Goal: Task Accomplishment & Management: Complete application form

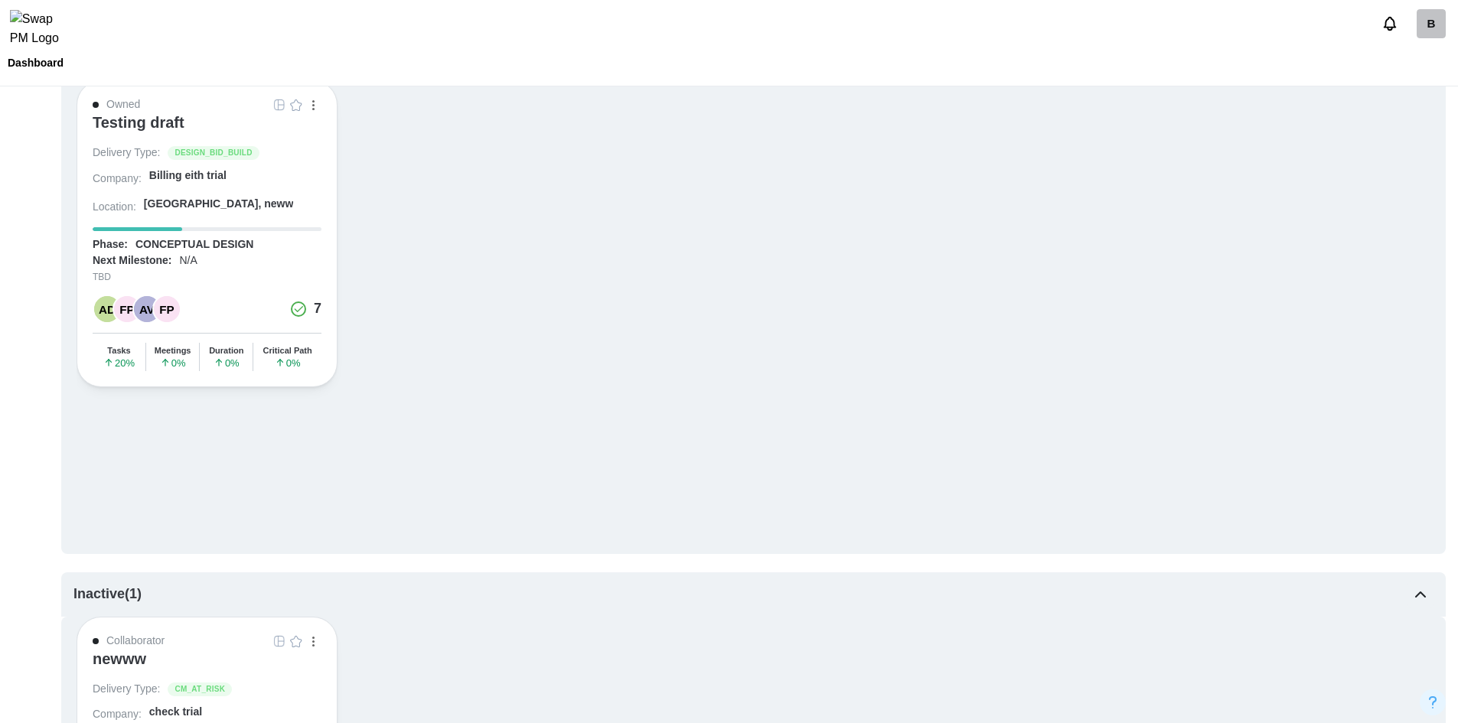
scroll to position [478, 0]
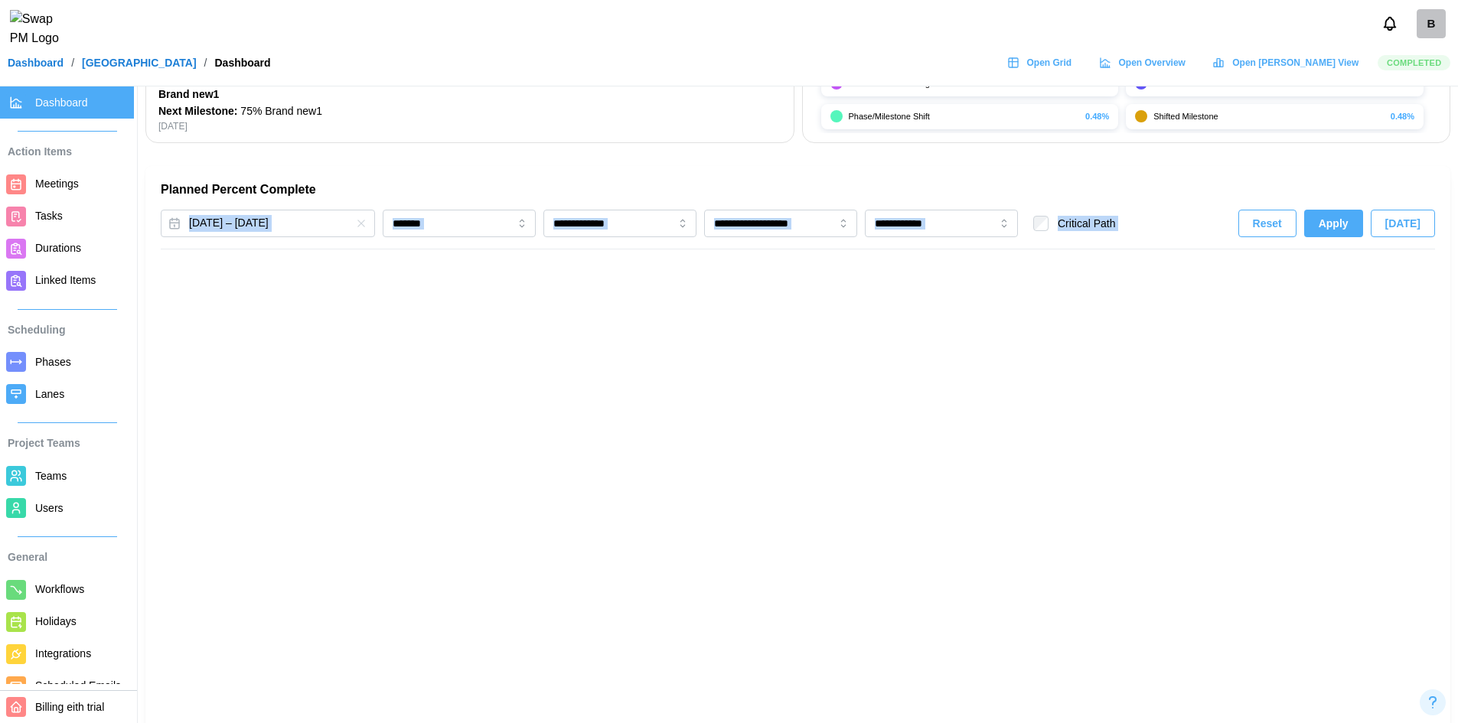
scroll to position [111, 0]
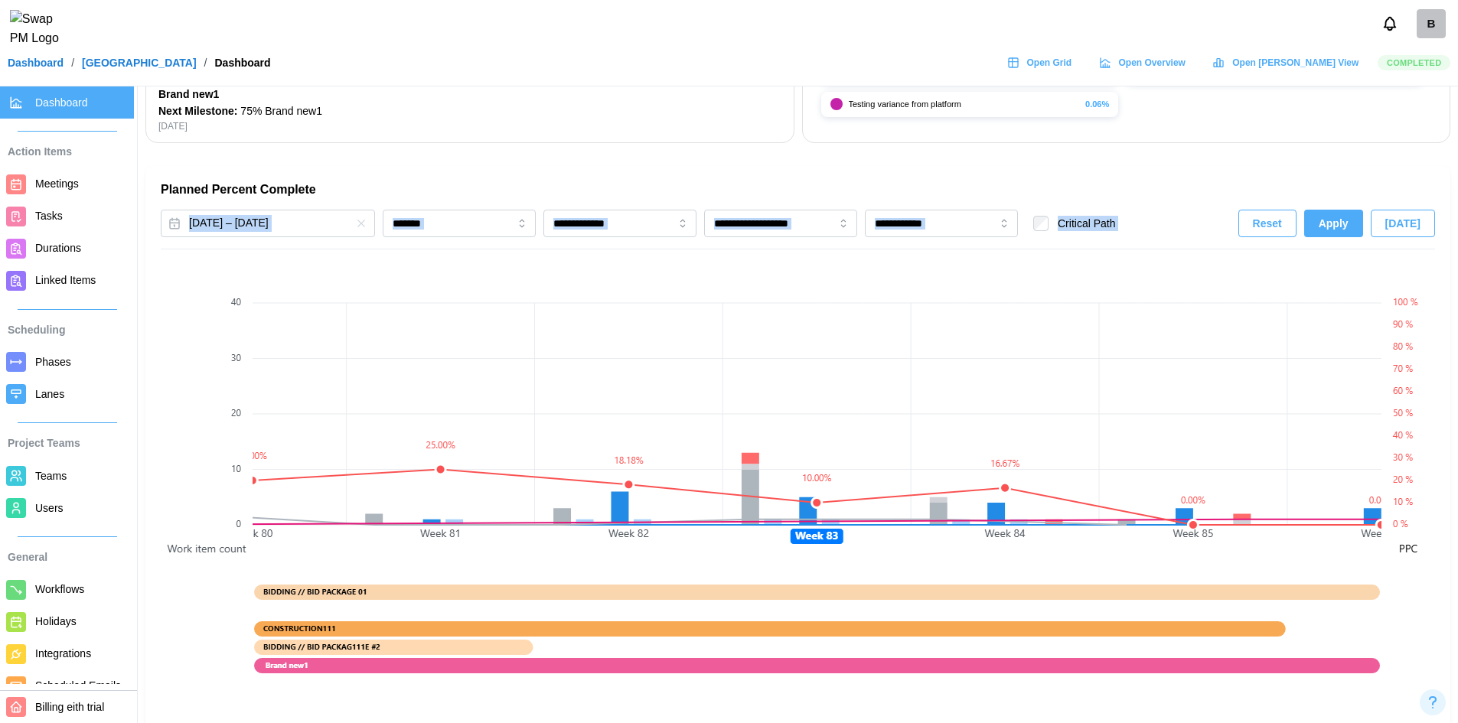
click at [1083, 74] on link "Open Grid" at bounding box center [1041, 62] width 84 height 23
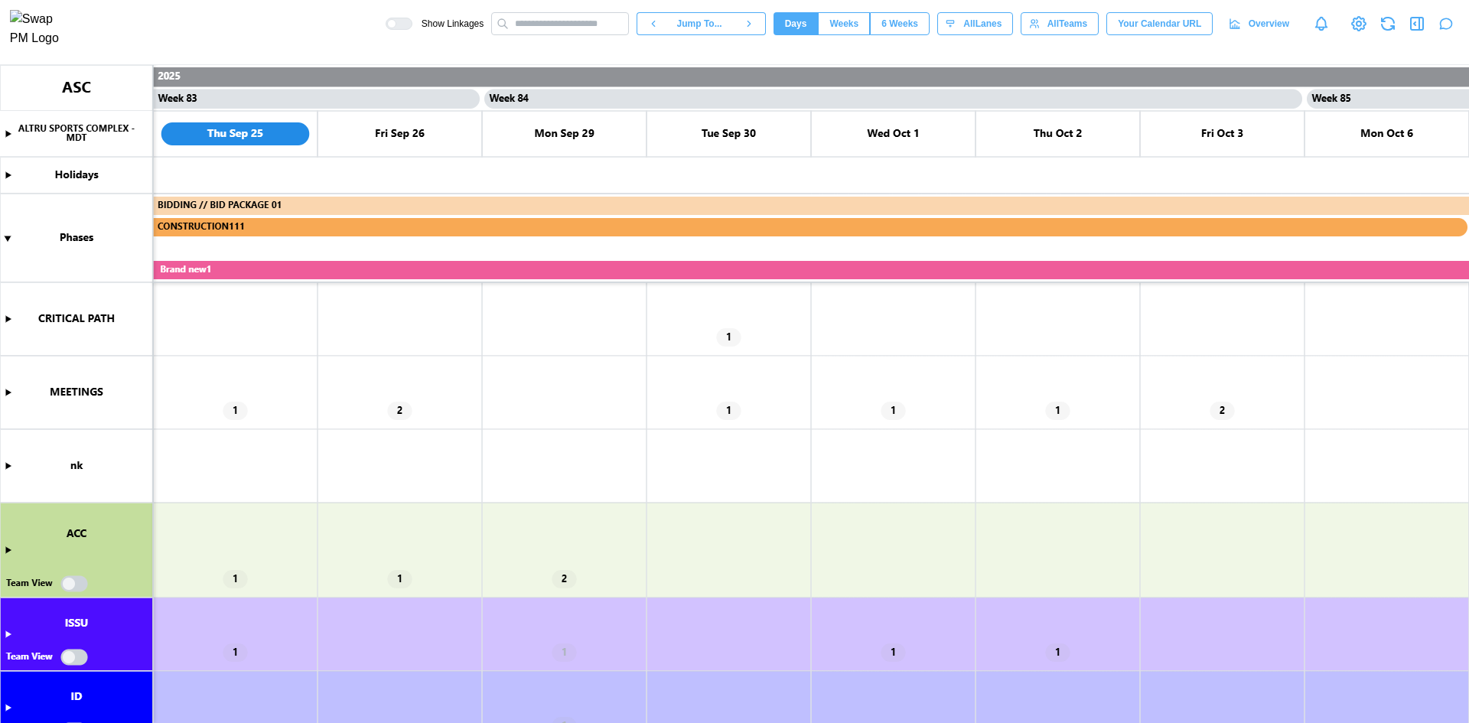
scroll to position [0, 67940]
click at [9, 321] on canvas at bounding box center [734, 394] width 1469 height 658
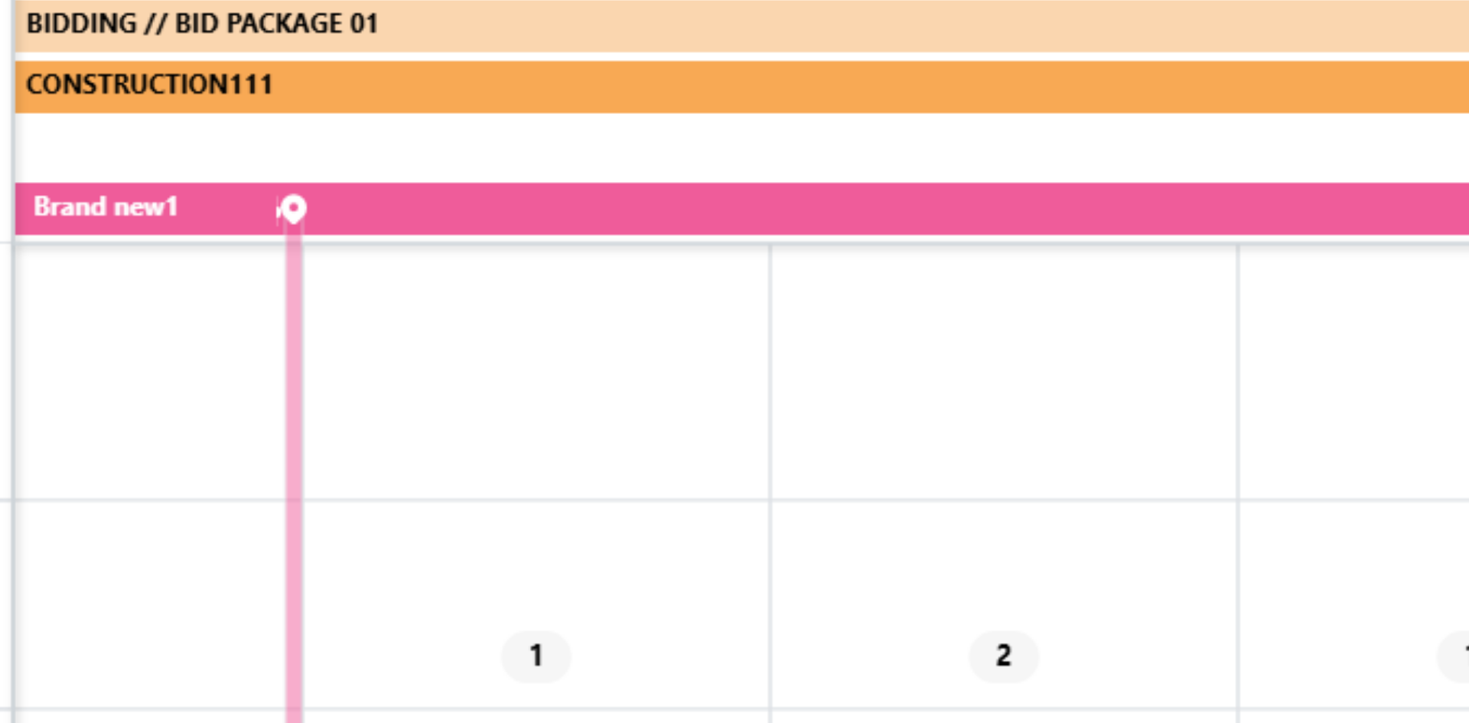
scroll to position [441, 0]
click at [267, 268] on canvas at bounding box center [734, 394] width 1469 height 658
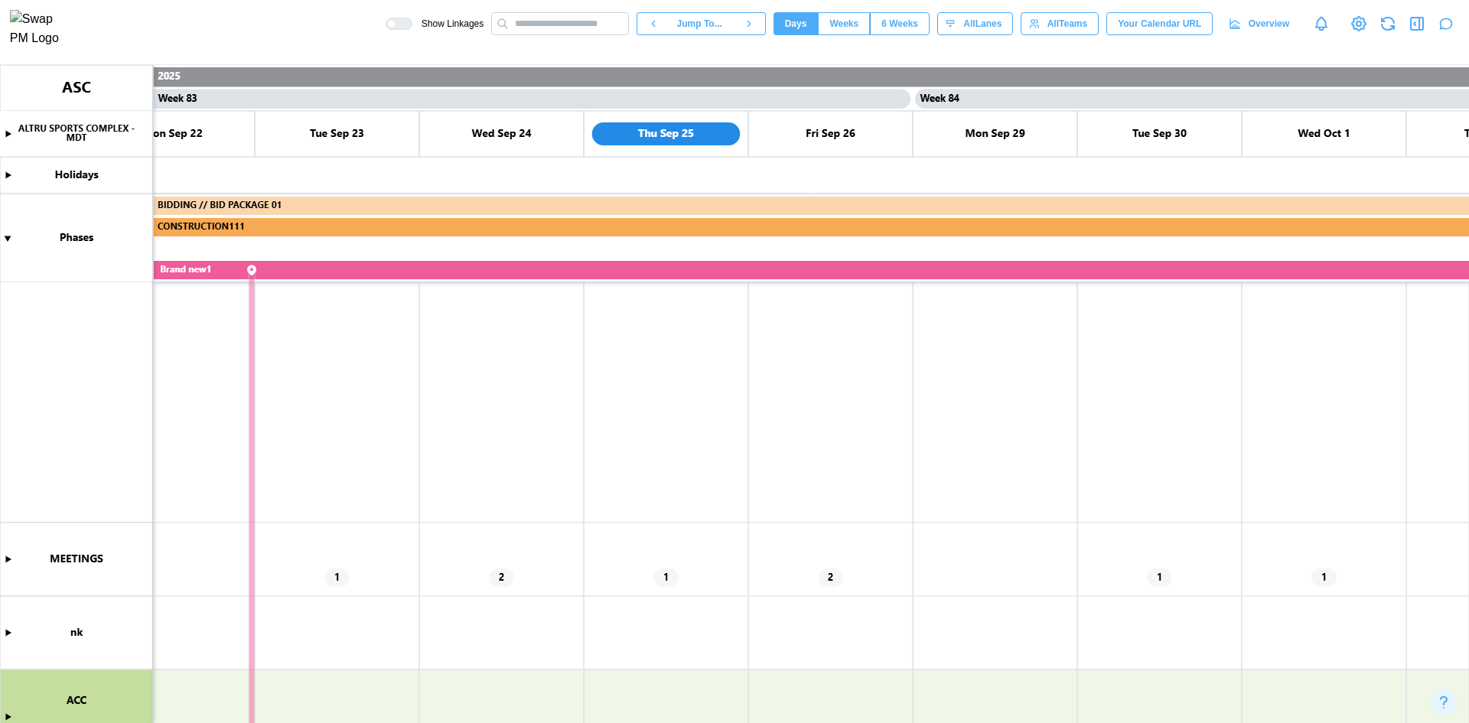
scroll to position [283, 0]
click at [248, 271] on canvas at bounding box center [734, 394] width 1469 height 658
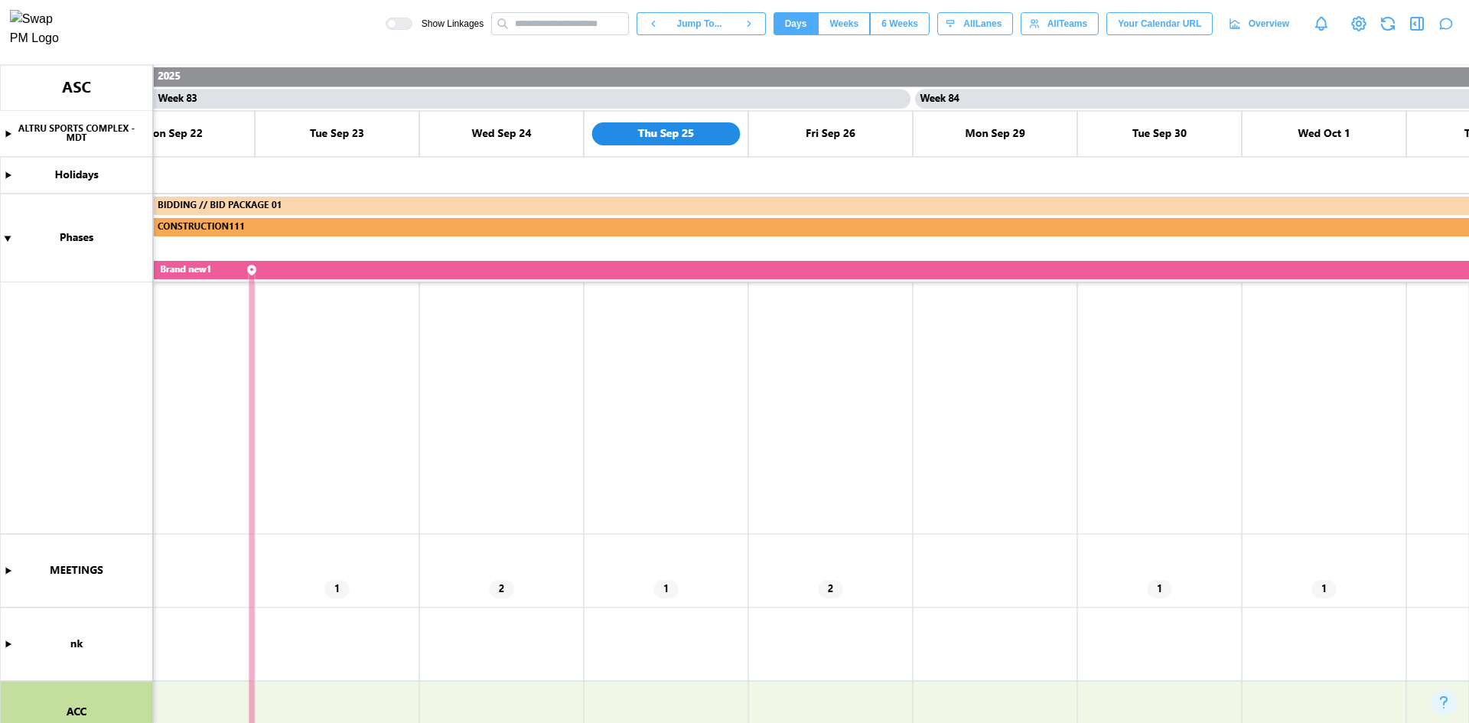
drag, startPoint x: 251, startPoint y: 271, endPoint x: 293, endPoint y: 269, distance: 42.1
click at [293, 269] on canvas at bounding box center [734, 394] width 1469 height 658
click at [839, 27] on button "Weeks" at bounding box center [844, 23] width 52 height 23
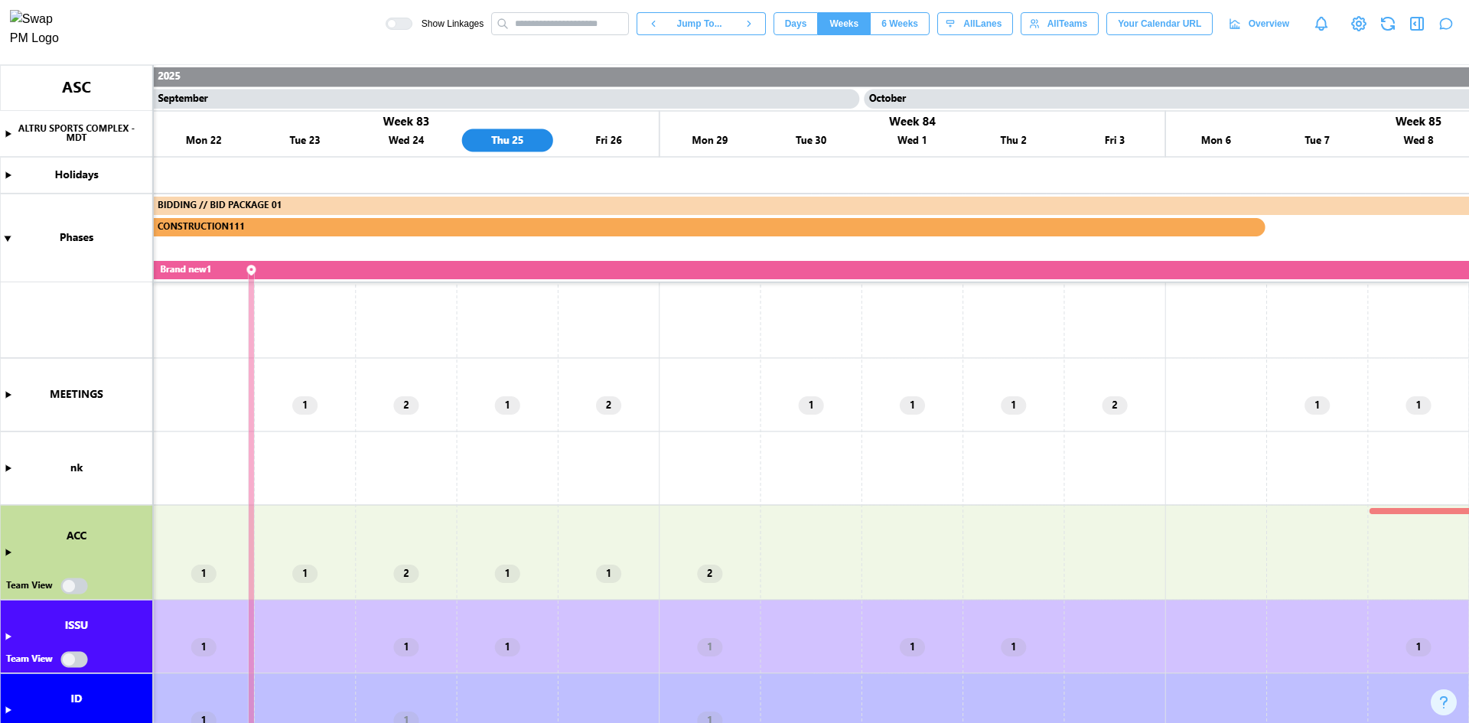
scroll to position [0, 41506]
click at [930, 28] on button "6 Weeks" at bounding box center [900, 23] width 60 height 23
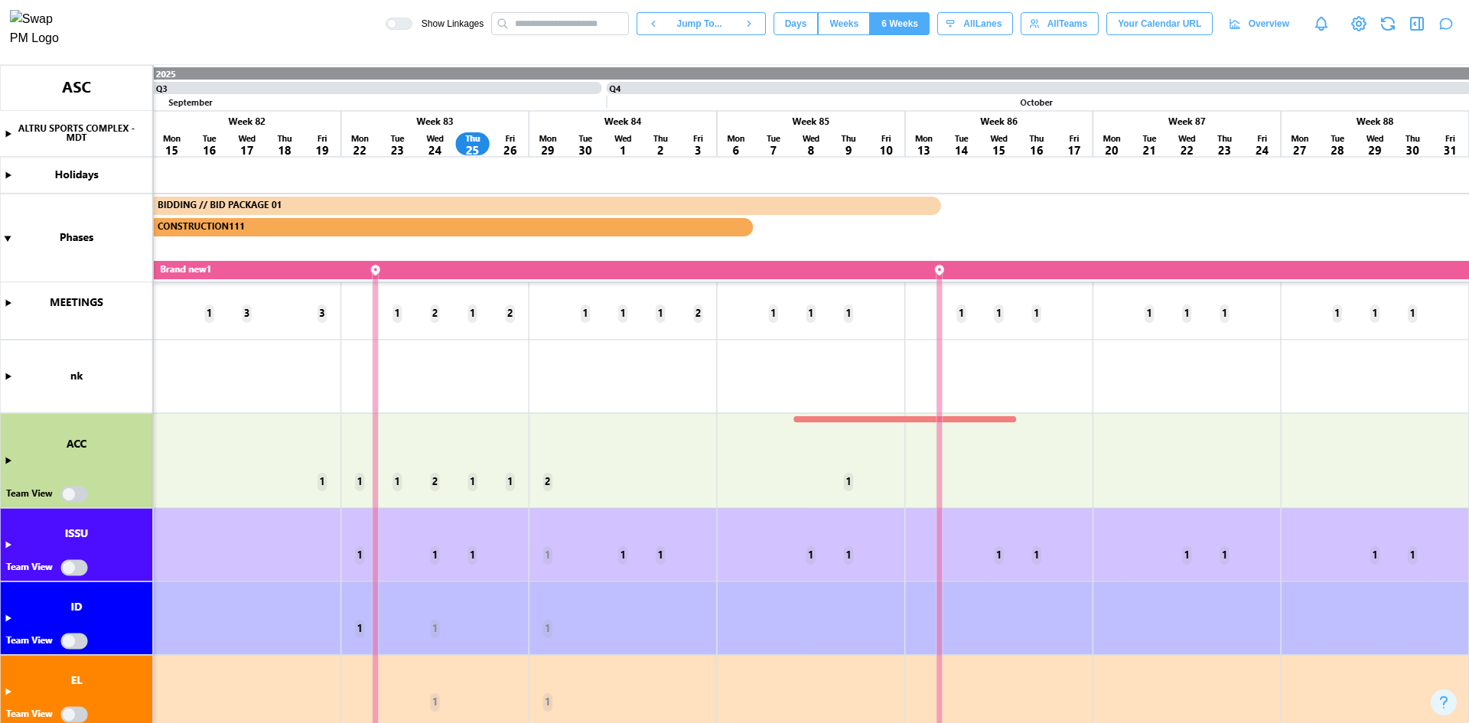
scroll to position [0, 15228]
click at [819, 29] on button "Days" at bounding box center [796, 23] width 45 height 23
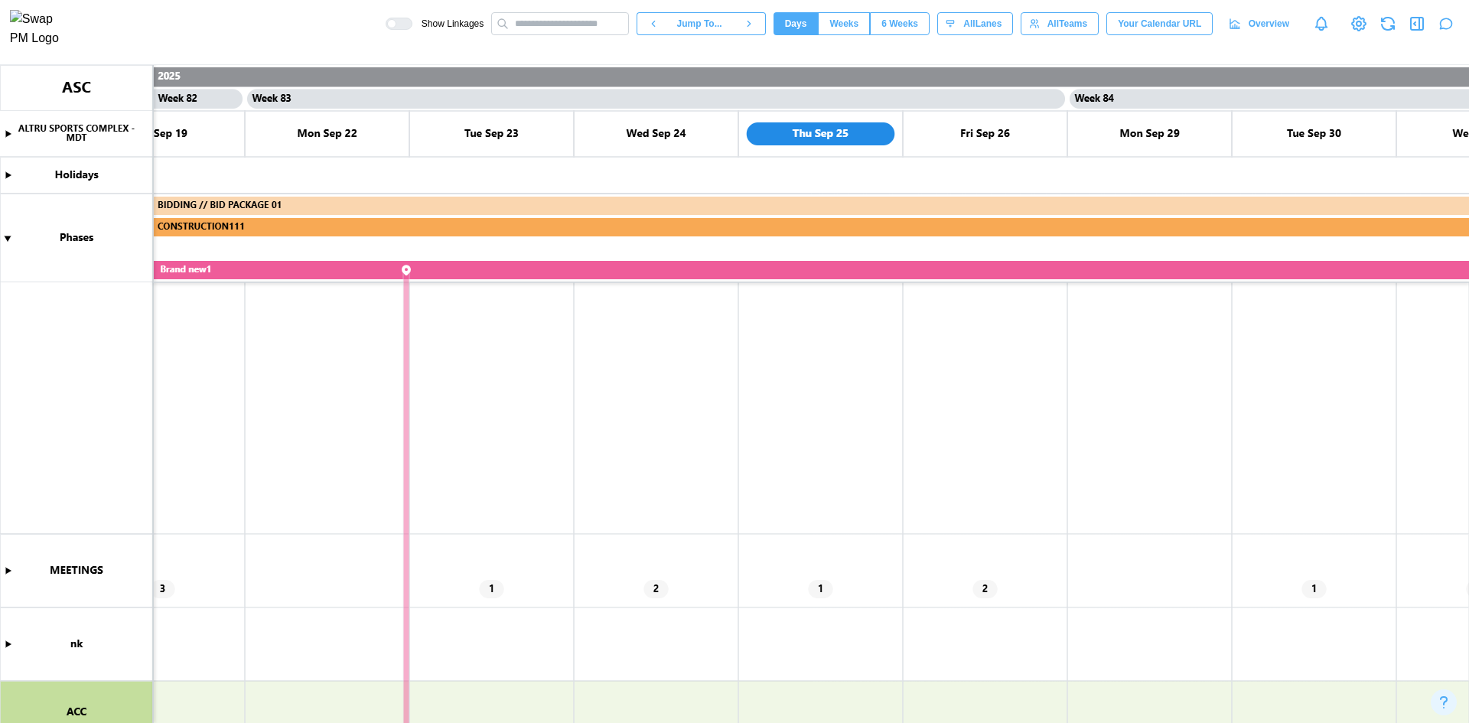
scroll to position [0, 67355]
click at [862, 17] on div "Days Weeks 6 Weeks" at bounding box center [852, 23] width 156 height 23
click at [858, 30] on span "Weeks" at bounding box center [843, 23] width 29 height 21
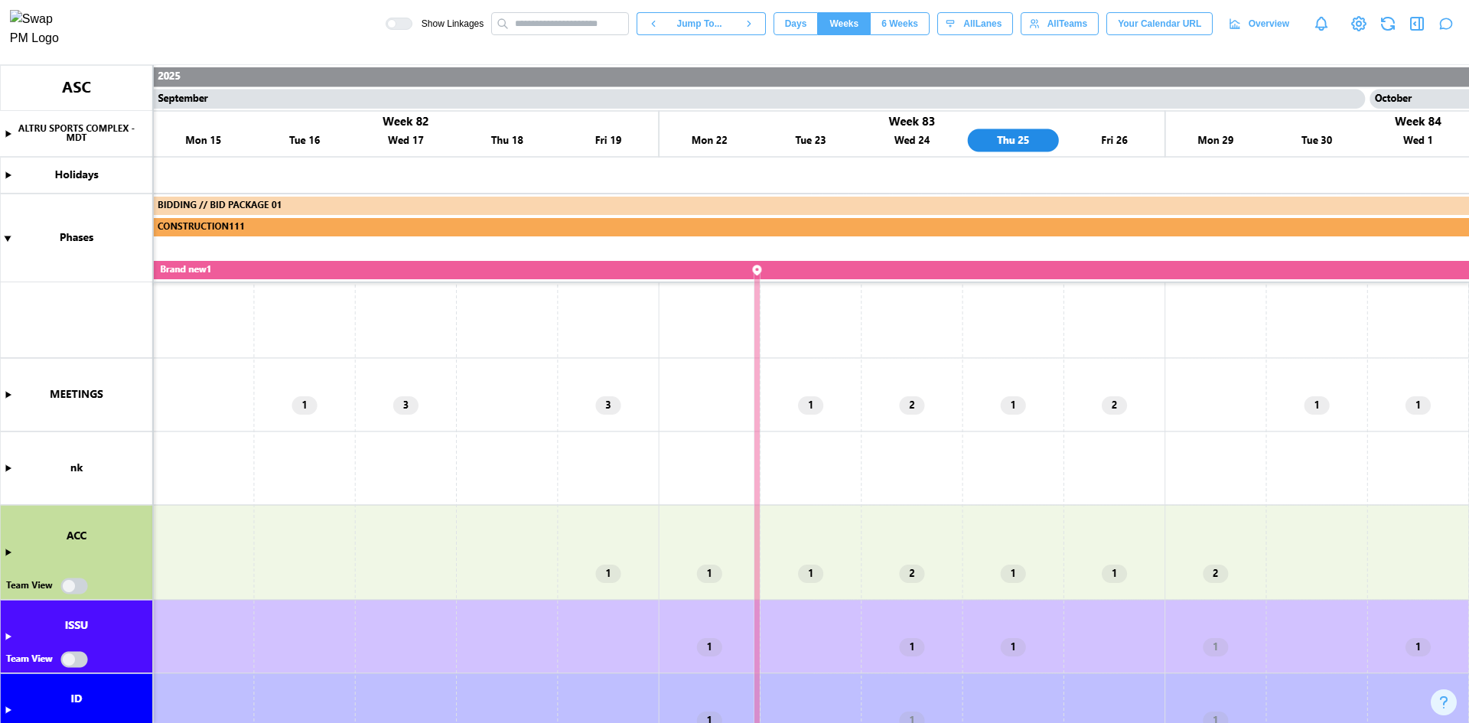
scroll to position [0, 41000]
click at [914, 24] on span "6 Weeks" at bounding box center [899, 23] width 37 height 21
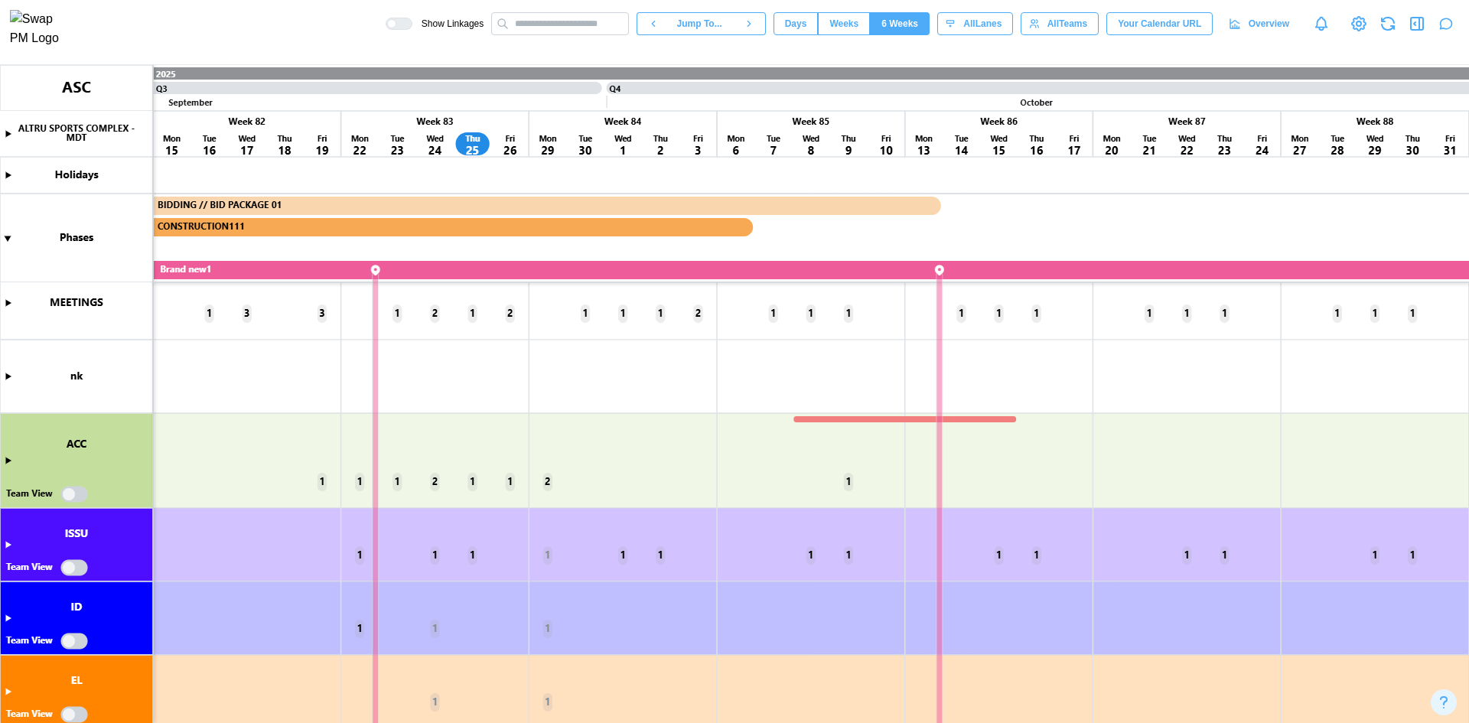
scroll to position [0, 15228]
click at [807, 26] on span "Days" at bounding box center [796, 23] width 22 height 21
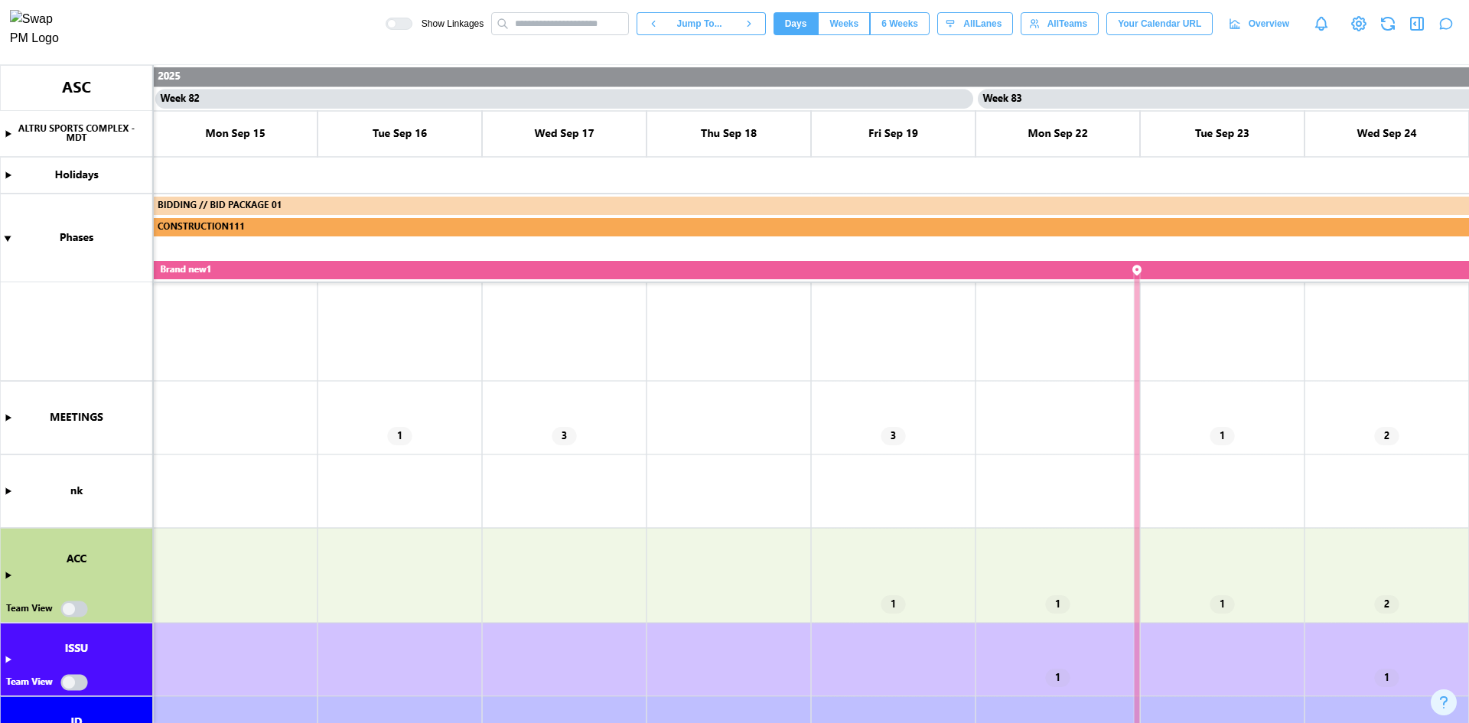
scroll to position [436, 0]
click at [11, 415] on canvas at bounding box center [734, 394] width 1469 height 658
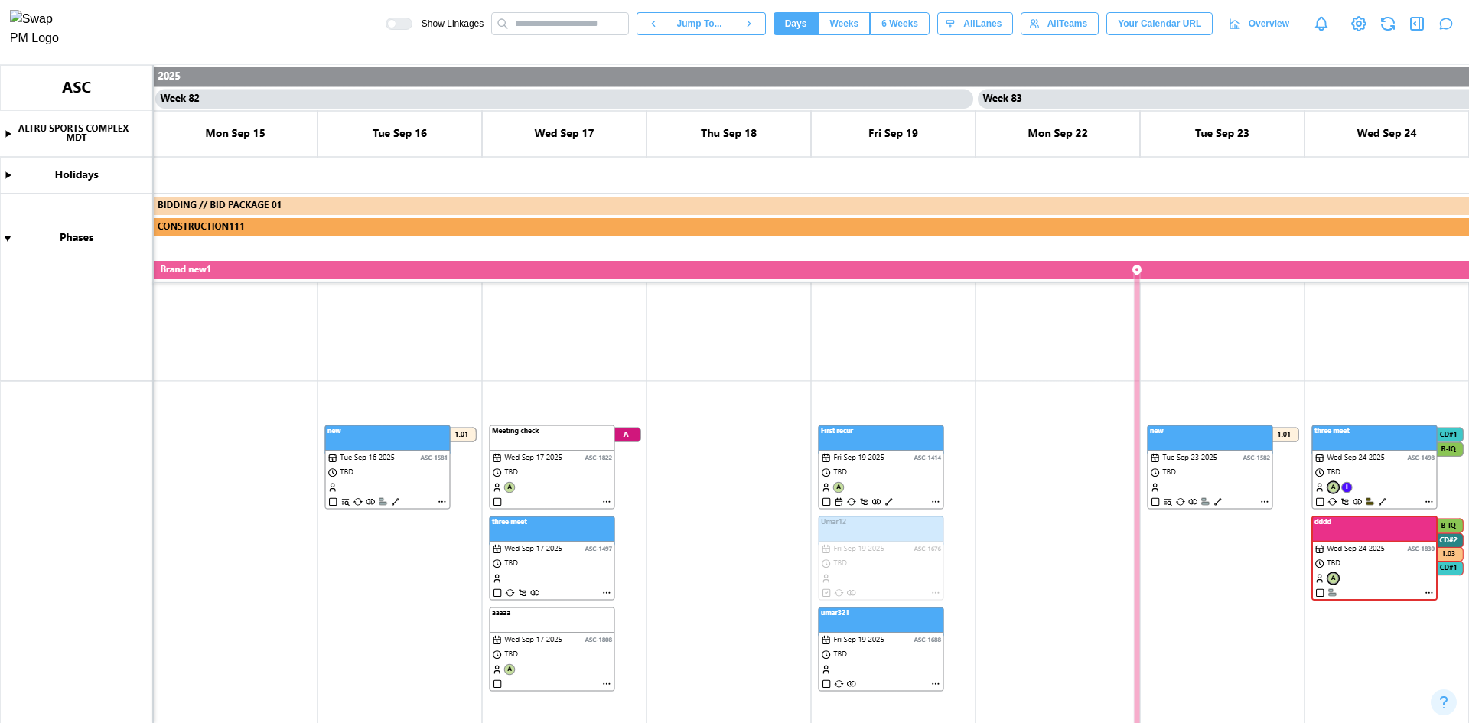
scroll to position [742, 0]
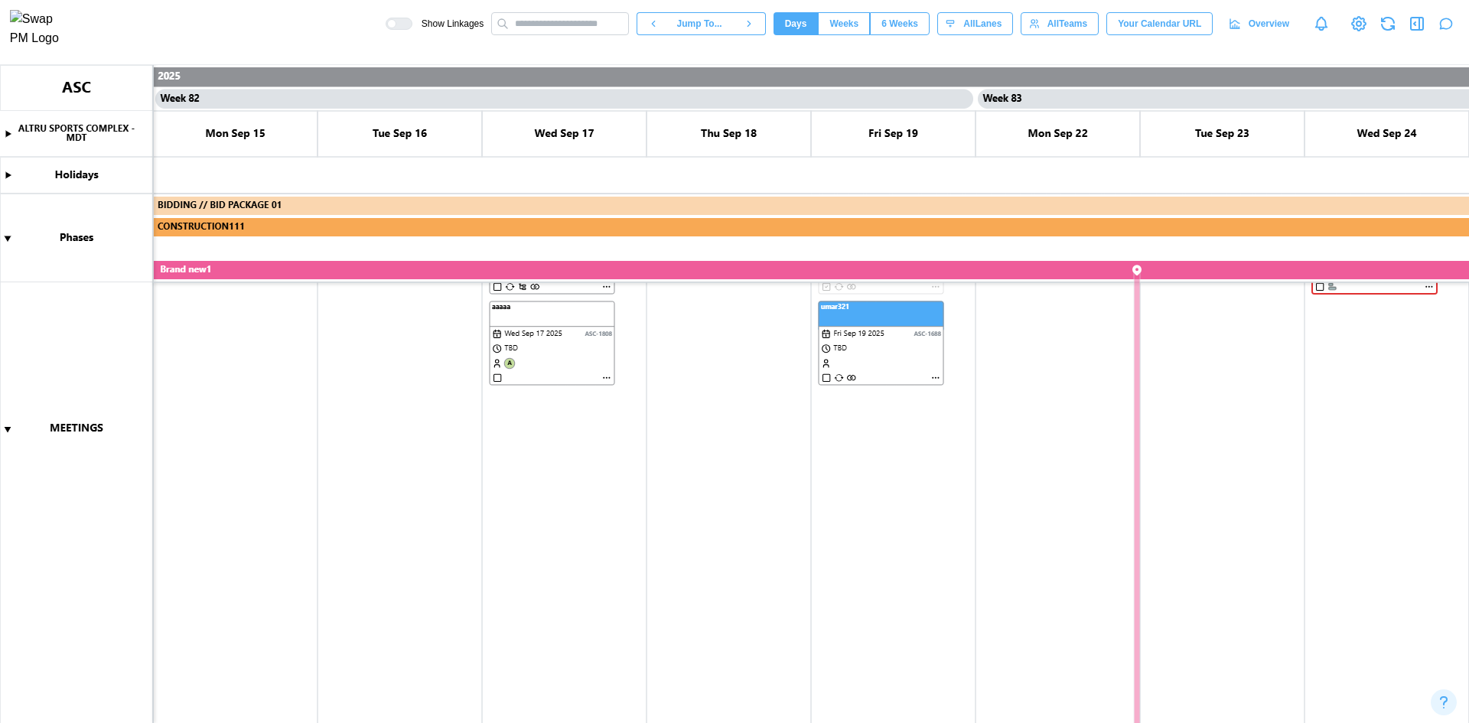
click at [8, 427] on canvas at bounding box center [734, 394] width 1469 height 658
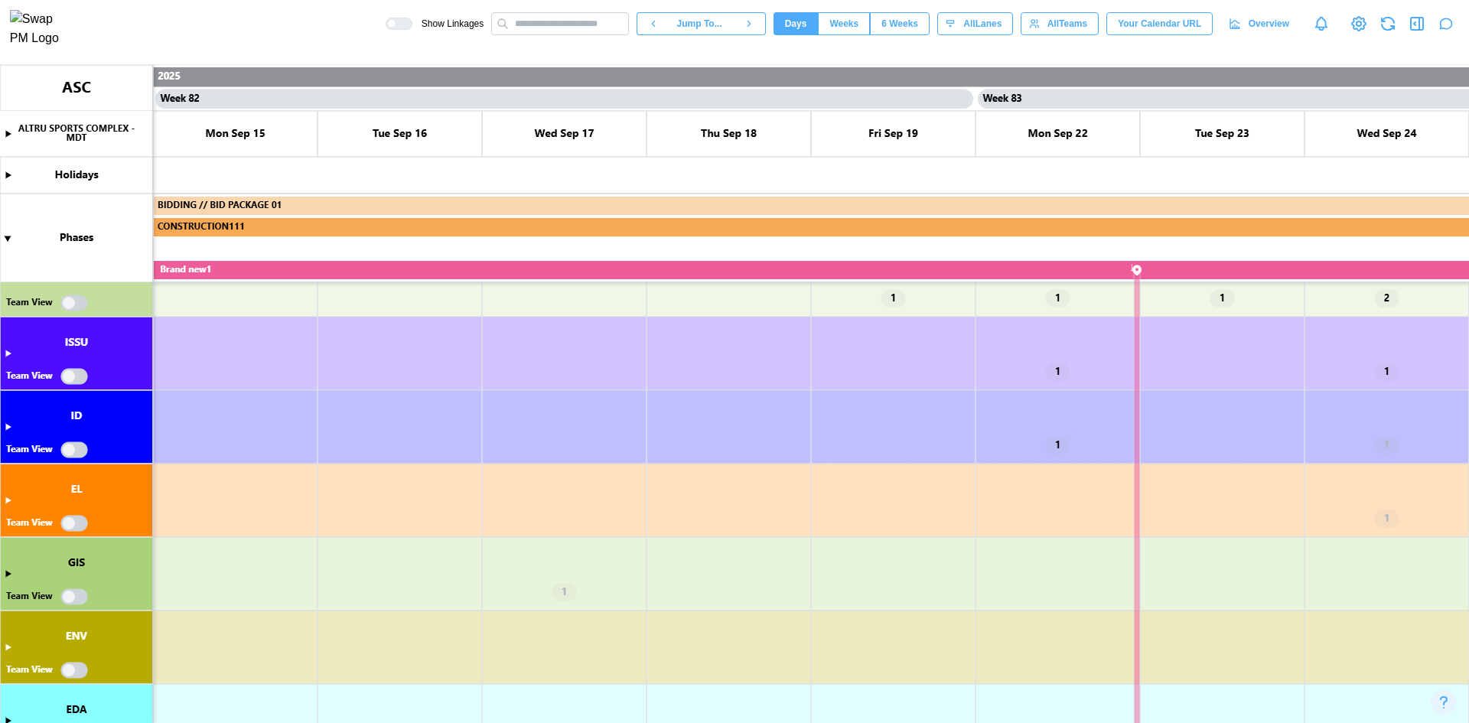
scroll to position [666, 0]
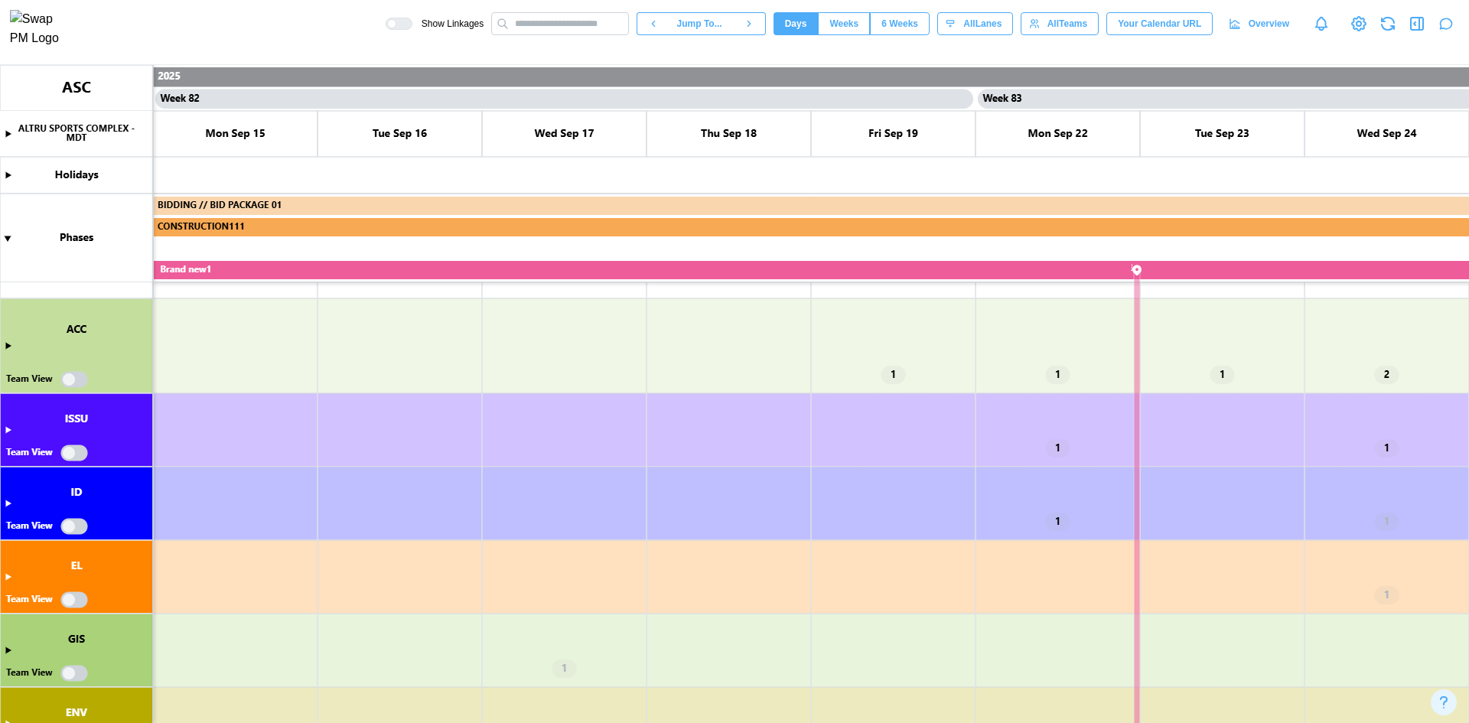
click at [79, 376] on canvas at bounding box center [734, 394] width 1469 height 658
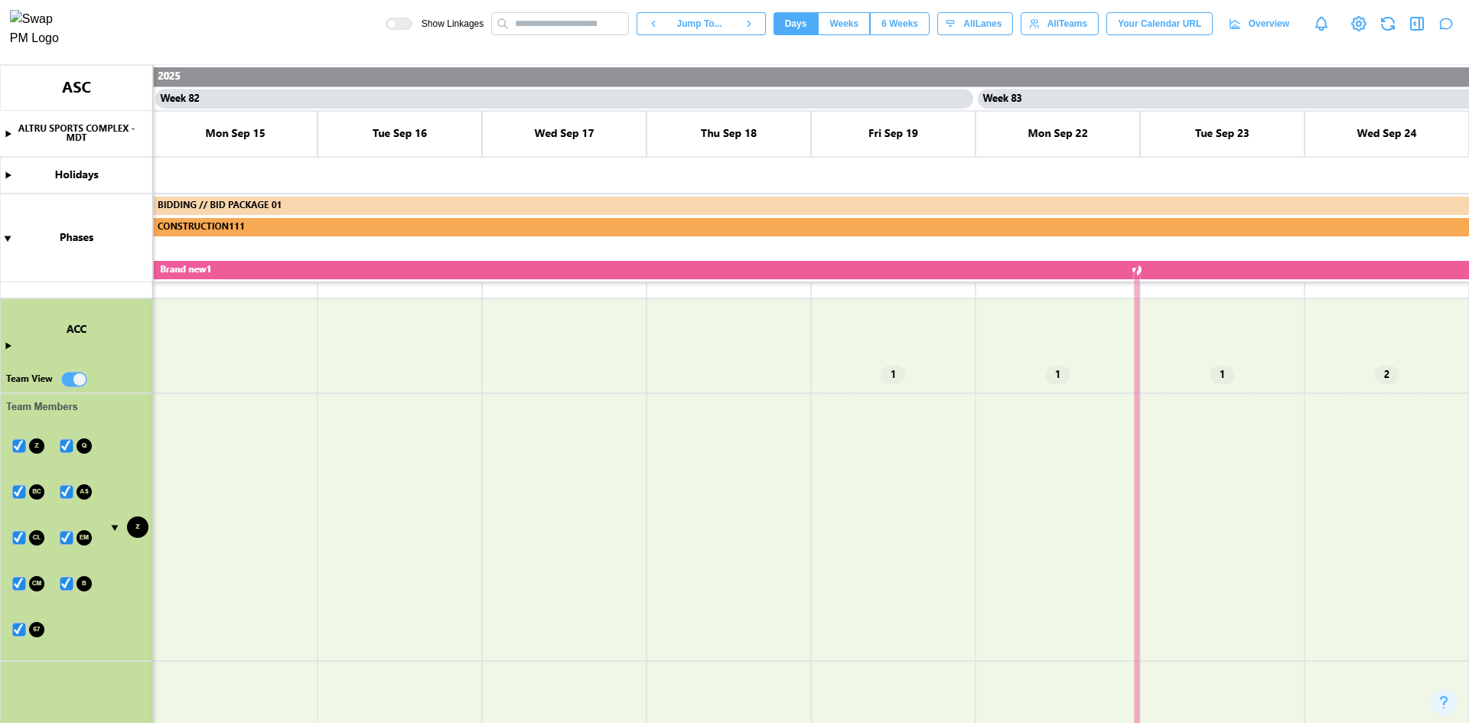
click at [78, 380] on canvas at bounding box center [734, 394] width 1469 height 658
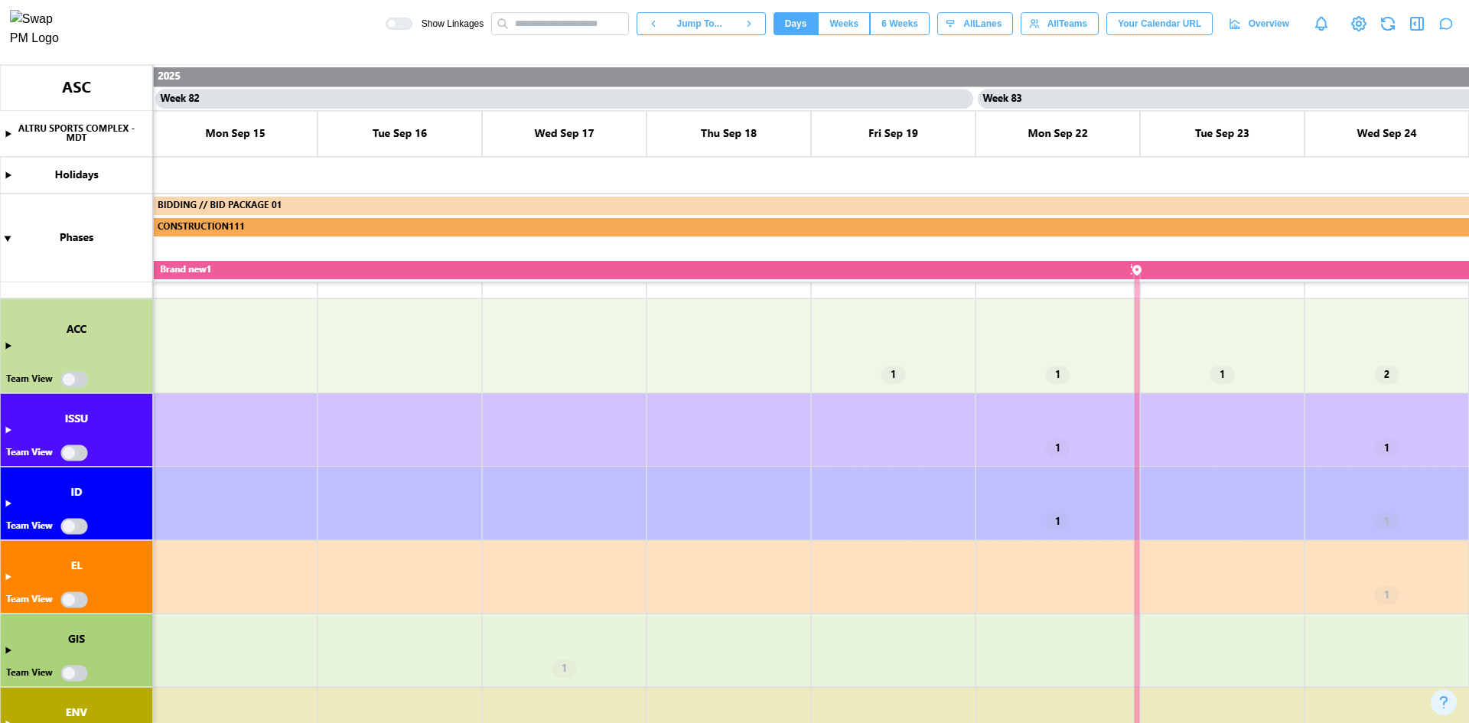
click at [74, 378] on canvas at bounding box center [734, 394] width 1469 height 658
click at [5, 343] on canvas at bounding box center [734, 394] width 1469 height 658
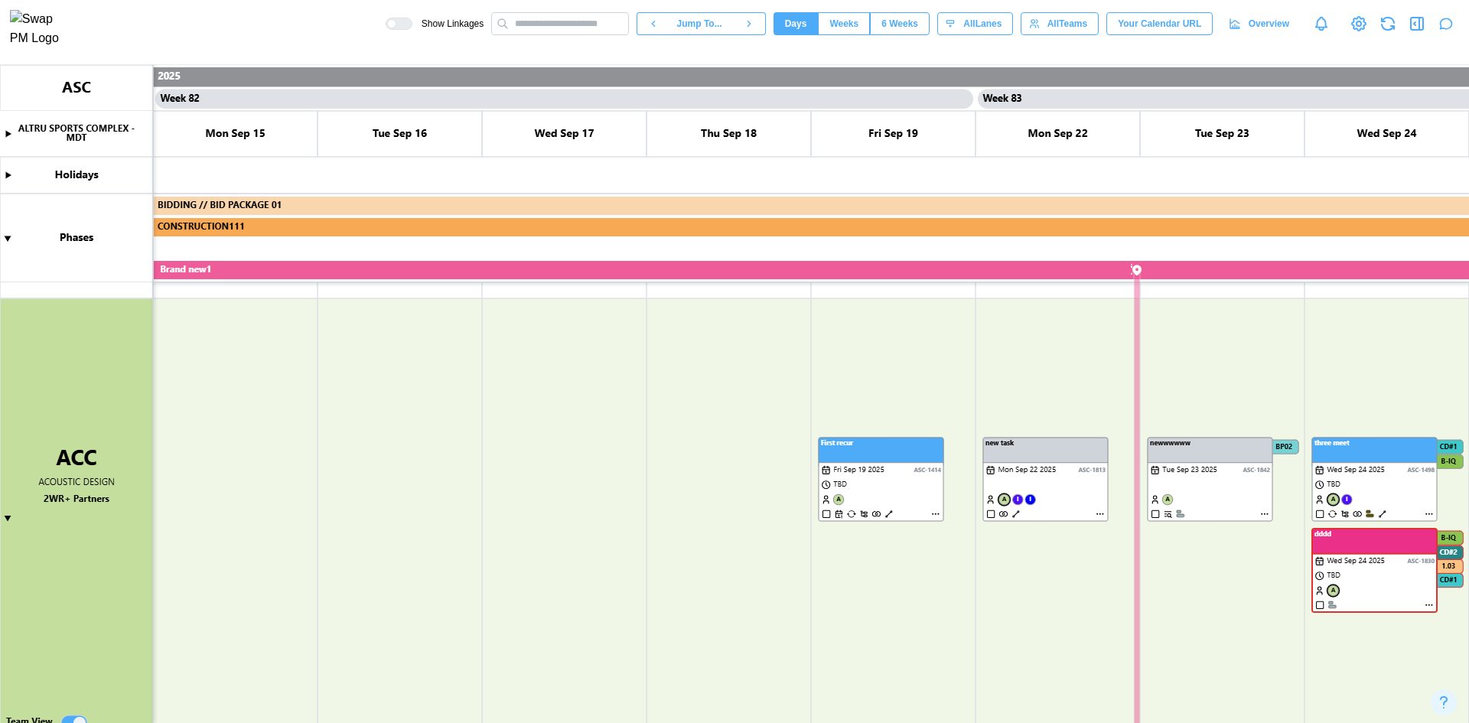
scroll to position [972, 0]
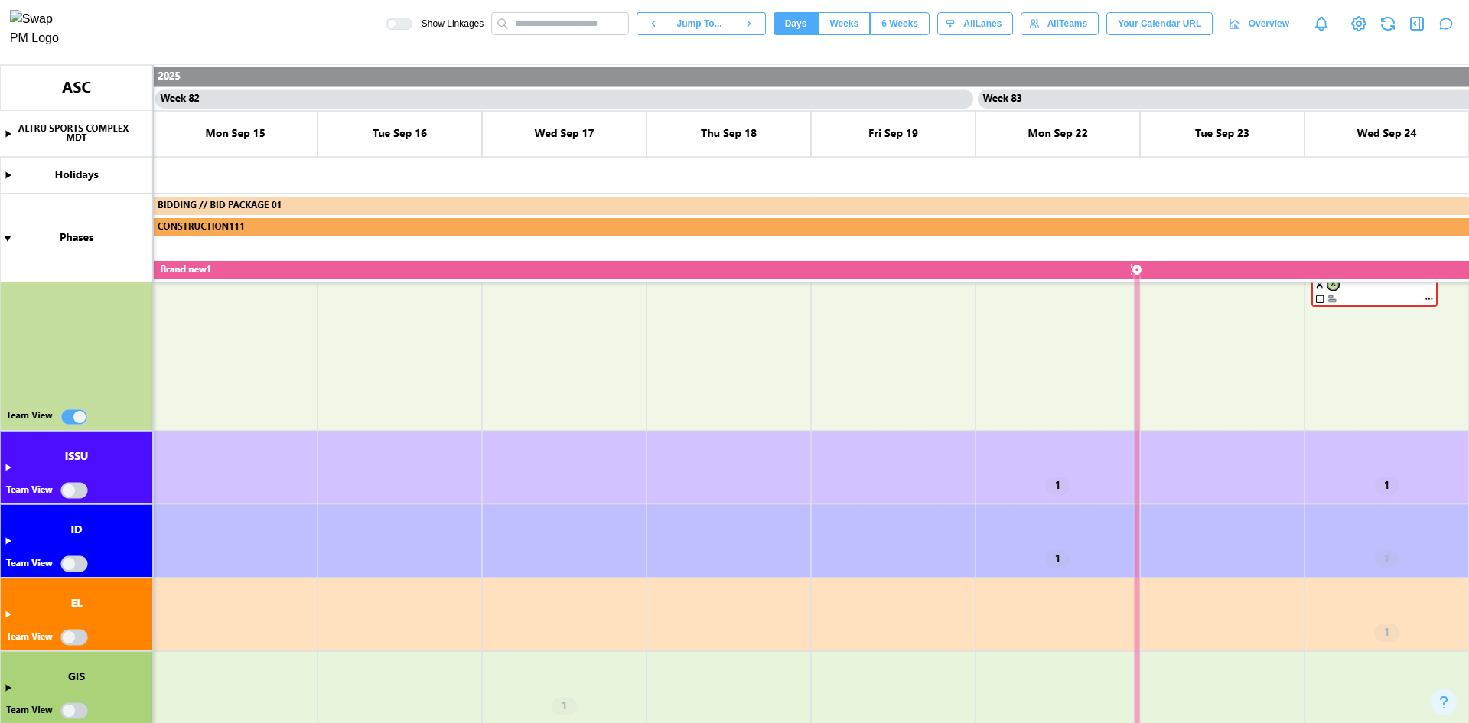
click at [81, 420] on canvas at bounding box center [734, 394] width 1469 height 658
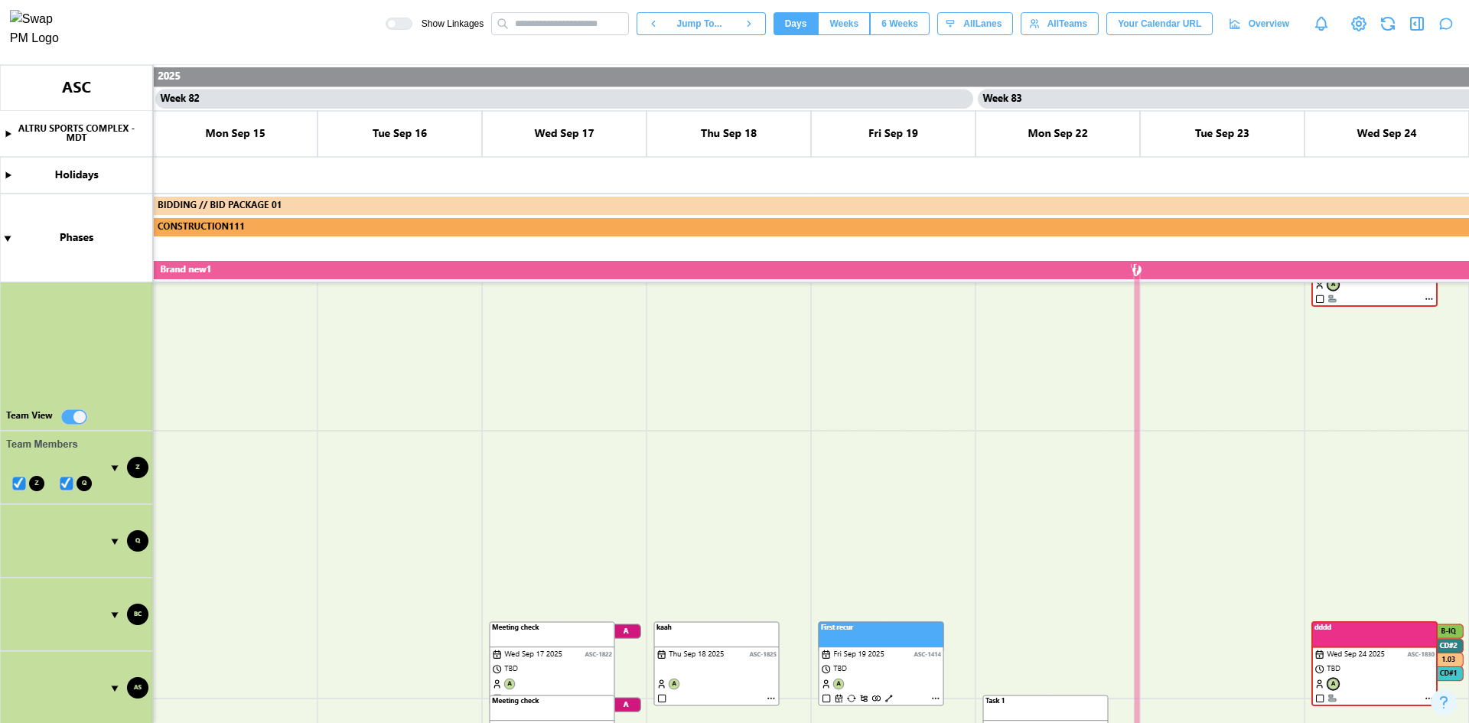
scroll to position [871, 0]
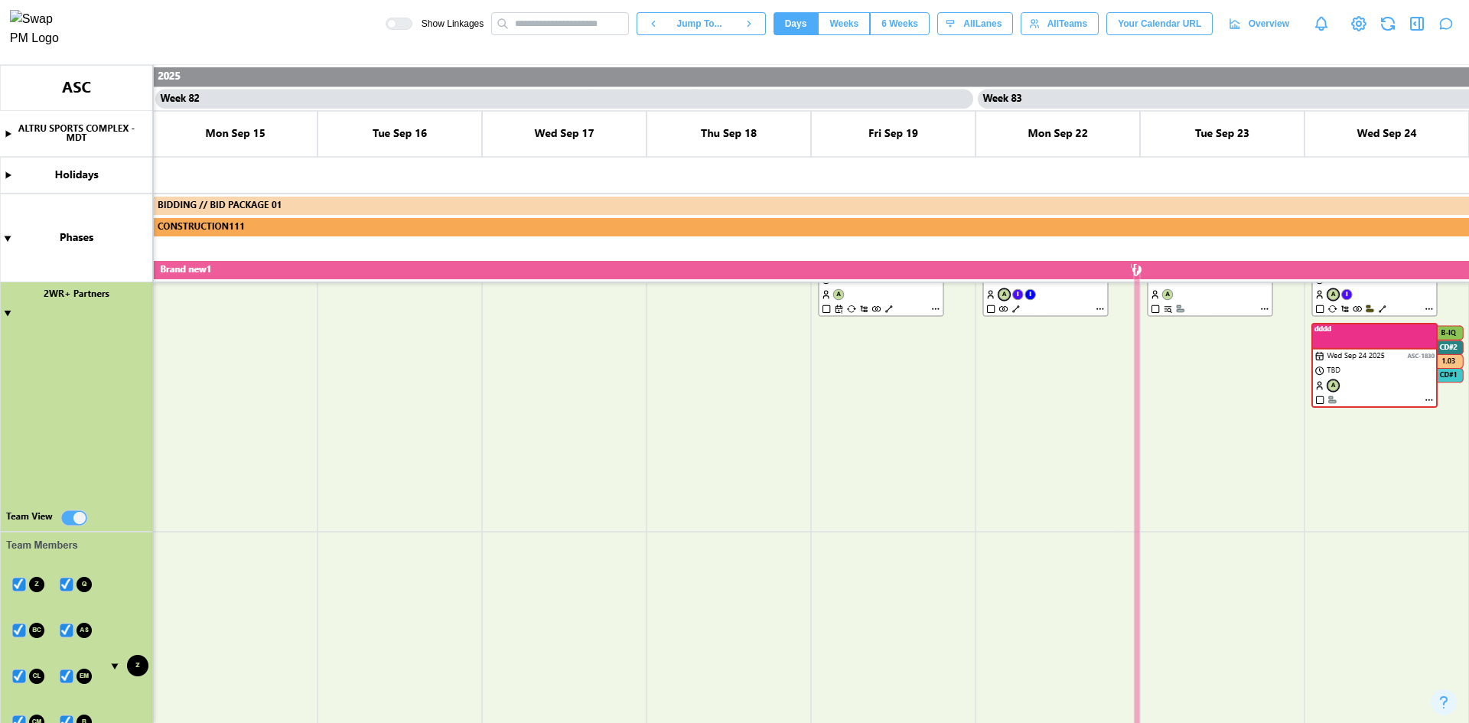
click at [67, 516] on canvas at bounding box center [734, 394] width 1469 height 658
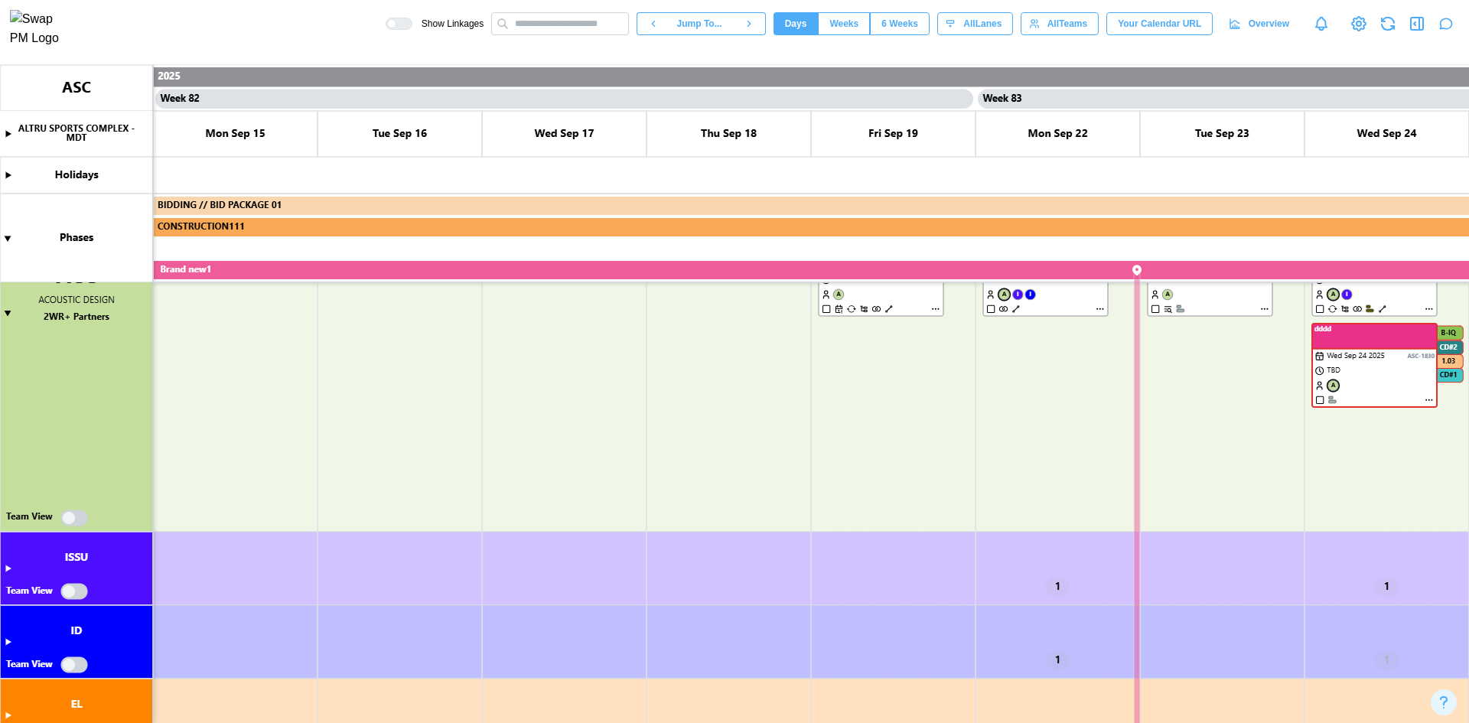
click at [77, 524] on canvas at bounding box center [734, 394] width 1469 height 658
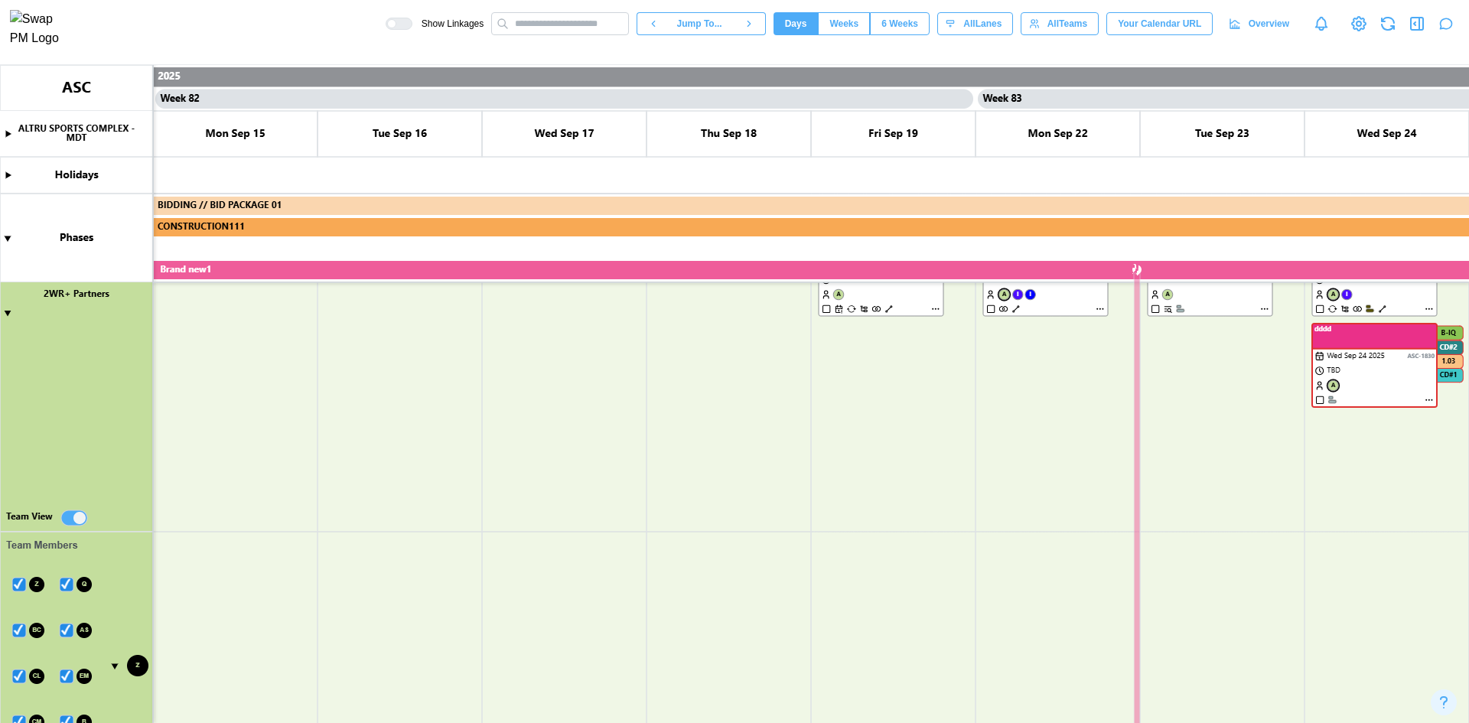
click at [77, 524] on canvas at bounding box center [734, 394] width 1469 height 658
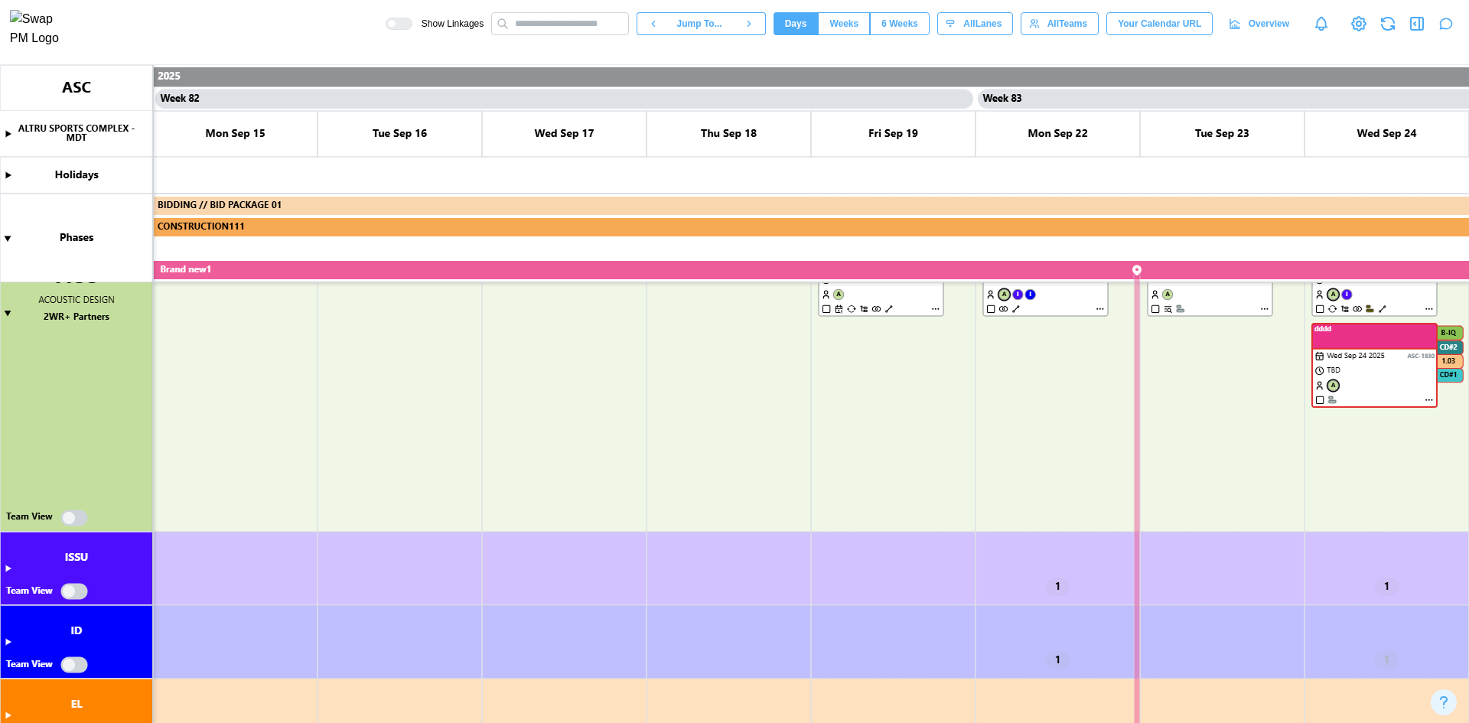
type textarea "*"
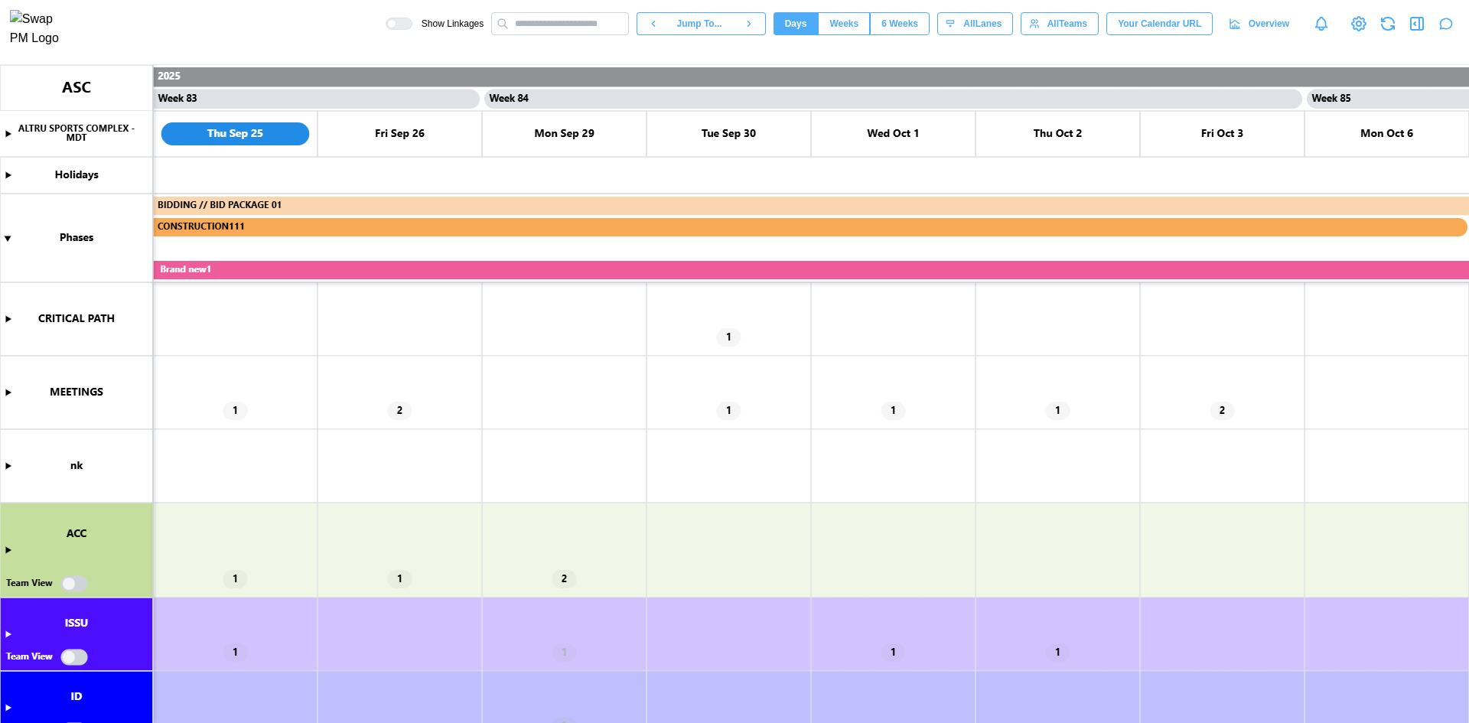
scroll to position [0, 67940]
click at [4, 552] on canvas at bounding box center [734, 394] width 1469 height 658
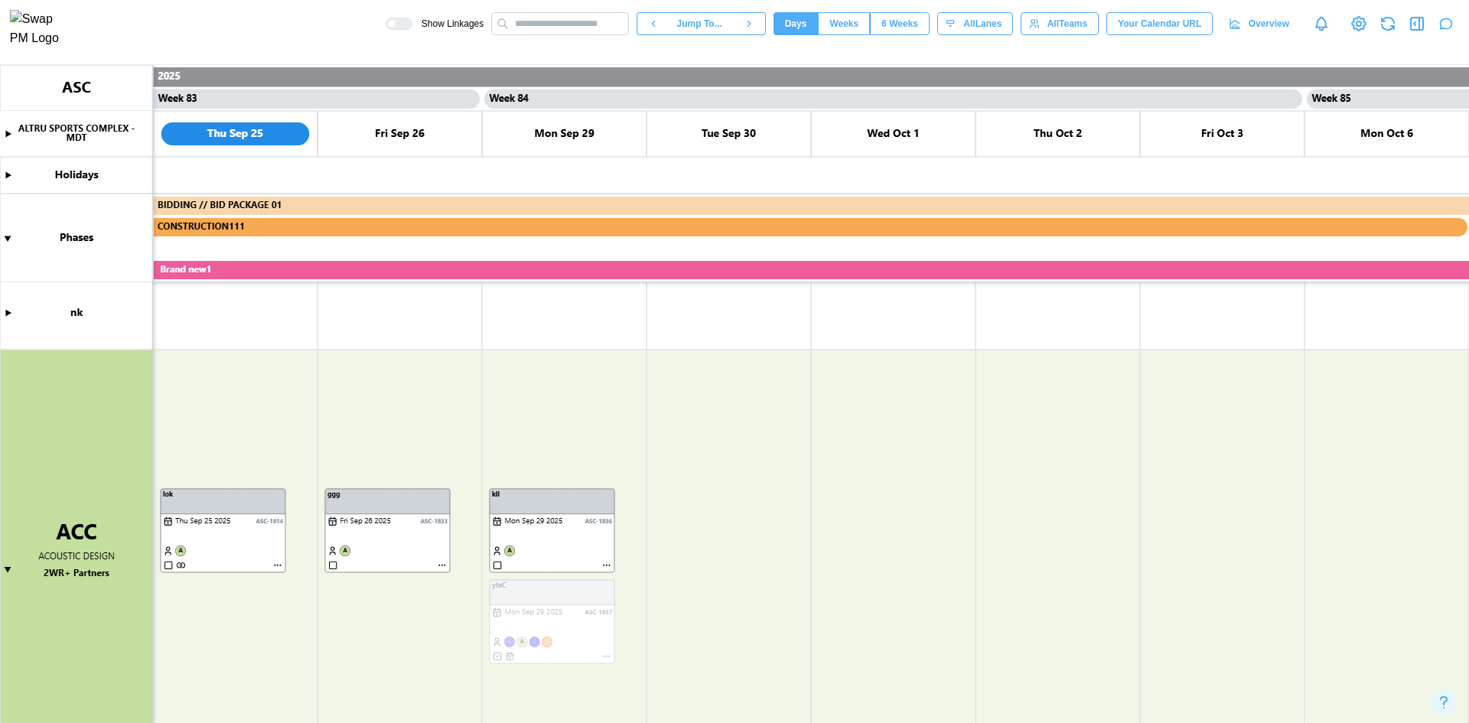
scroll to position [230, 0]
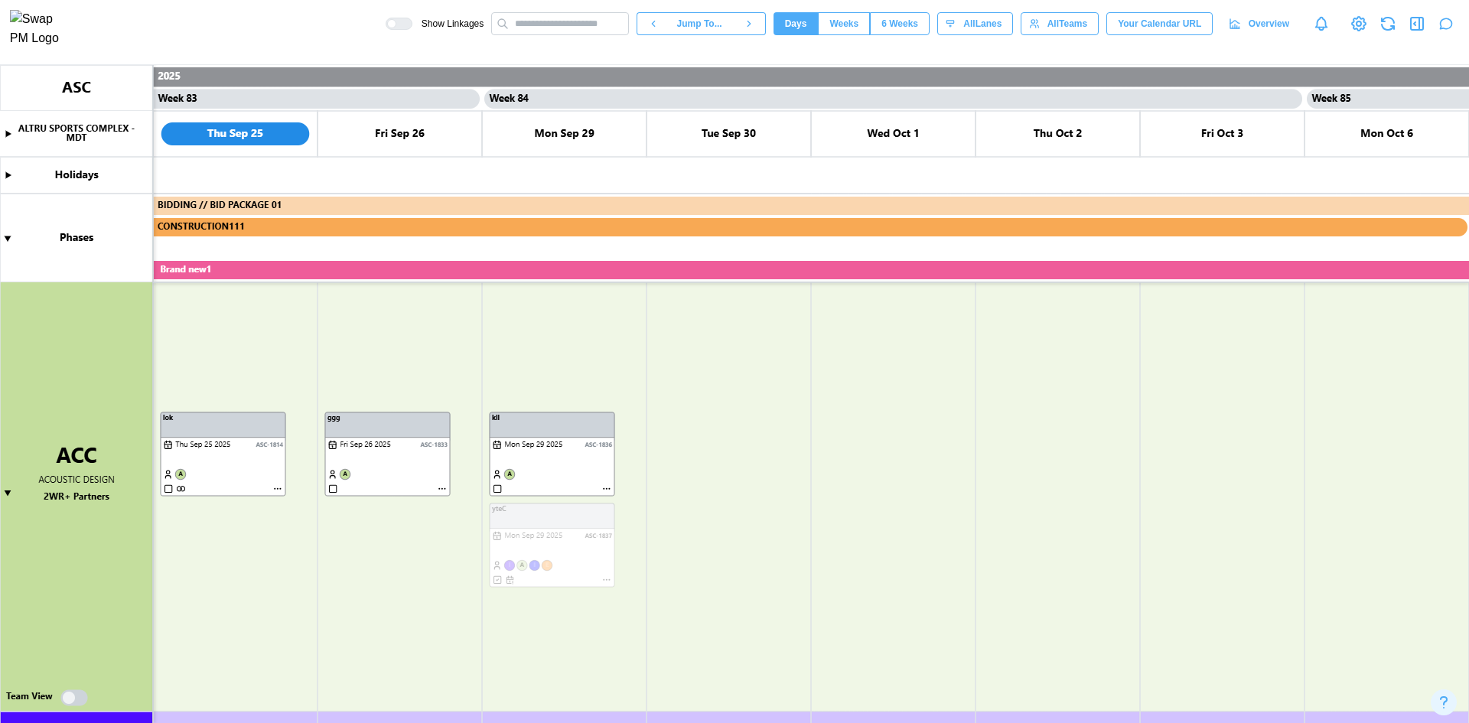
click at [510, 473] on canvas at bounding box center [734, 394] width 1469 height 658
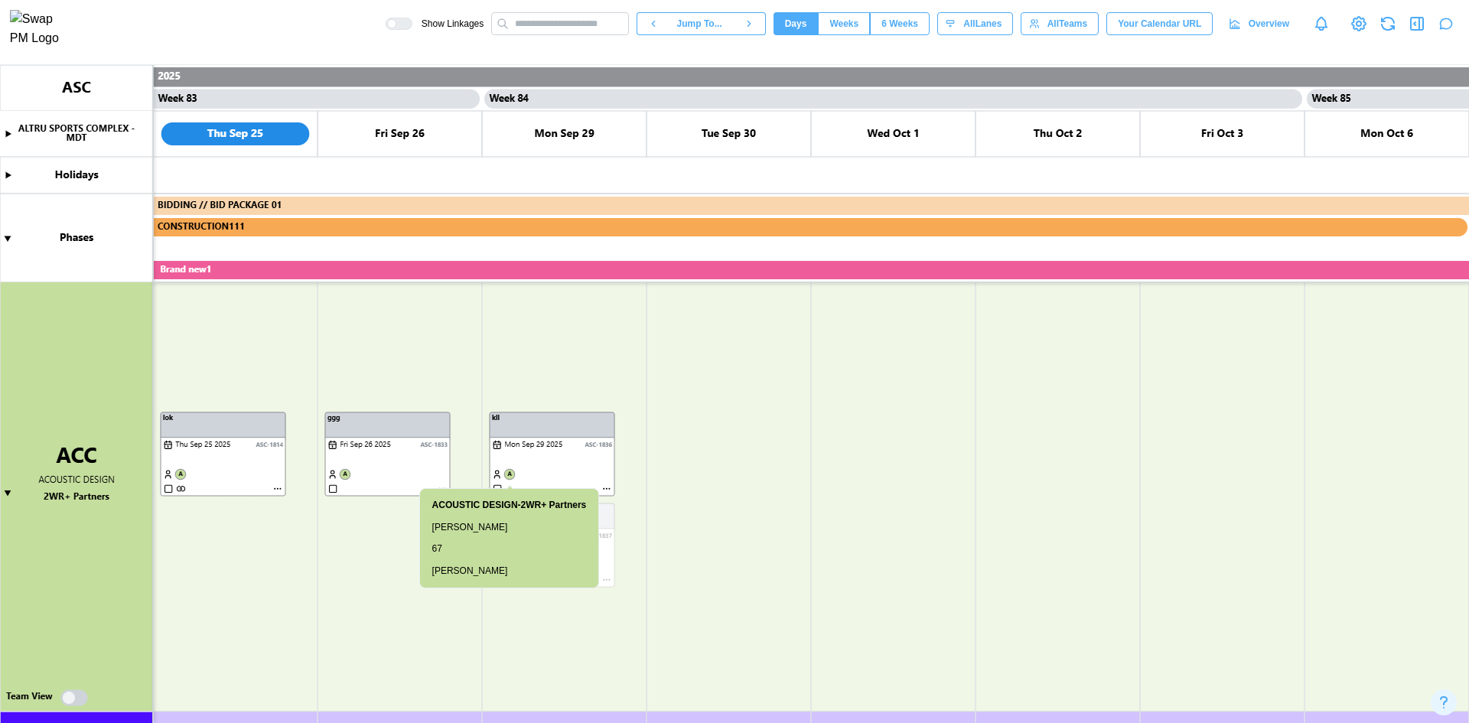
click at [510, 473] on canvas at bounding box center [734, 394] width 1469 height 658
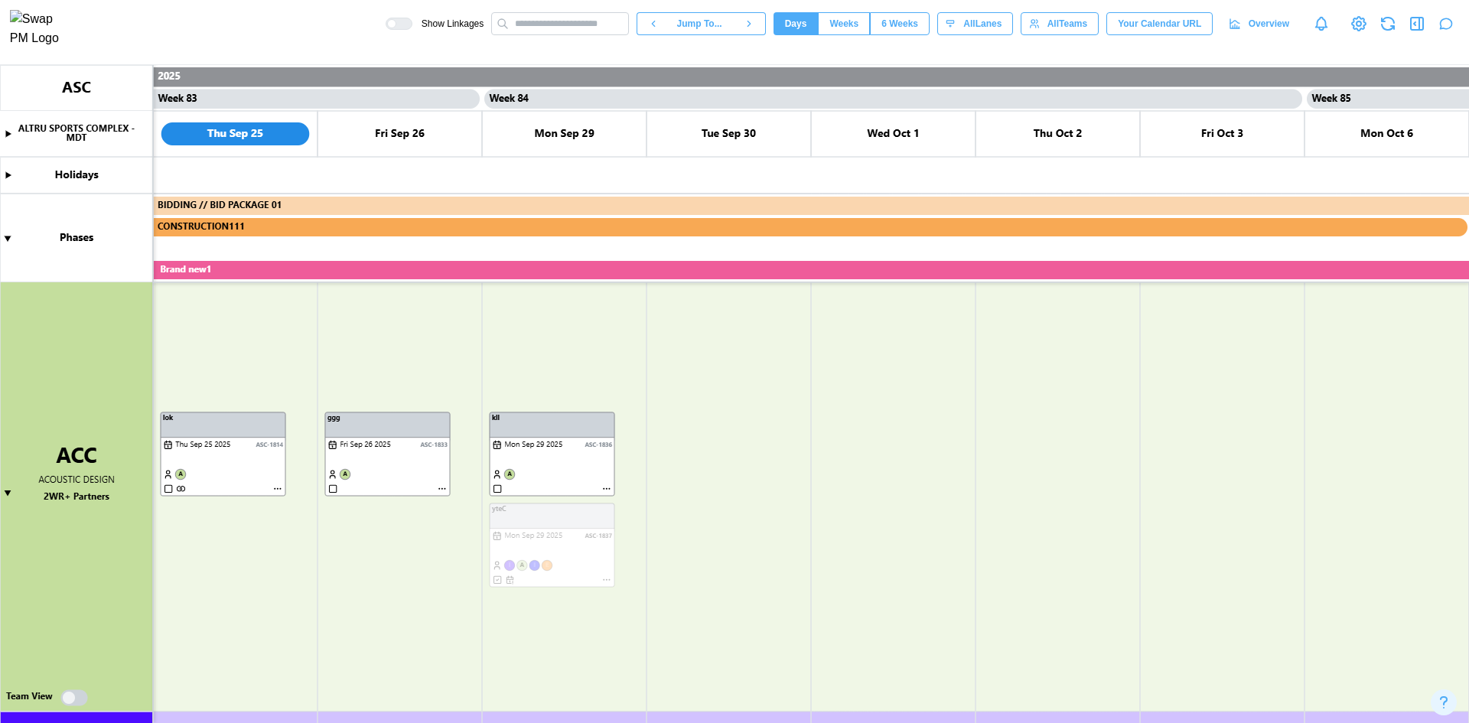
click at [520, 565] on canvas at bounding box center [734, 394] width 1469 height 658
click at [501, 579] on canvas at bounding box center [734, 394] width 1469 height 658
click at [497, 578] on canvas at bounding box center [734, 394] width 1469 height 658
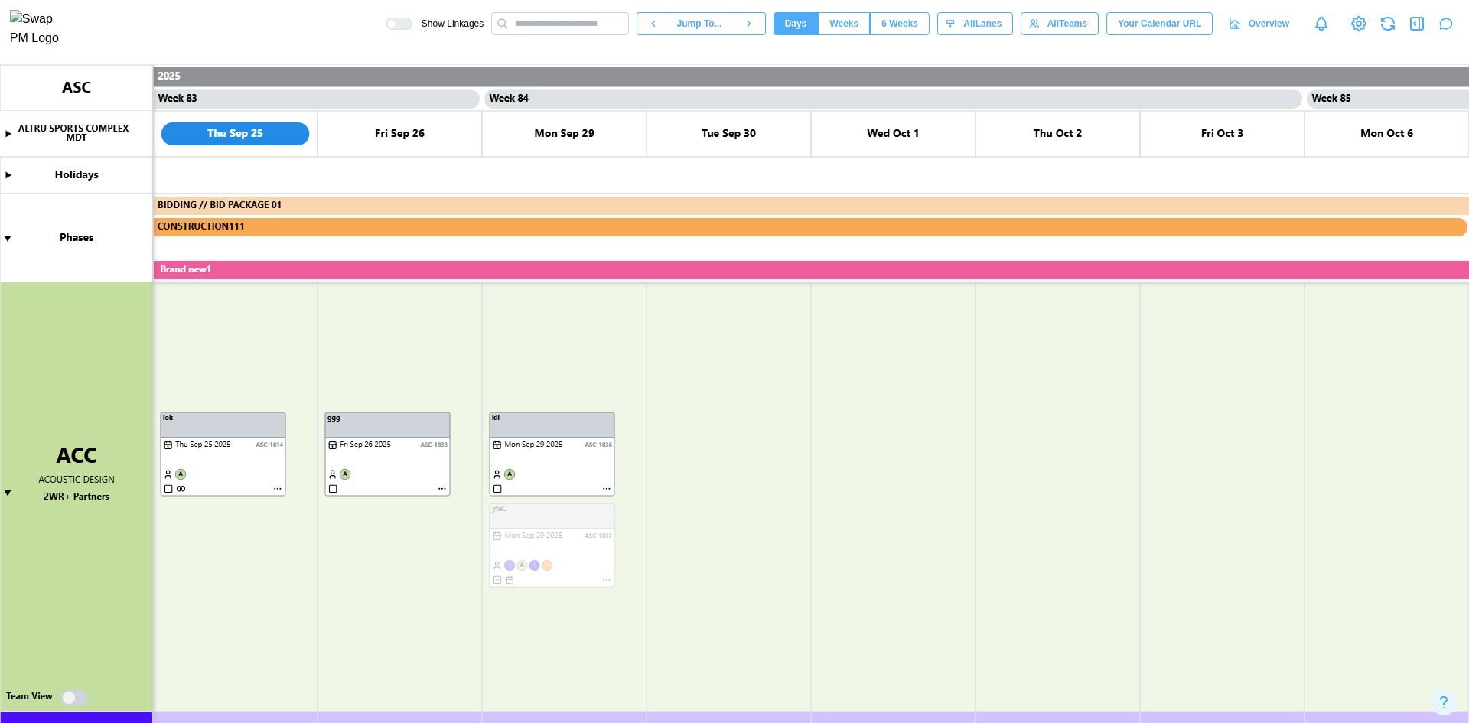
scroll to position [383, 0]
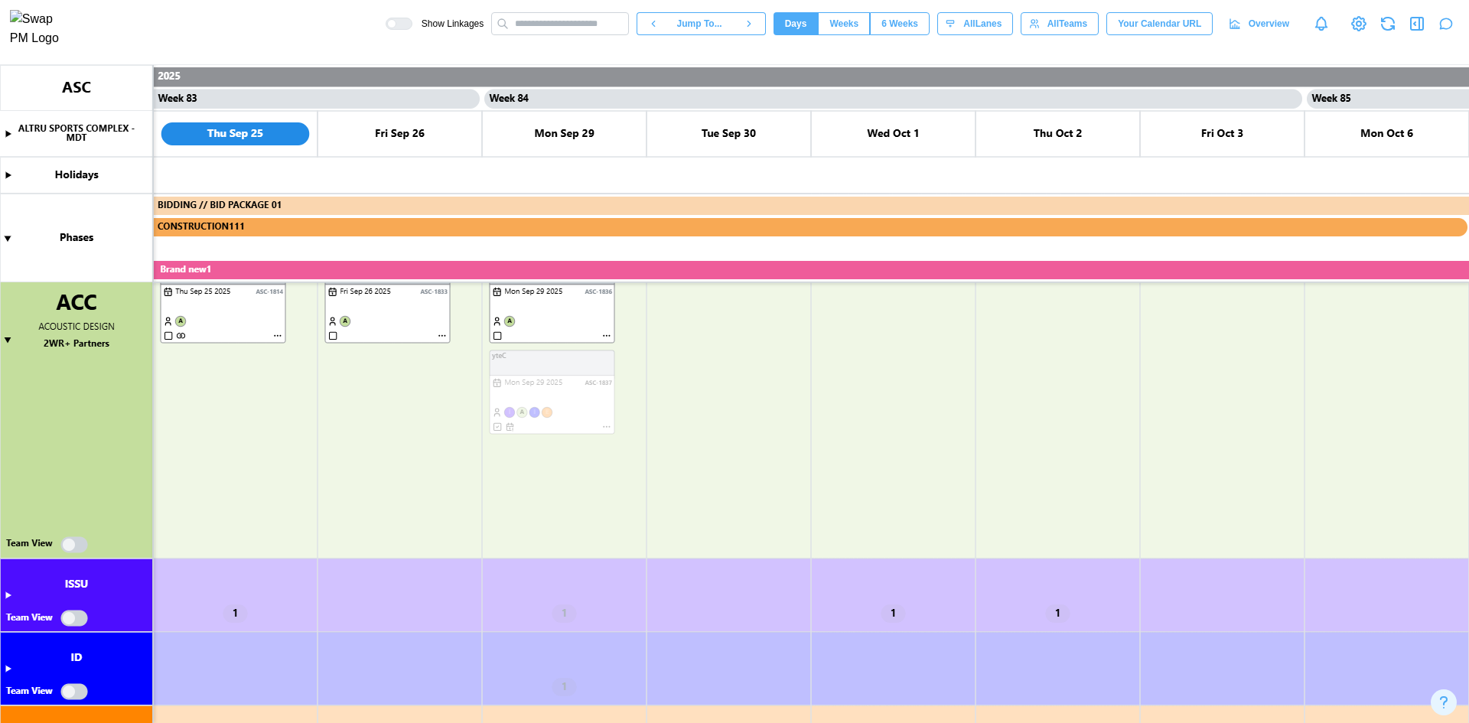
click at [75, 546] on canvas at bounding box center [734, 394] width 1469 height 658
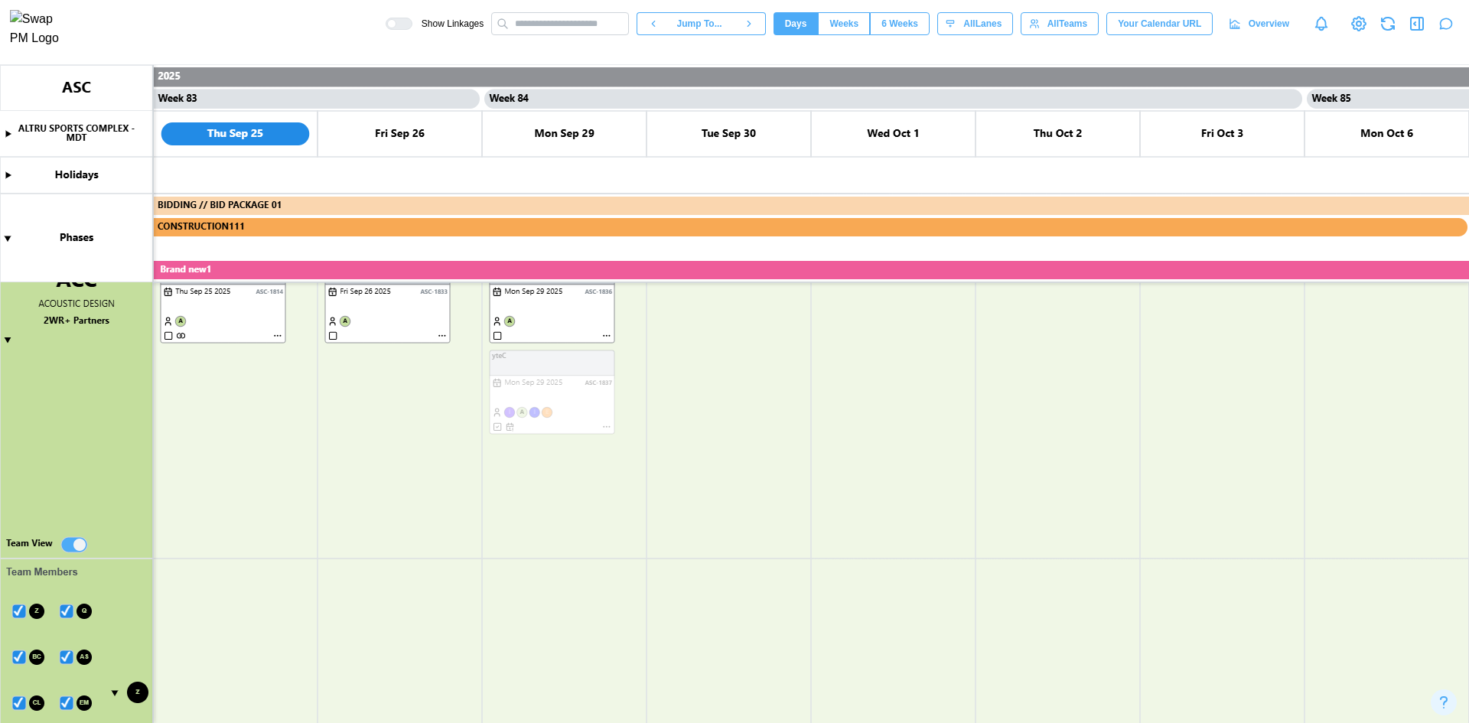
click at [76, 541] on canvas at bounding box center [734, 394] width 1469 height 658
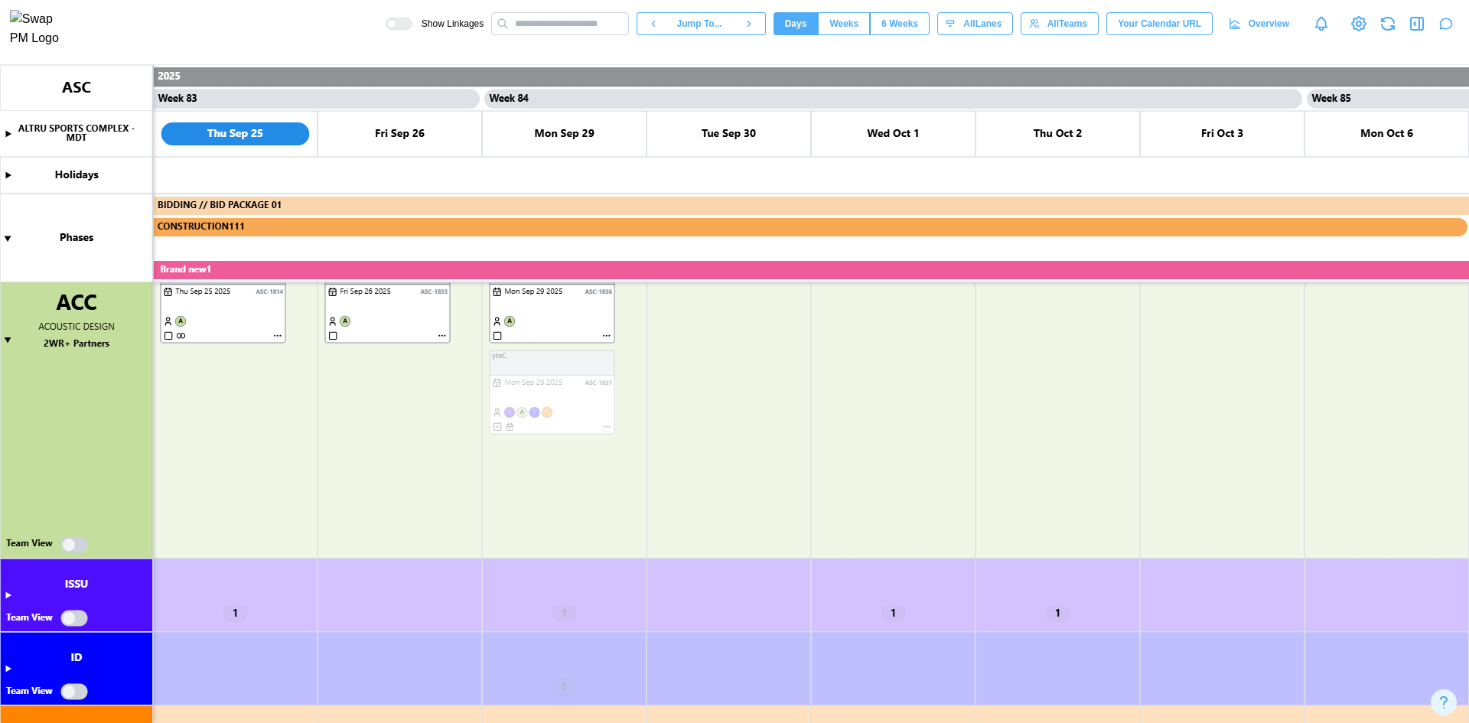
click at [9, 592] on canvas at bounding box center [734, 394] width 1469 height 658
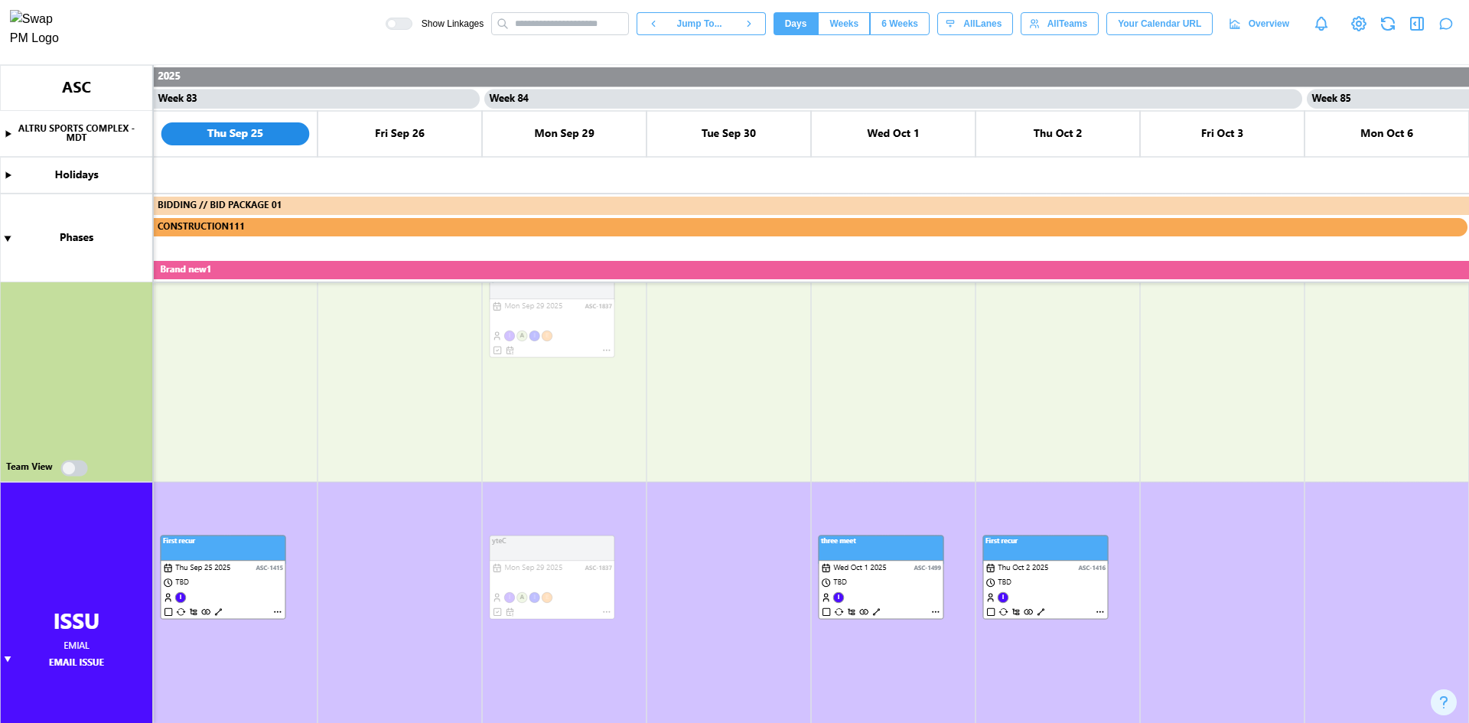
scroll to position [306, 0]
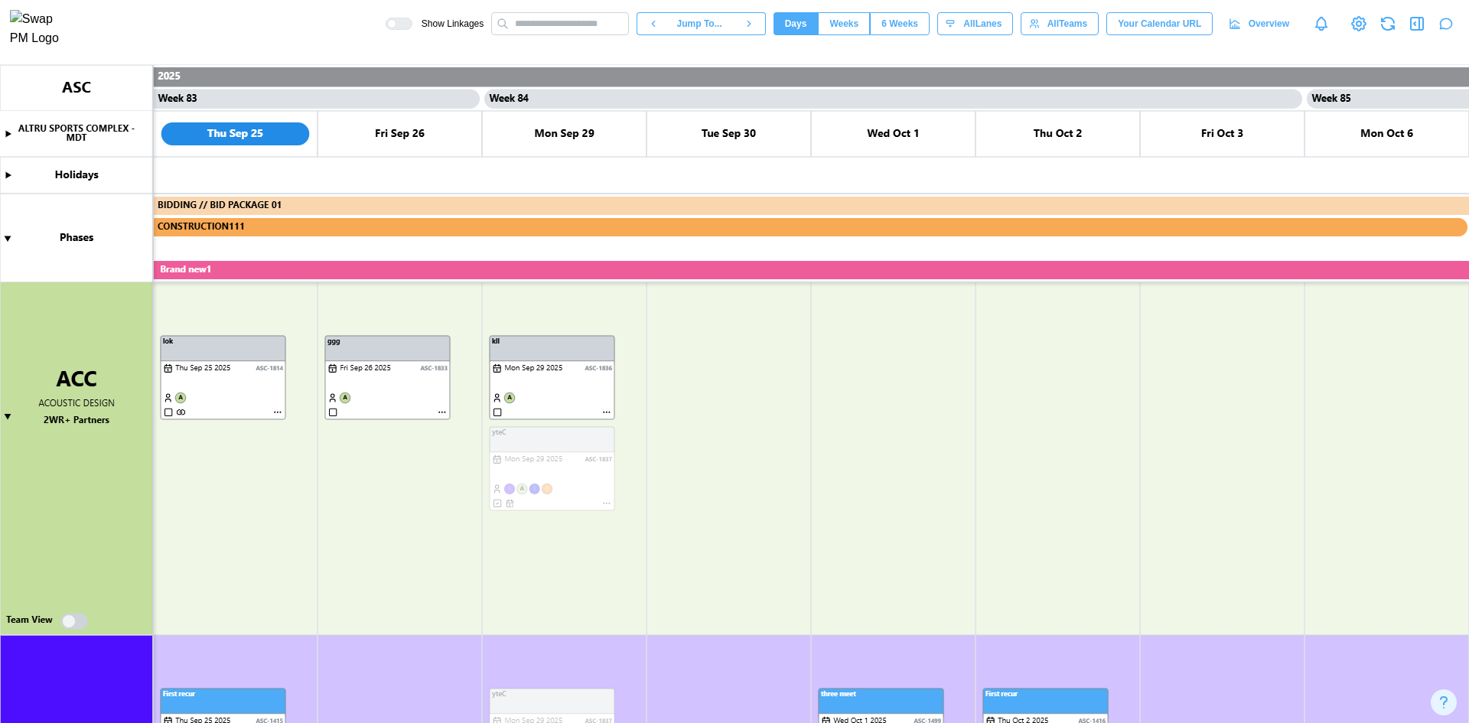
click at [605, 503] on canvas at bounding box center [734, 394] width 1469 height 658
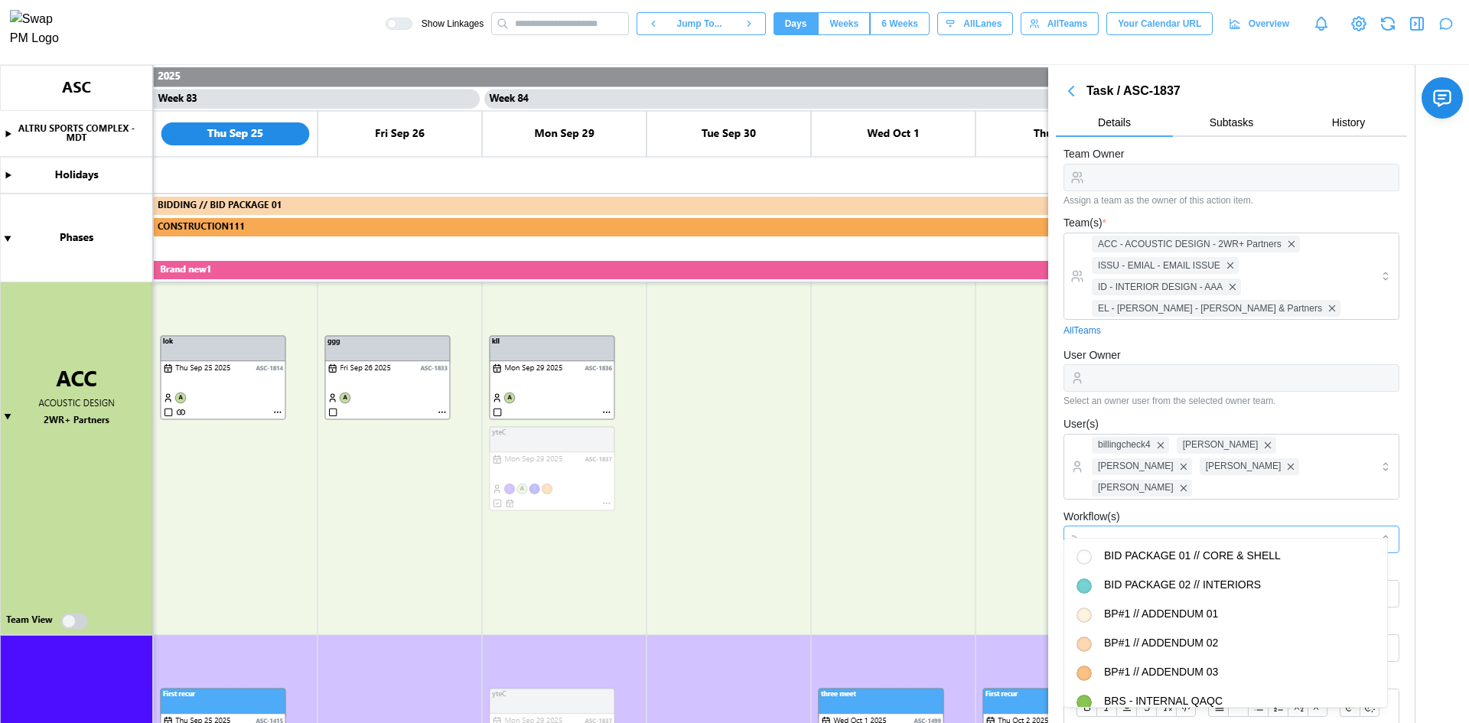
click at [1220, 526] on div at bounding box center [1216, 539] width 256 height 26
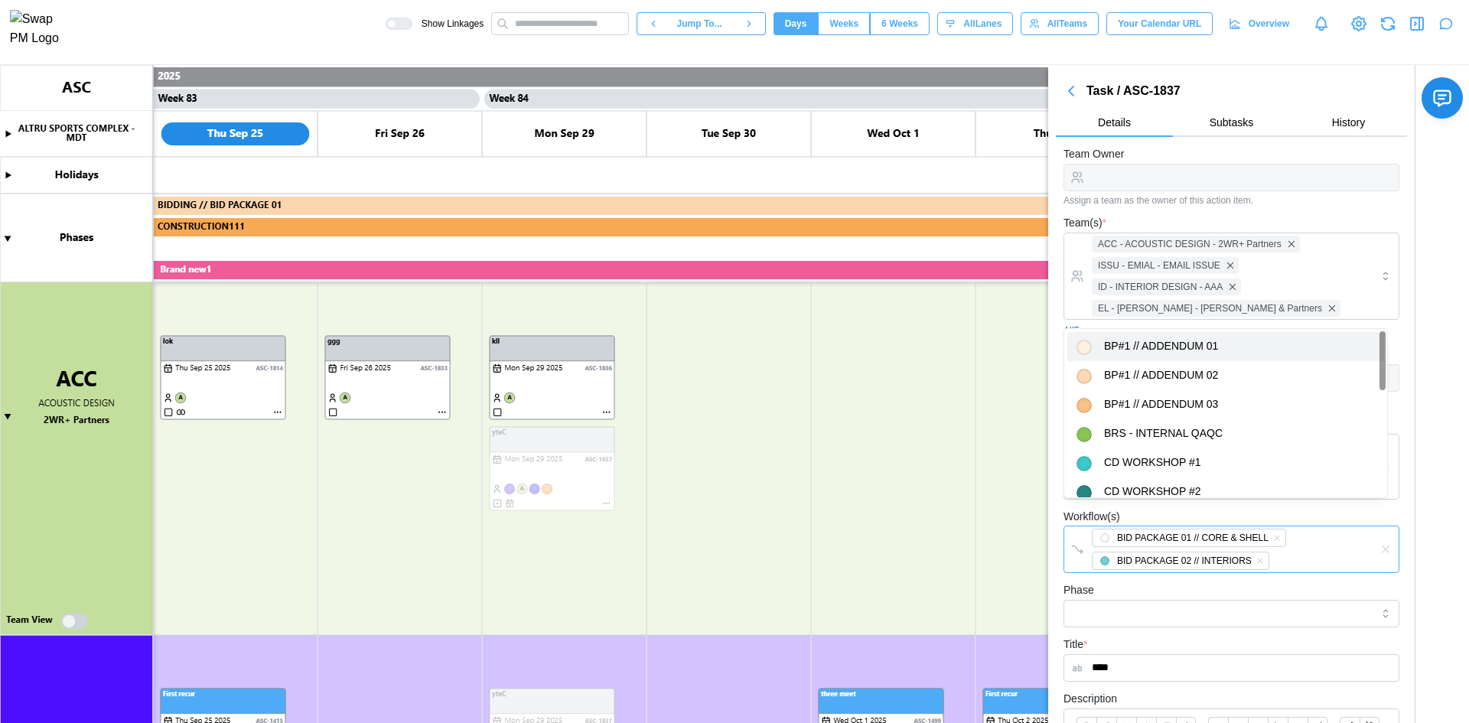
click at [1219, 554] on div "BID PACKAGE 02 // INTERIORS" at bounding box center [1184, 561] width 135 height 15
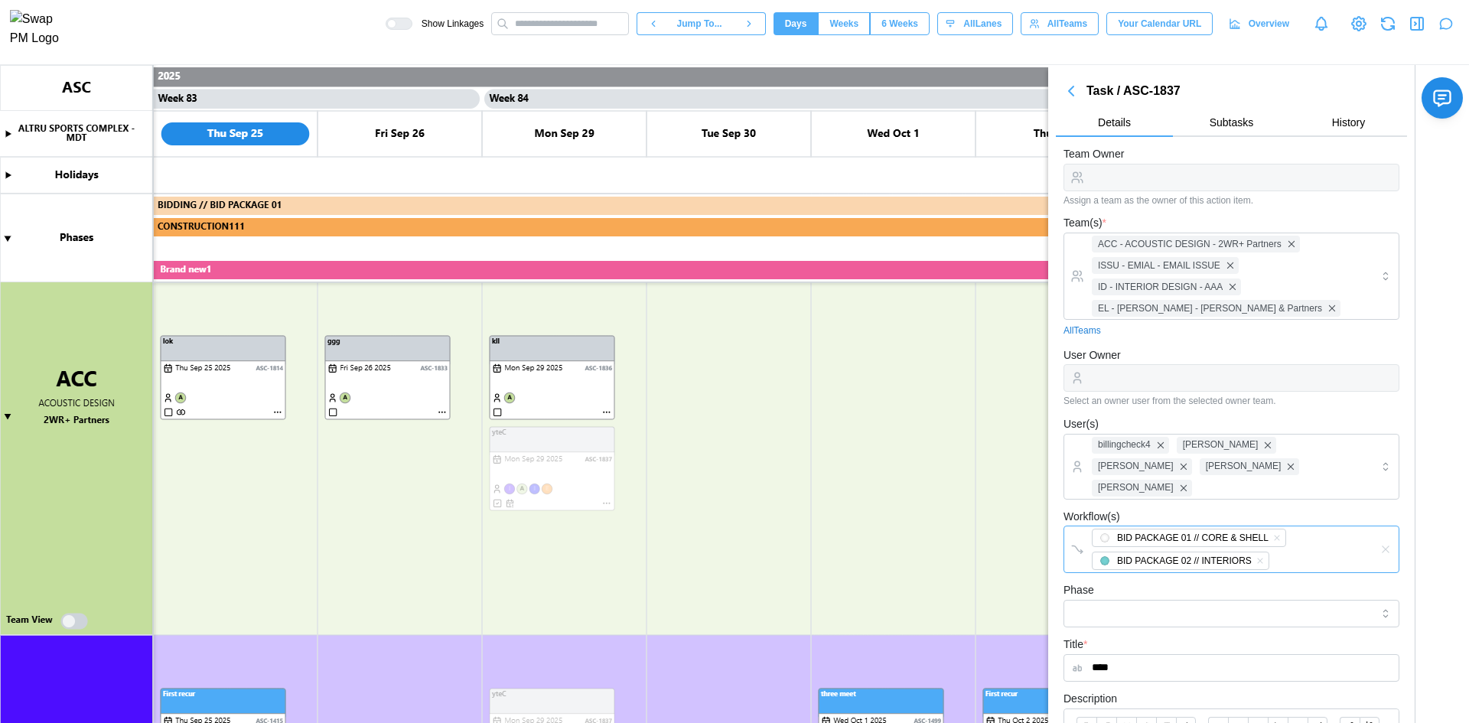
click at [1279, 539] on div "BID PACKAGE 01 // CORE & SHELL BID PACKAGE 02 // INTERIORS" at bounding box center [1216, 549] width 256 height 46
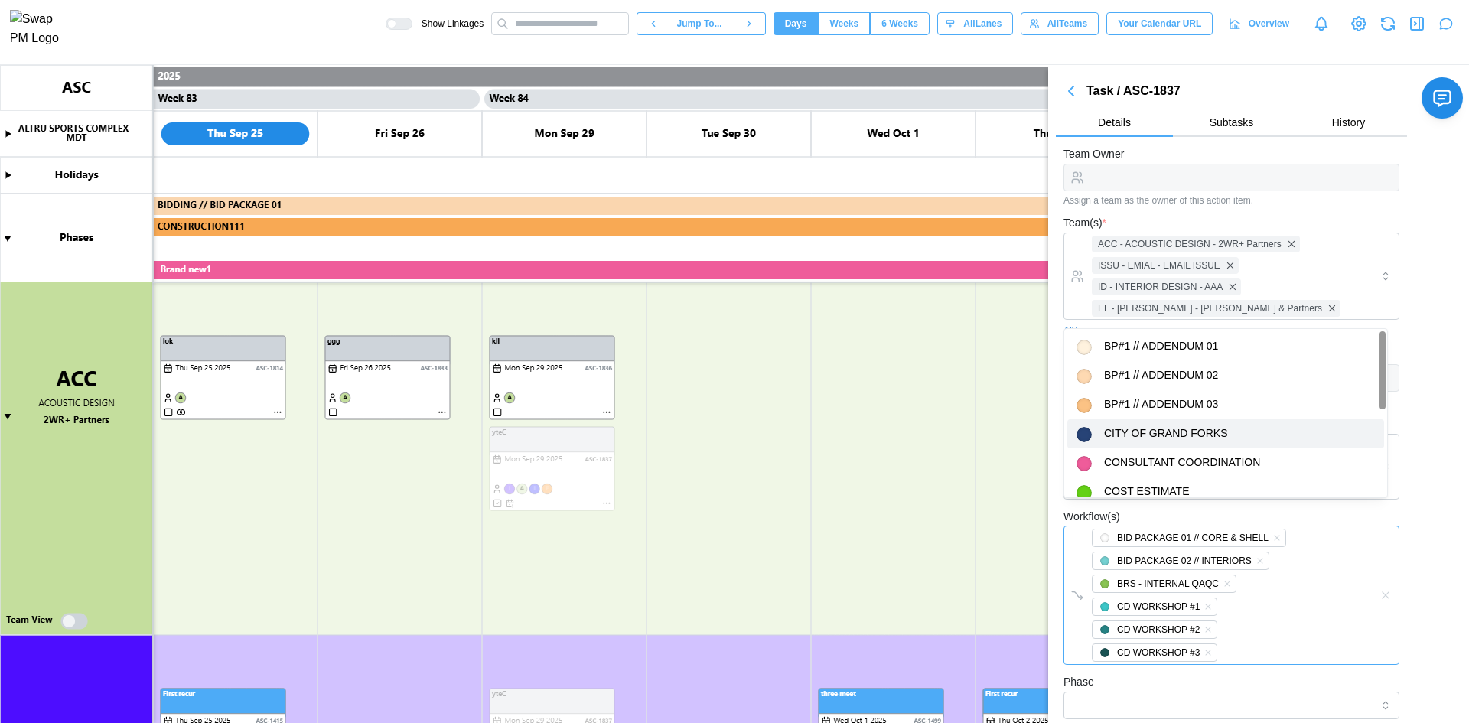
click at [1249, 580] on div "BID PACKAGE 01 // CORE & SHELL BID PACKAGE 02 // INTERIORS BRS - INTERNAL QAQC …" at bounding box center [1216, 595] width 256 height 138
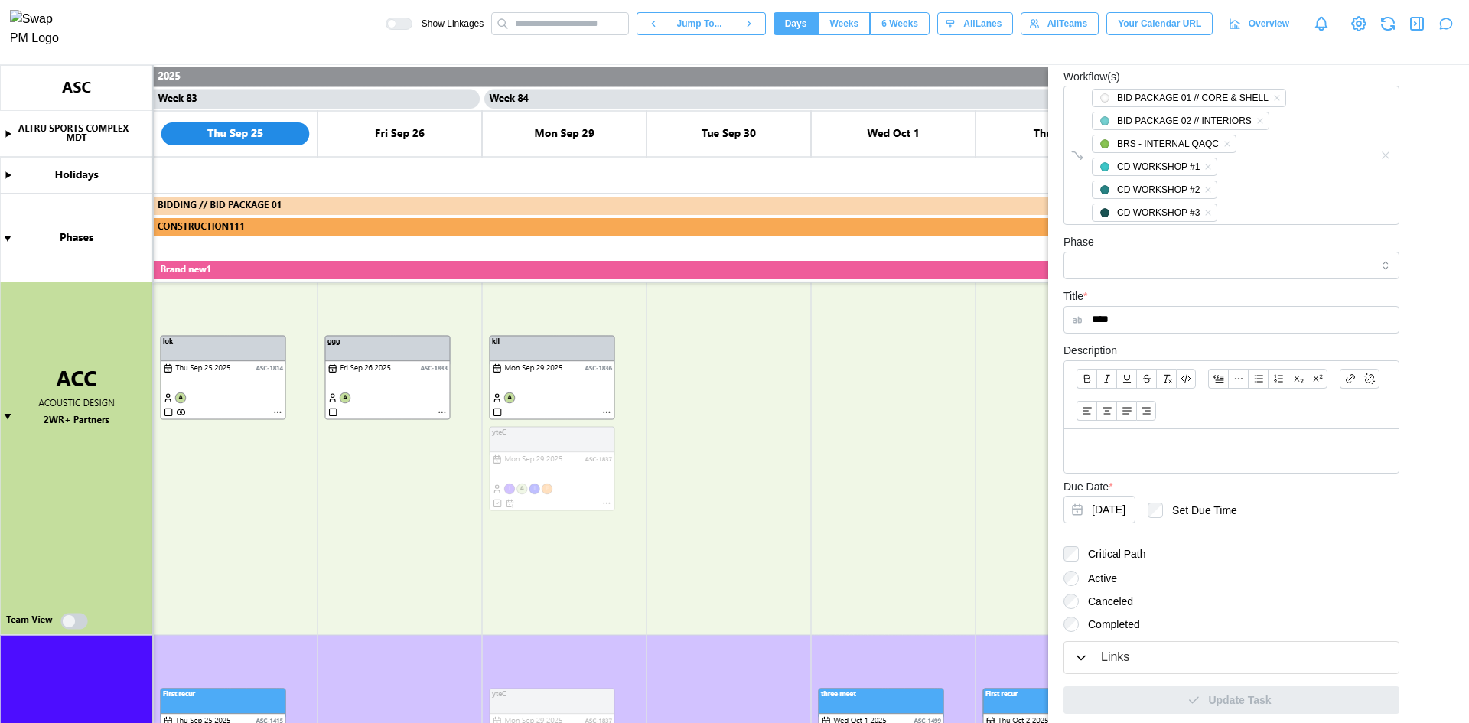
scroll to position [464, 0]
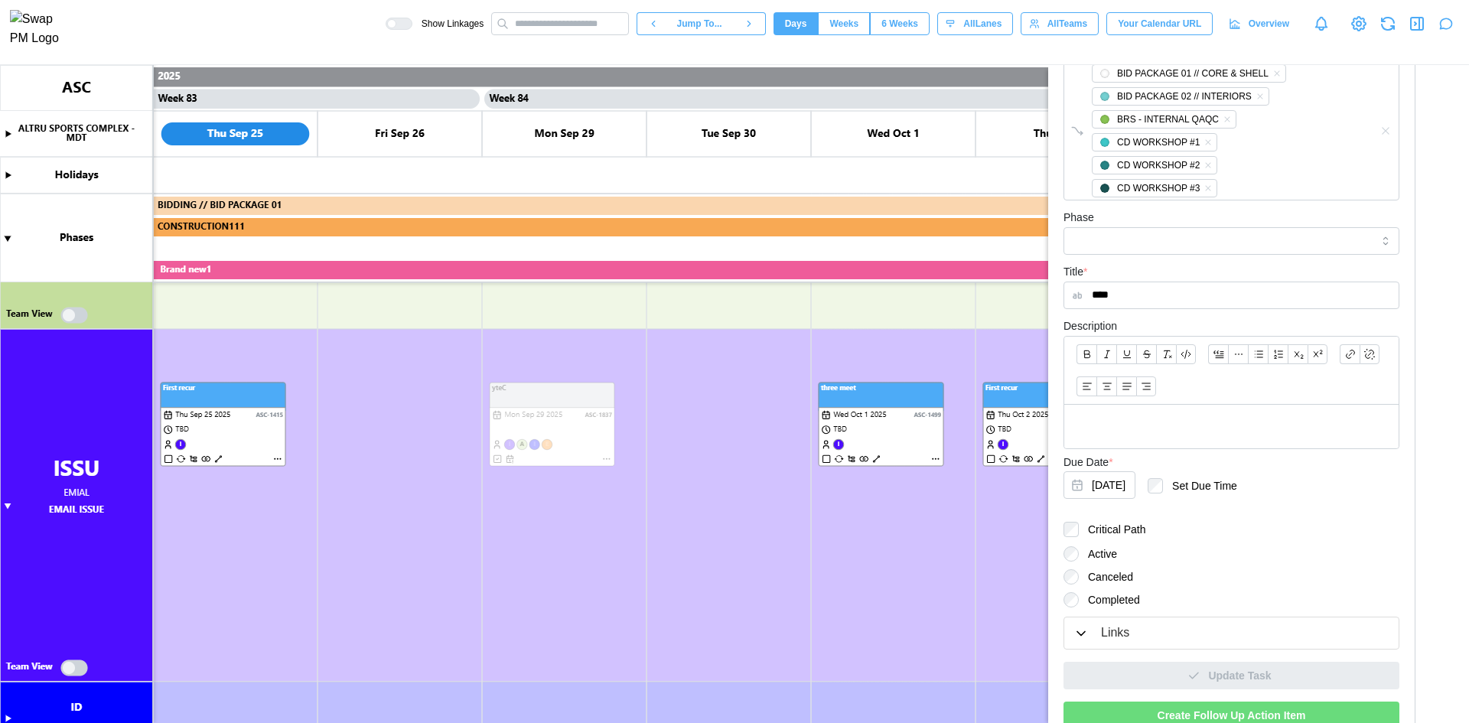
click at [699, 369] on canvas at bounding box center [734, 394] width 1469 height 658
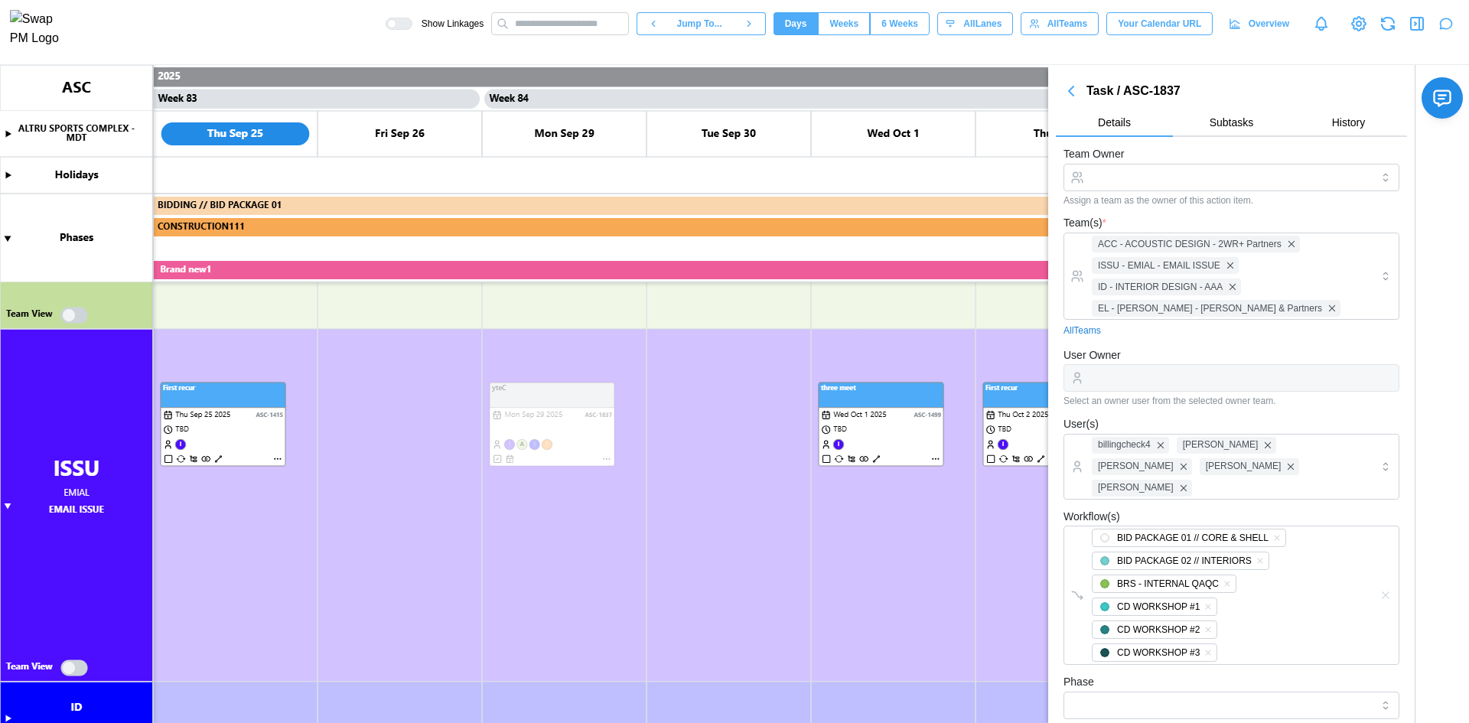
click at [1075, 93] on icon "button" at bounding box center [1071, 91] width 18 height 18
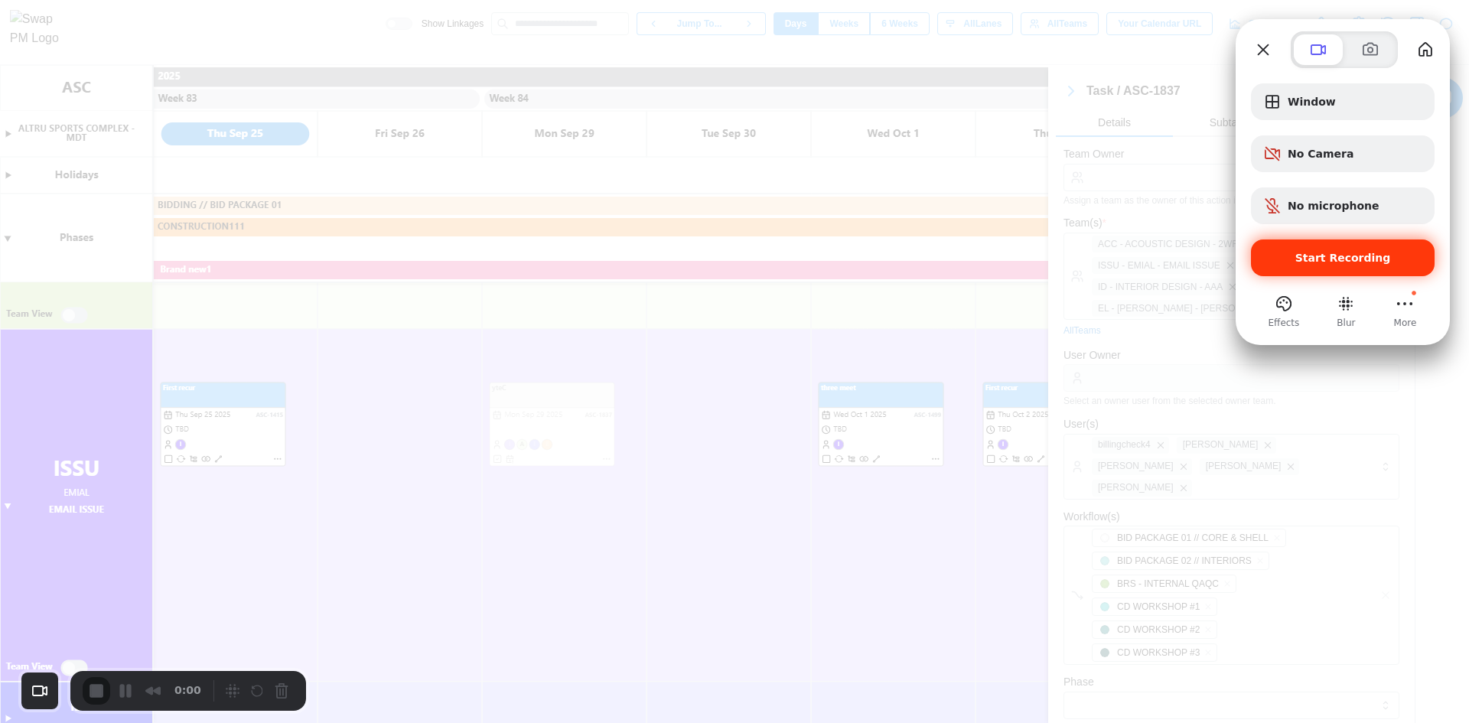
click at [1335, 262] on span "Start Recording" at bounding box center [1343, 258] width 96 height 12
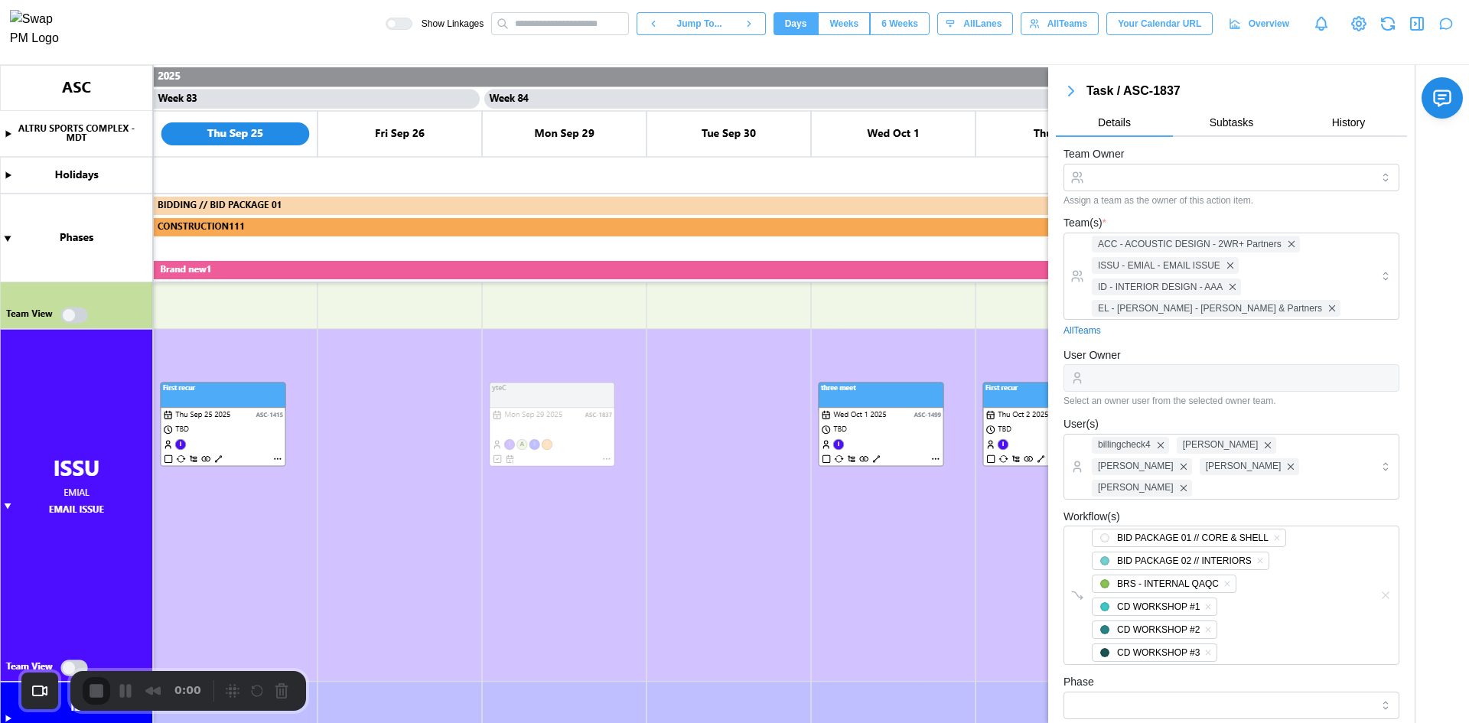
click at [1077, 89] on icon "button" at bounding box center [1071, 91] width 18 height 18
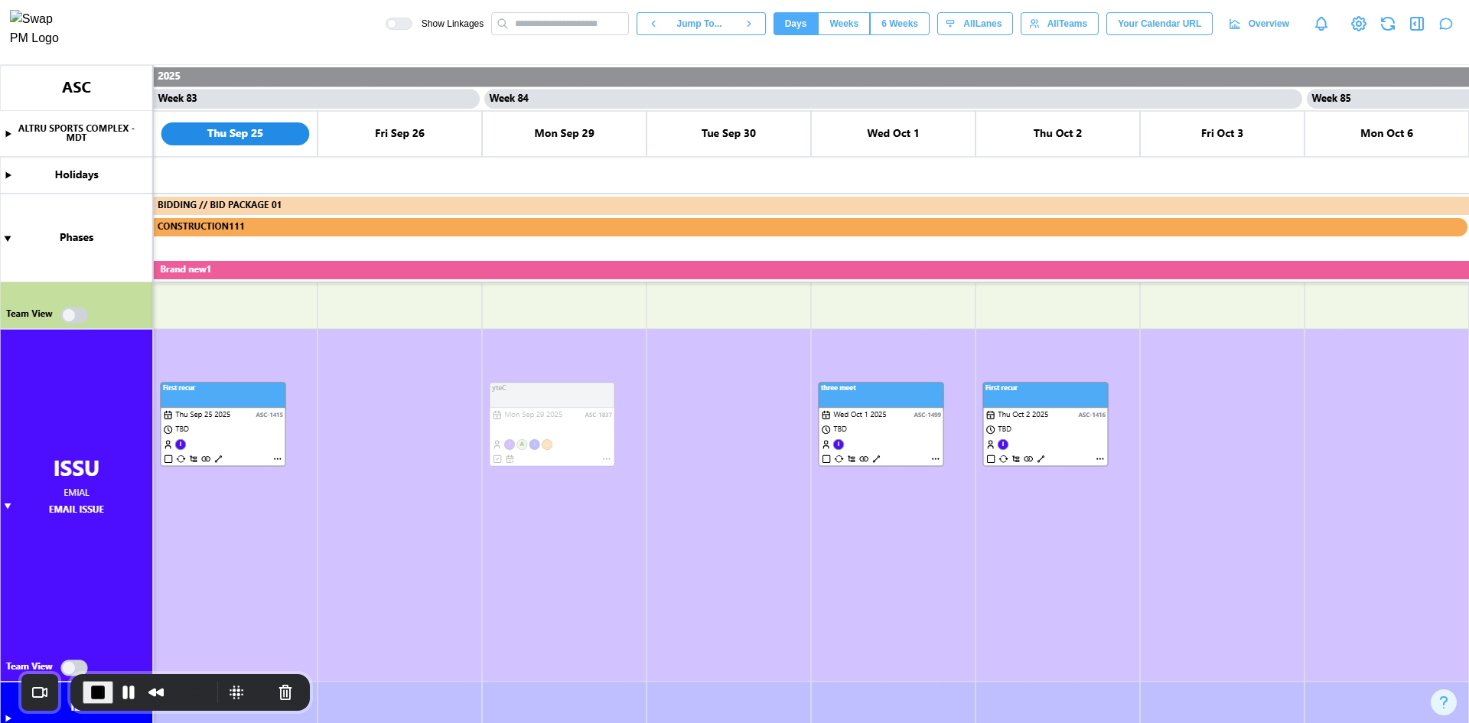
click at [605, 460] on canvas at bounding box center [734, 394] width 1469 height 658
type textarea "*"
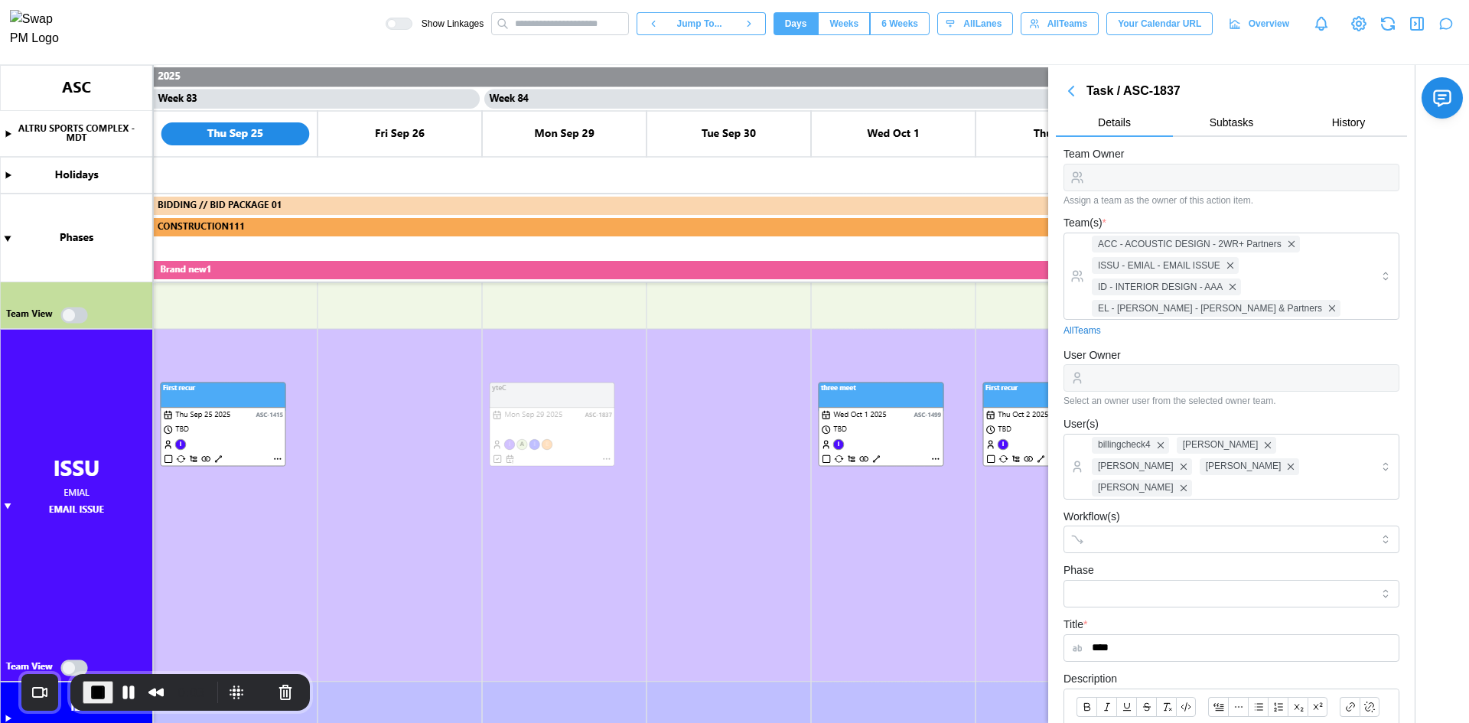
scroll to position [353, 0]
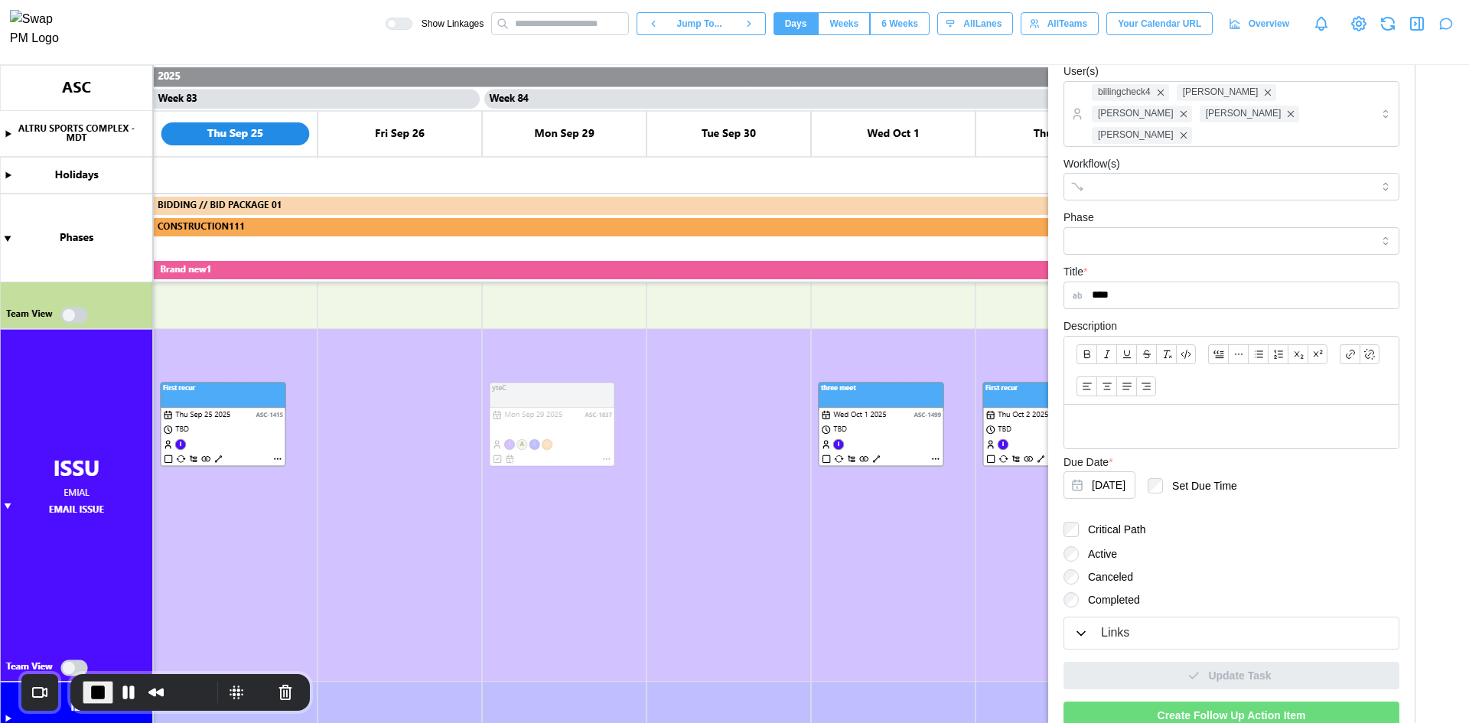
click at [1179, 702] on span "Create Follow Up Action Item" at bounding box center [1232, 715] width 148 height 26
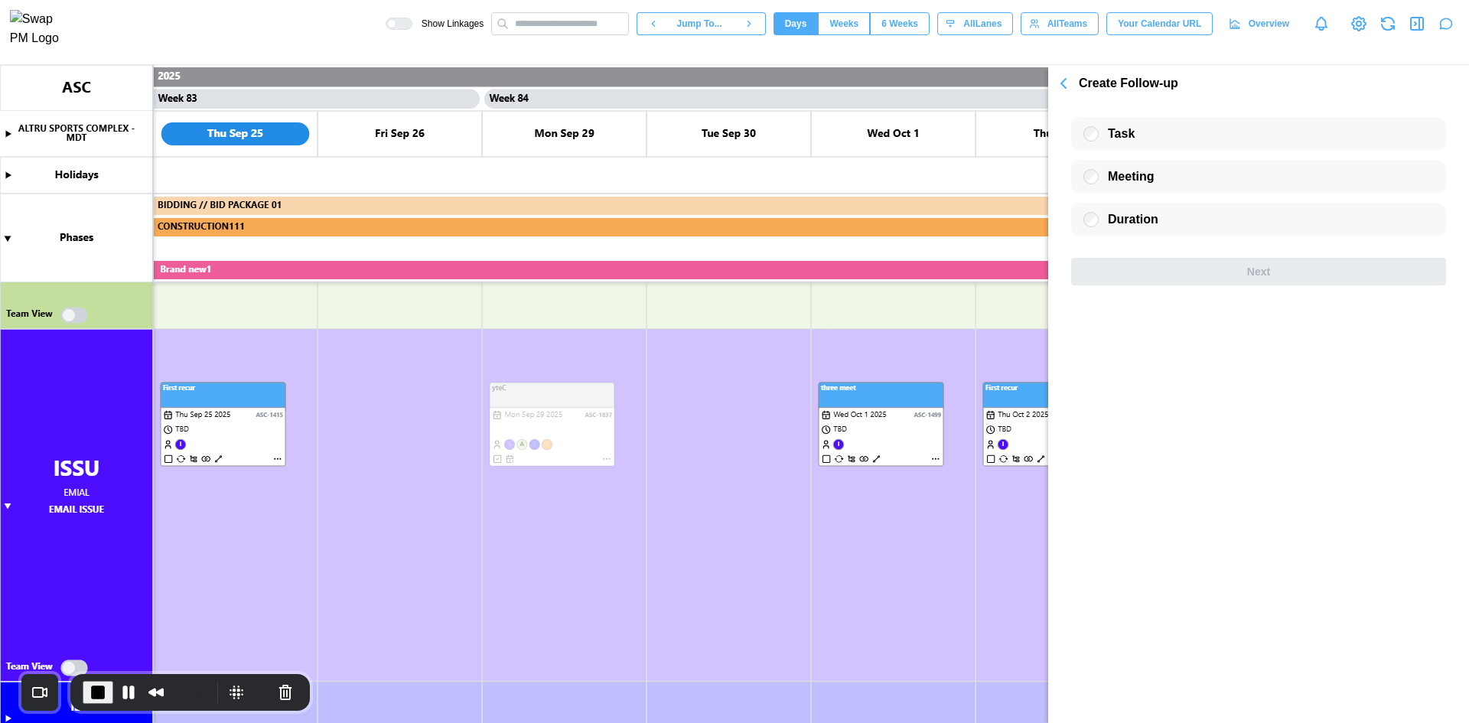
scroll to position [0, 0]
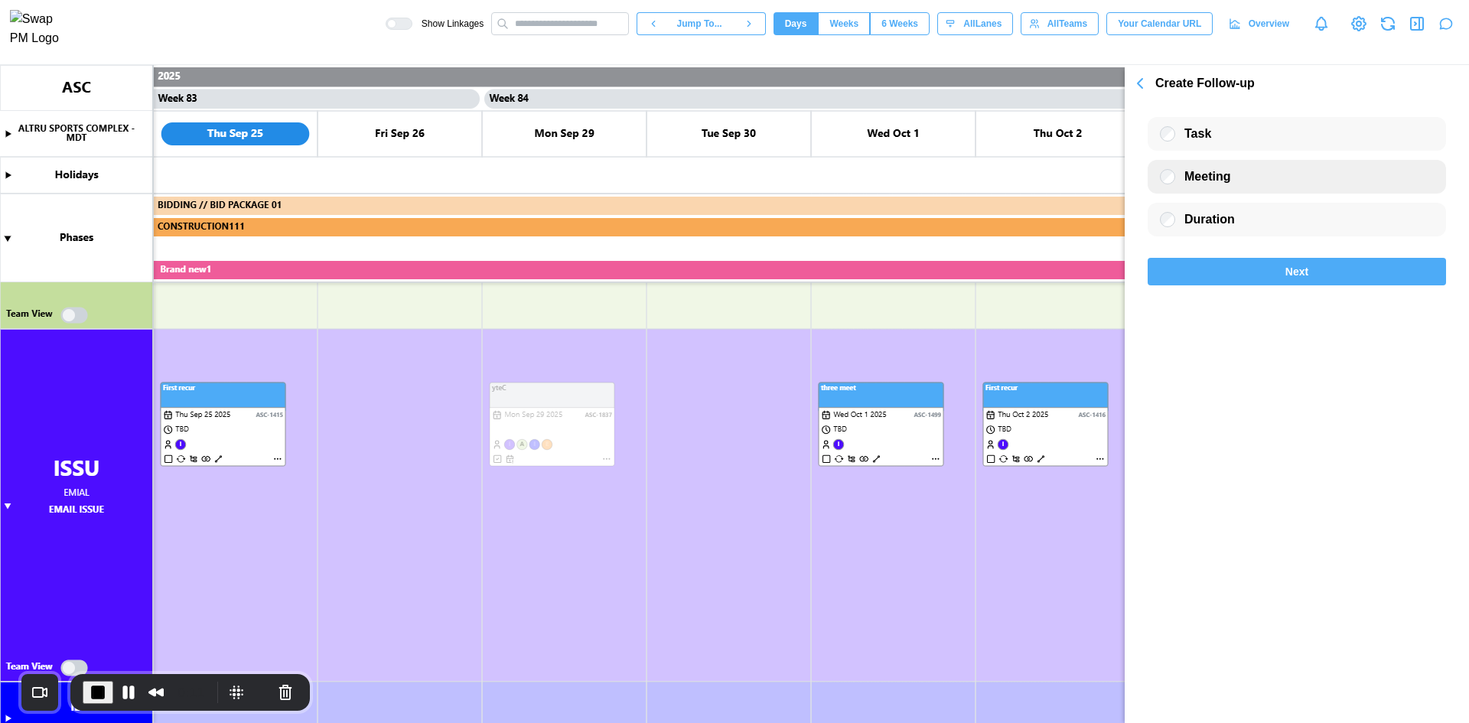
click at [1176, 175] on label "Meeting" at bounding box center [1202, 176] width 55 height 15
click at [1217, 264] on div "Next" at bounding box center [1296, 272] width 269 height 26
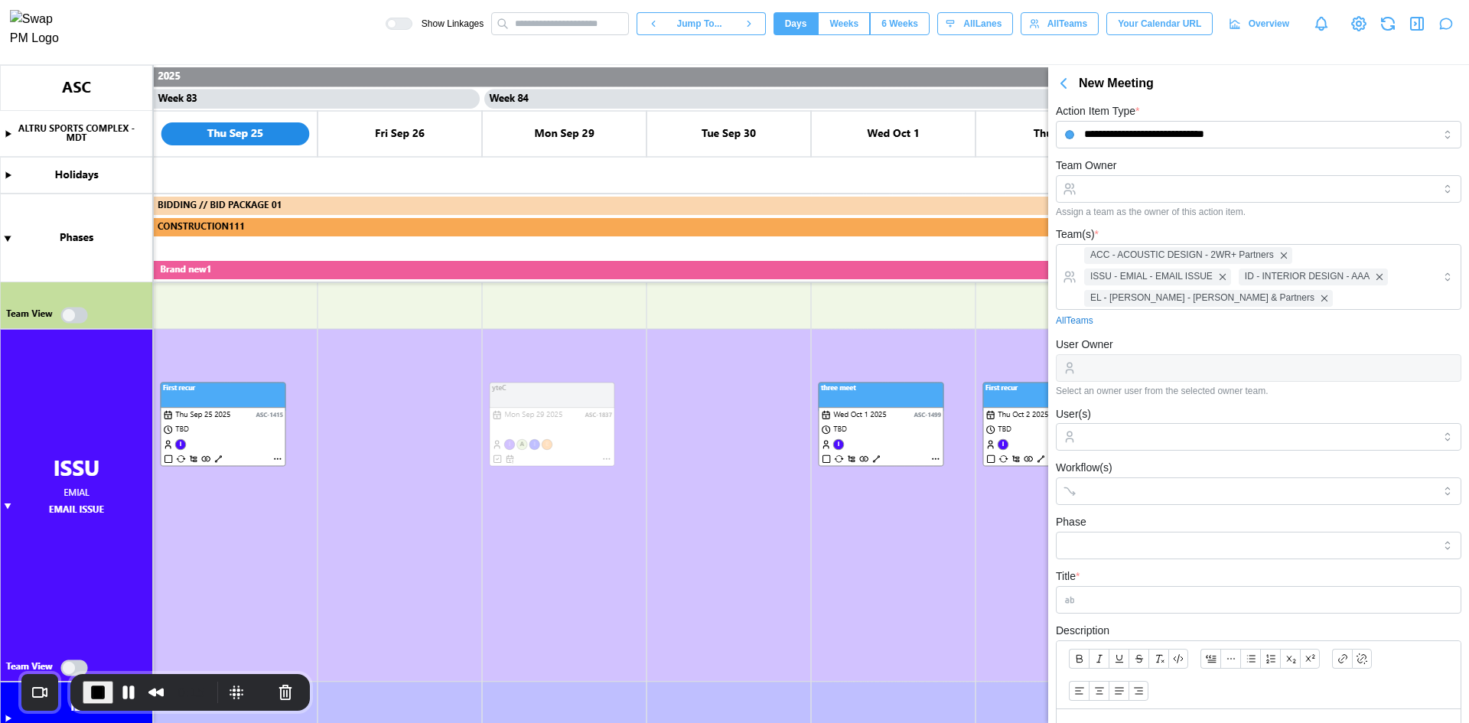
click at [1230, 160] on div "Team Owner Assign a team as the owner of this action item." at bounding box center [1259, 186] width 406 height 61
click at [1224, 190] on input "Team Owner" at bounding box center [1259, 189] width 406 height 28
type input "**********"
click at [1178, 348] on div "User Owner Select an owner user from the selected owner team." at bounding box center [1259, 365] width 406 height 61
click at [1176, 360] on input "User Owner" at bounding box center [1259, 368] width 406 height 28
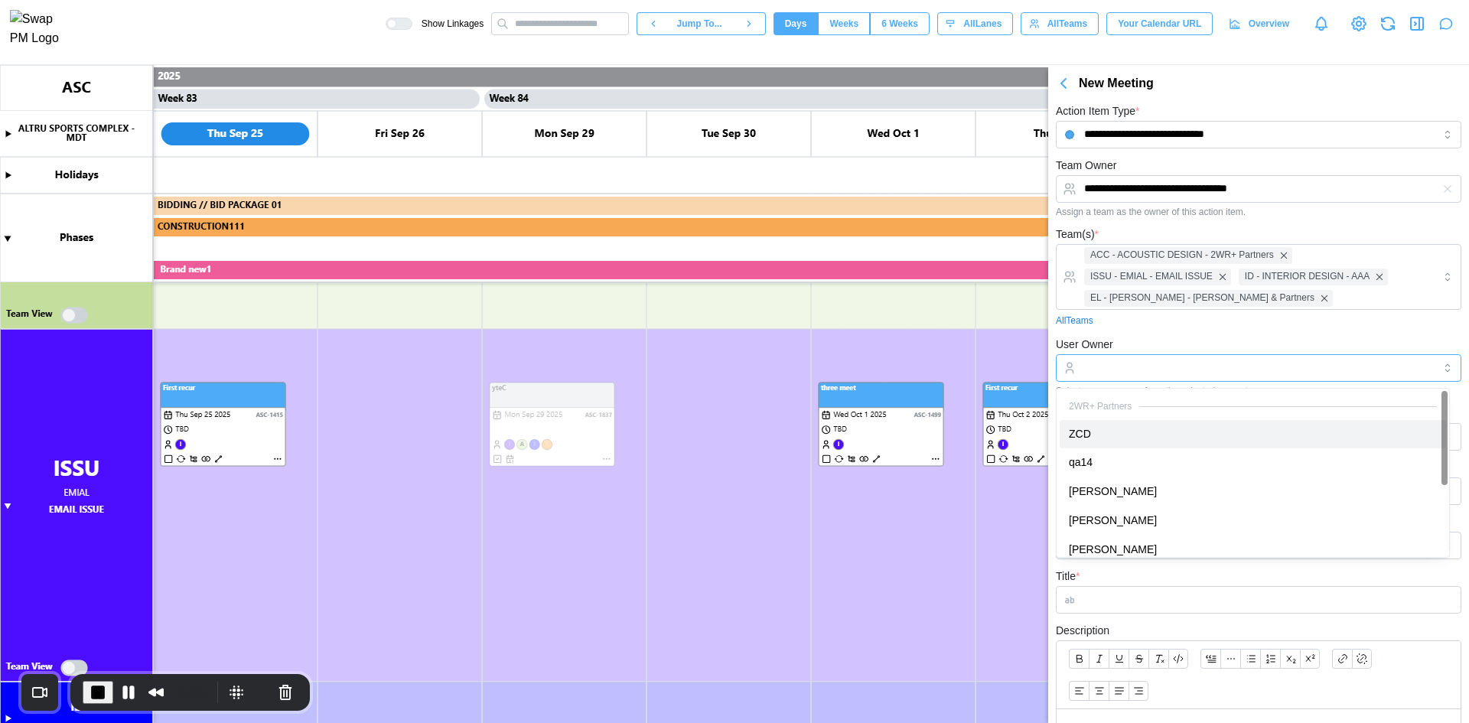
type input "***"
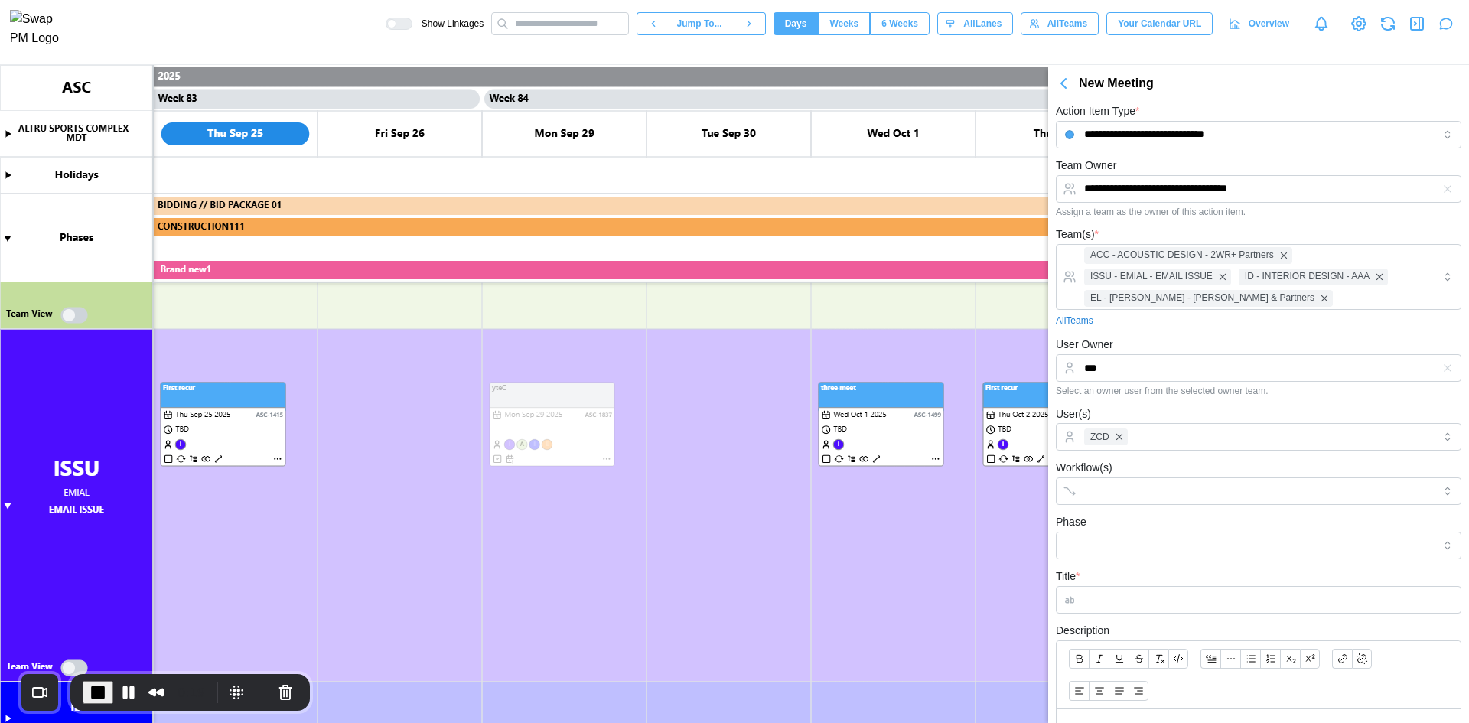
drag, startPoint x: 1175, startPoint y: 319, endPoint x: 1176, endPoint y: 350, distance: 30.6
click at [1175, 321] on div "All Teams" at bounding box center [1259, 321] width 406 height 15
click at [1194, 501] on div at bounding box center [1242, 491] width 325 height 26
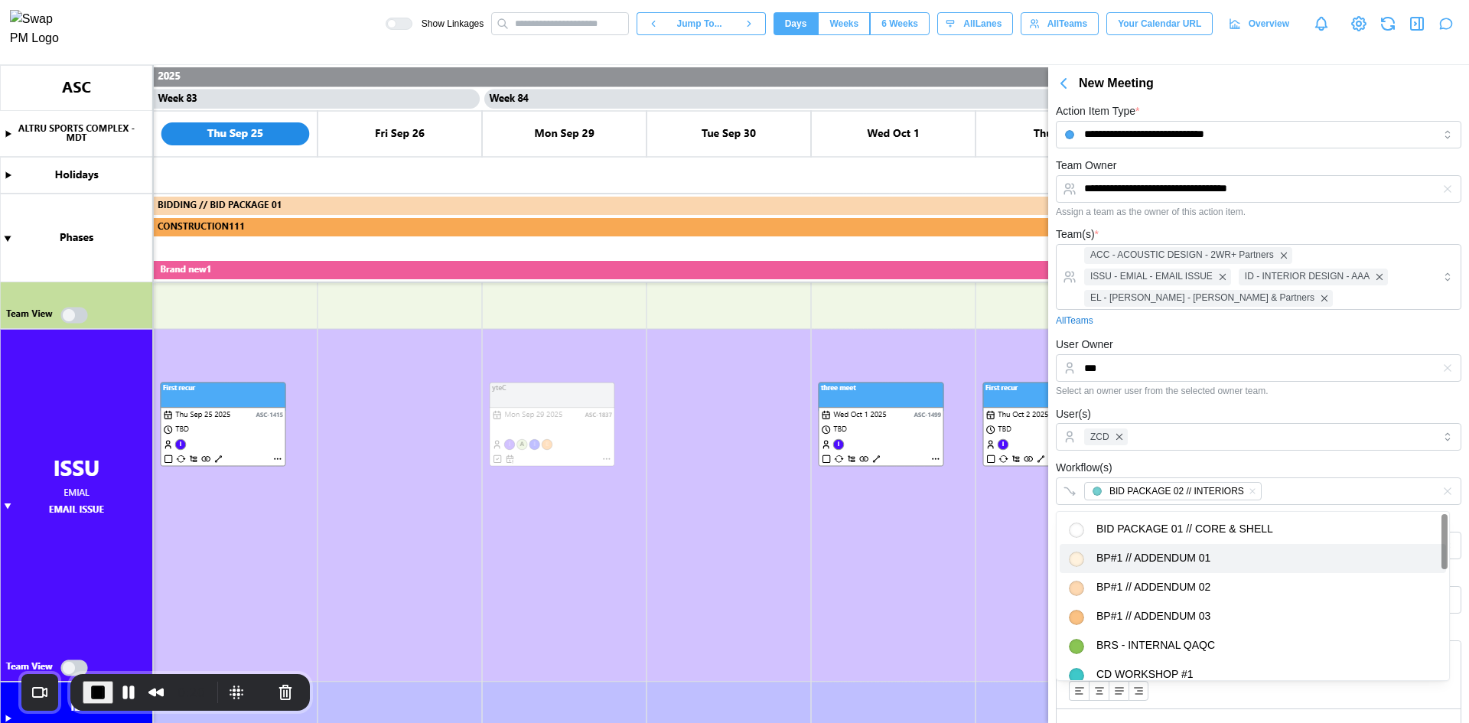
click at [1214, 466] on div "Workflow(s) BID PACKAGE 02 // INTERIORS" at bounding box center [1259, 481] width 406 height 47
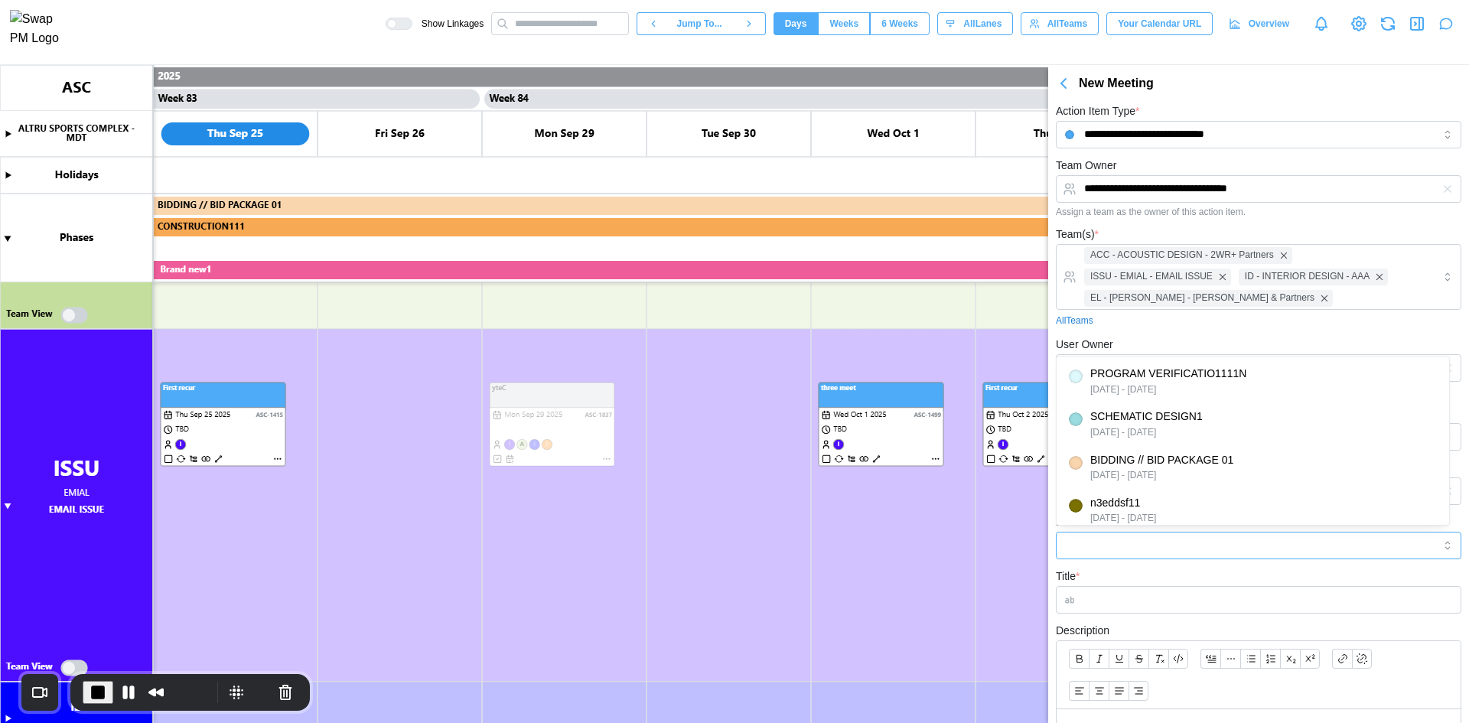
click at [1189, 553] on input "Phase" at bounding box center [1259, 546] width 406 height 28
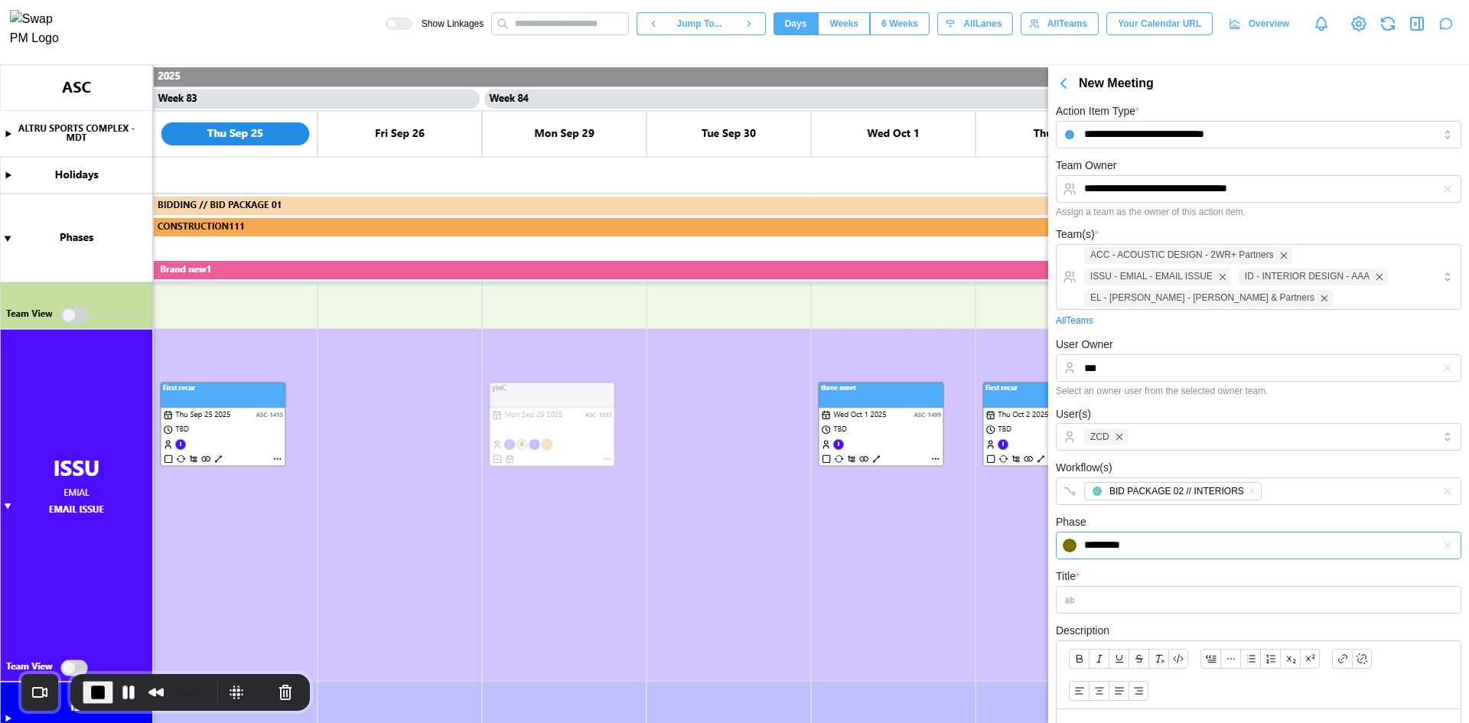
type input "*********"
click at [1173, 598] on input "Title *" at bounding box center [1259, 600] width 406 height 28
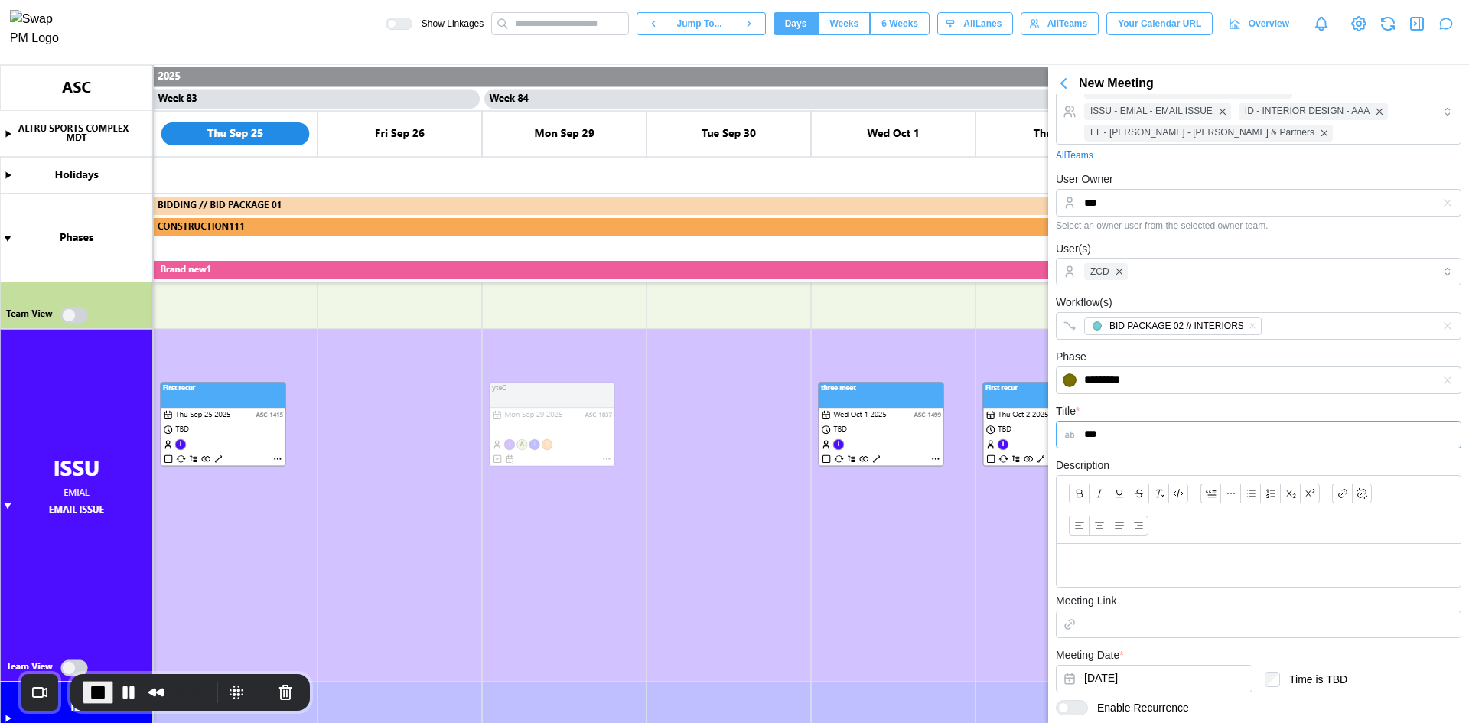
scroll to position [252, 0]
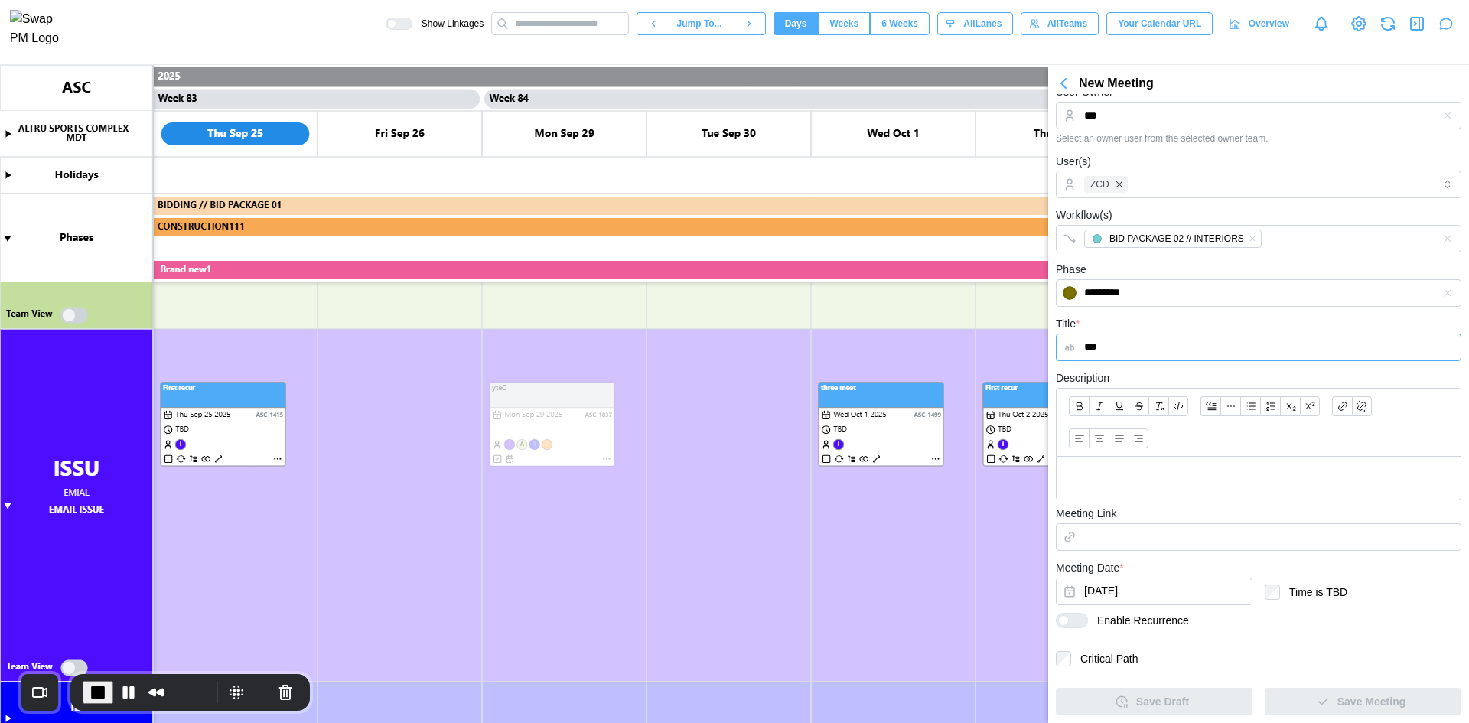
type input "***"
click at [1120, 521] on div "Meeting Link" at bounding box center [1259, 527] width 406 height 47
click at [1071, 630] on div "Enable Recurrence" at bounding box center [1259, 628] width 406 height 31
click at [1076, 624] on div at bounding box center [1078, 621] width 18 height 14
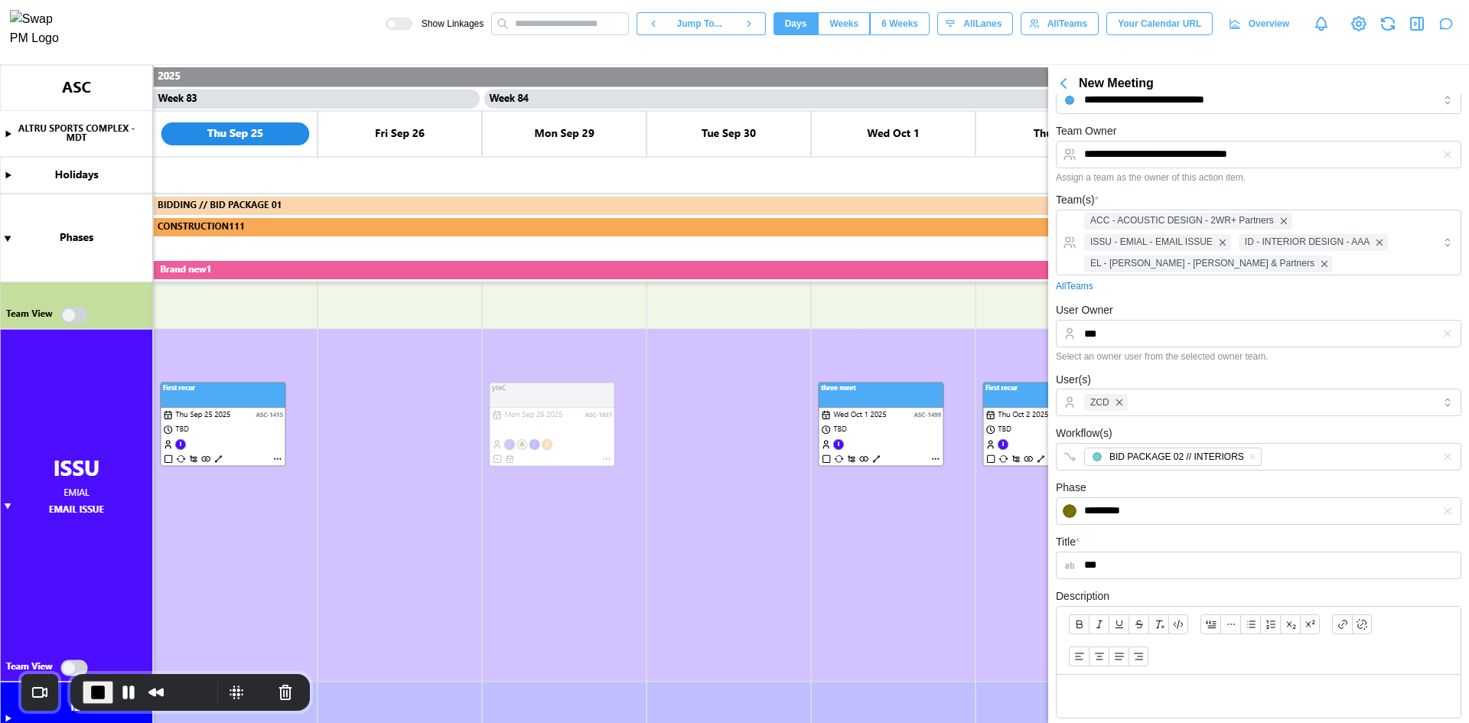
scroll to position [0, 0]
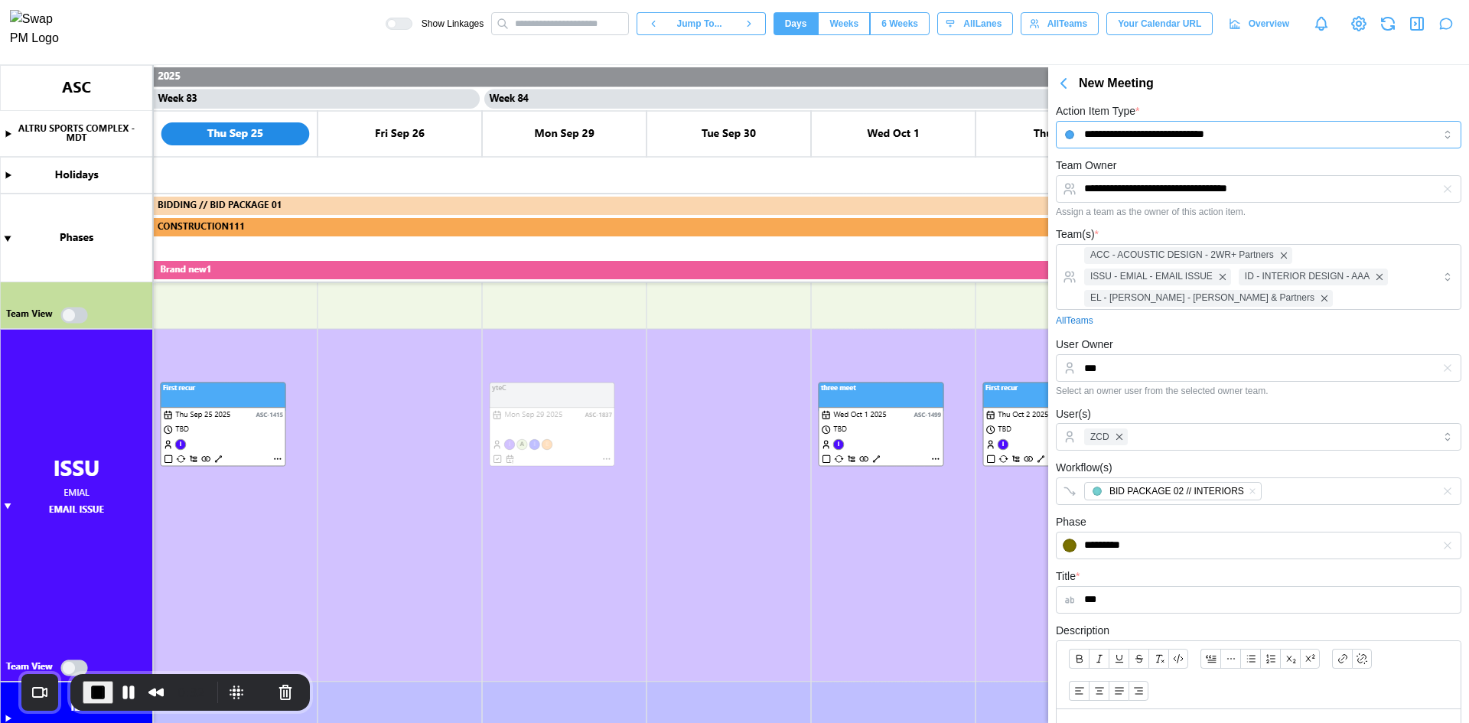
click at [1187, 135] on input "**********" at bounding box center [1259, 135] width 406 height 28
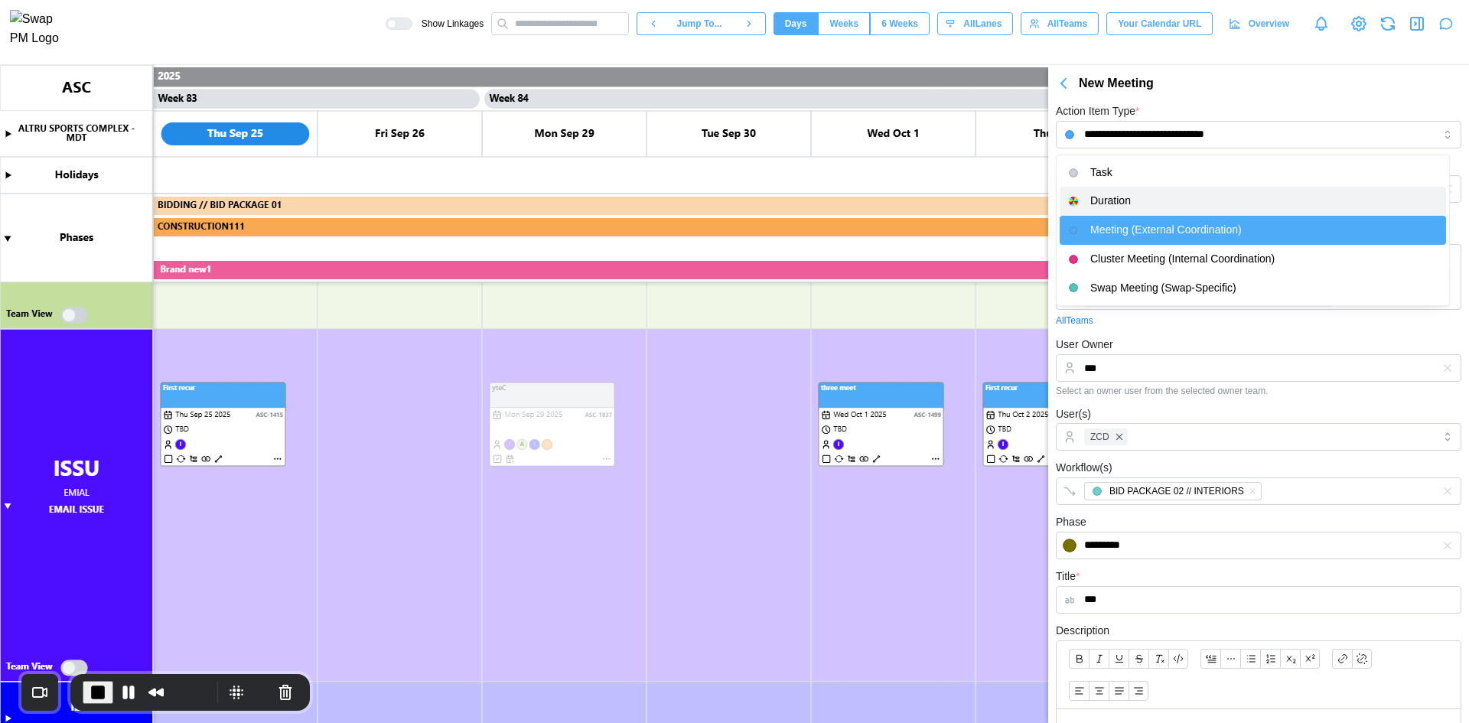
type input "********"
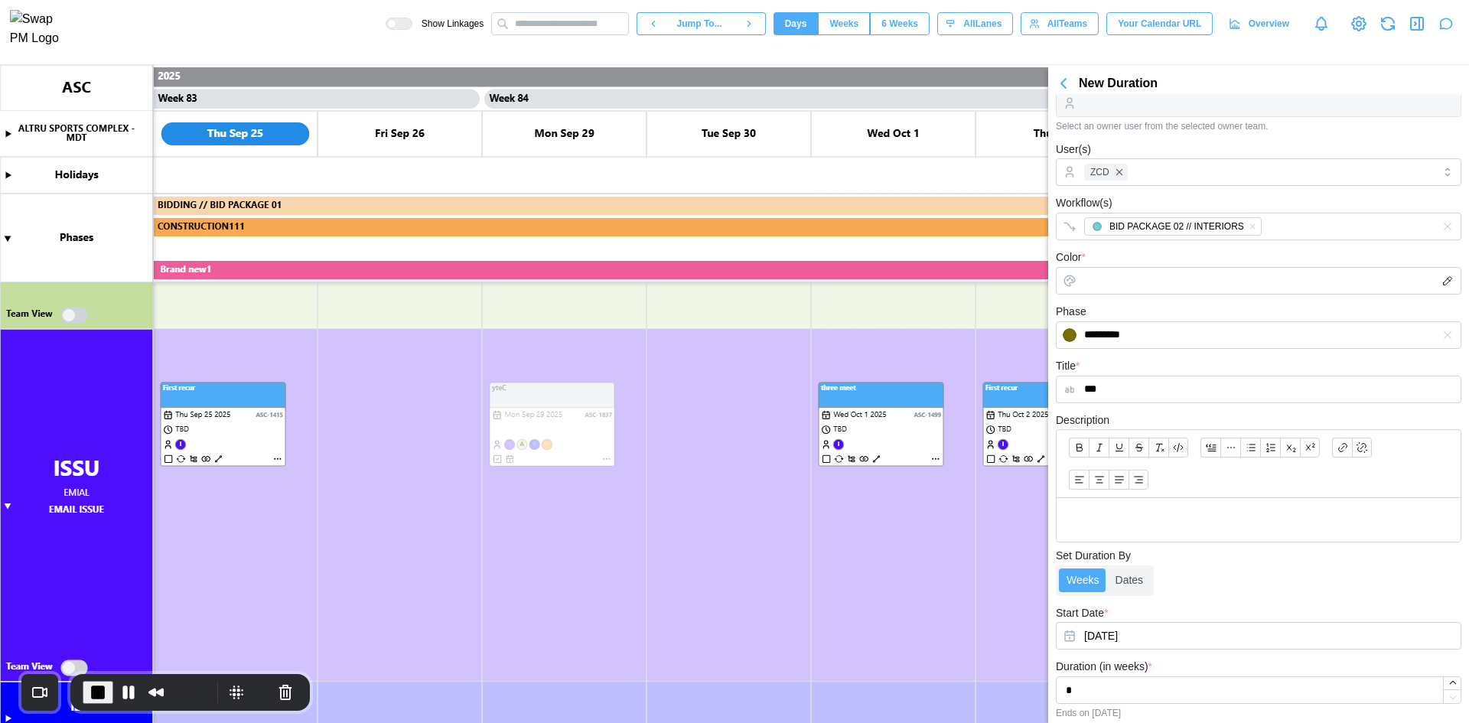
scroll to position [340, 0]
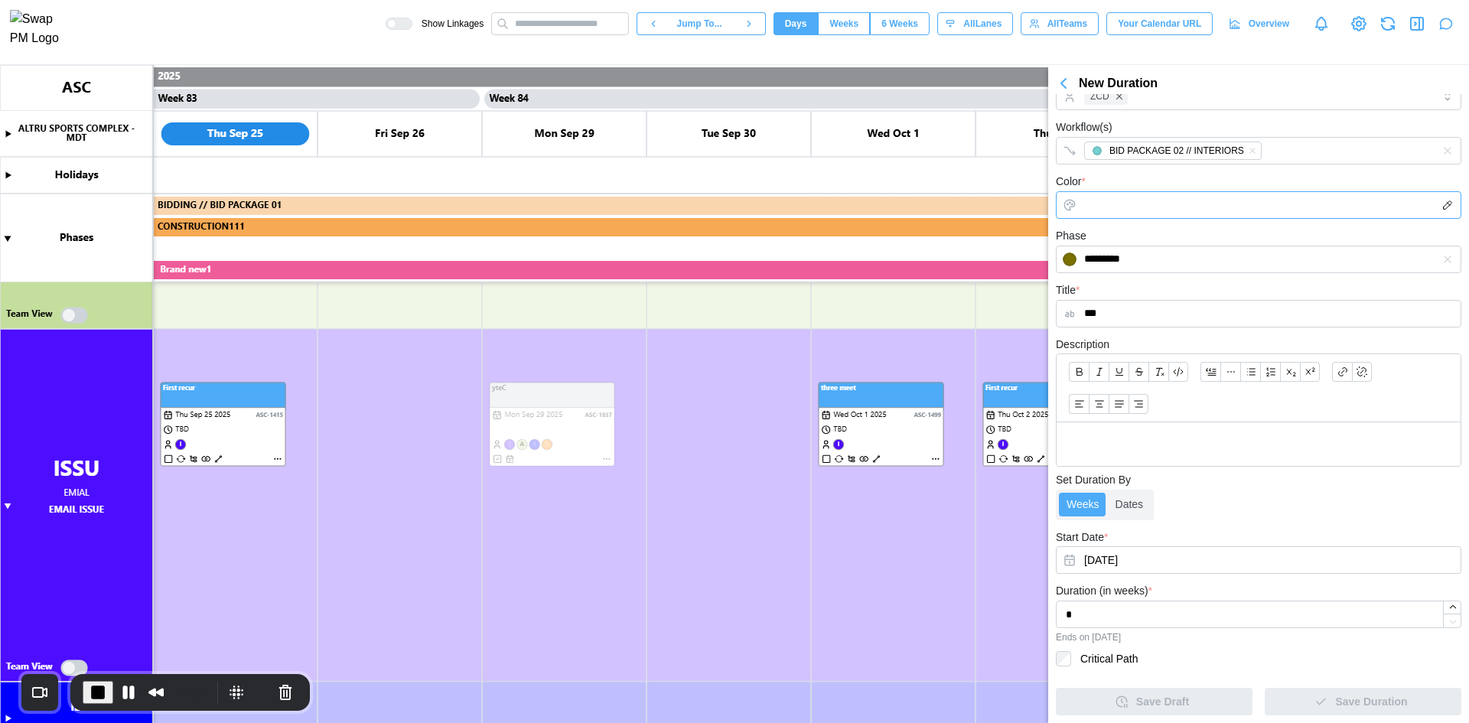
click at [1109, 210] on input "Color *" at bounding box center [1259, 205] width 406 height 28
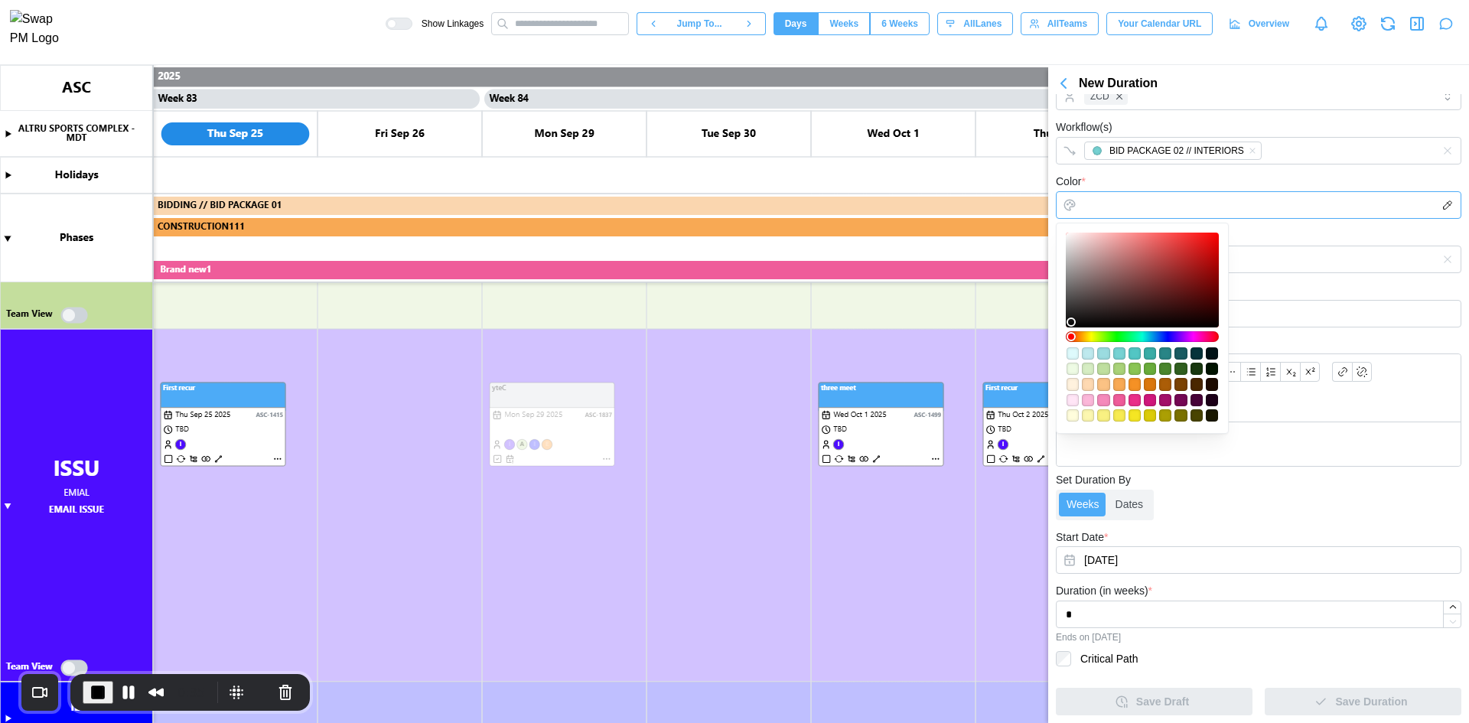
type input "*******"
click at [1131, 272] on div at bounding box center [1142, 280] width 142 height 84
click at [1220, 161] on div "BID PACKAGE 02 // INTERIORS" at bounding box center [1242, 151] width 325 height 26
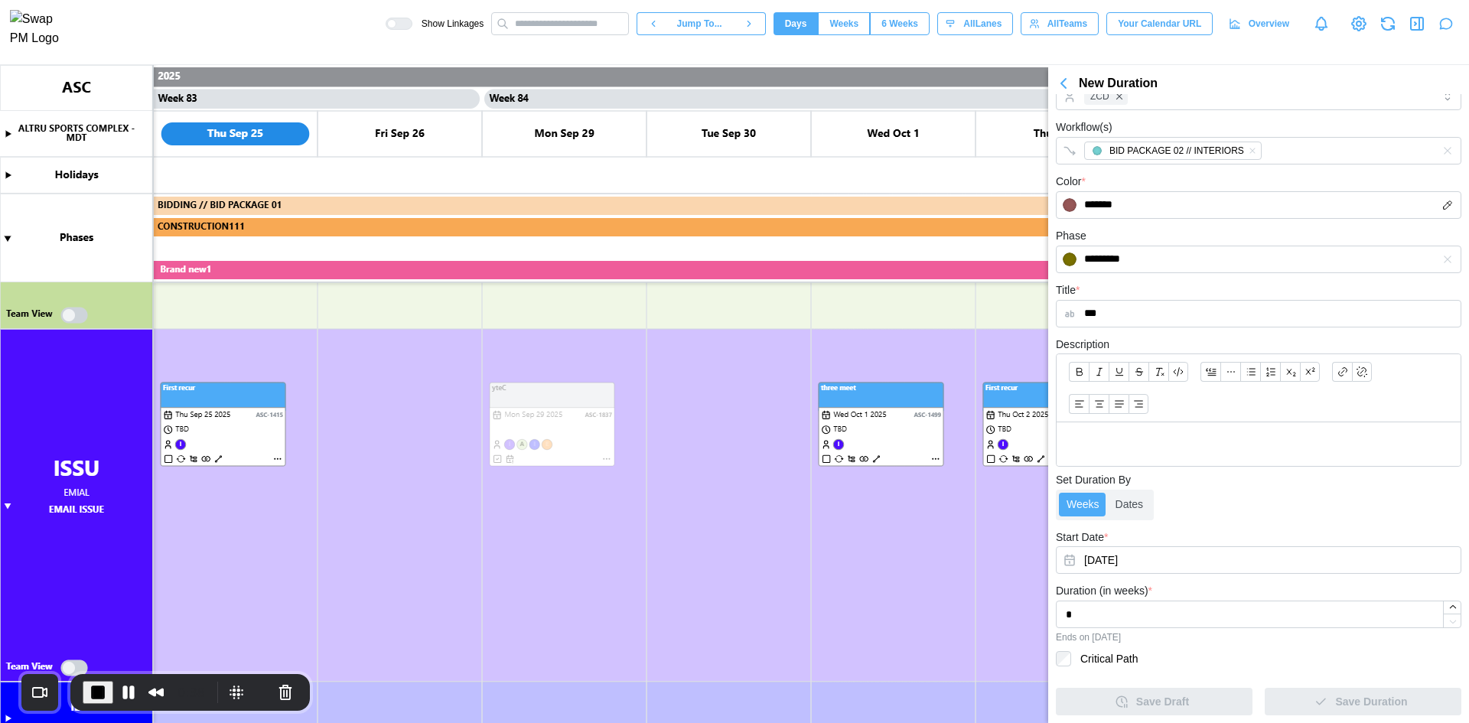
click at [1210, 406] on div at bounding box center [1259, 388] width 404 height 68
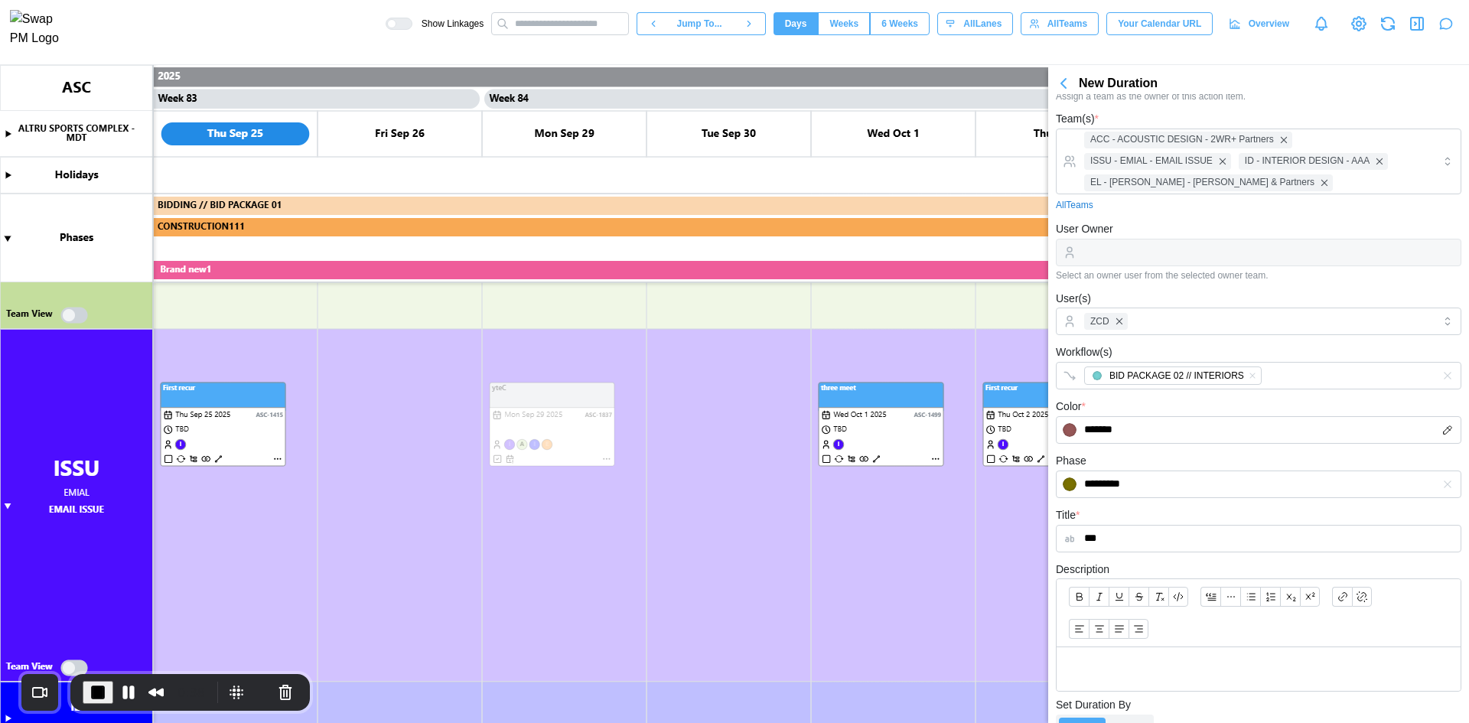
scroll to position [0, 0]
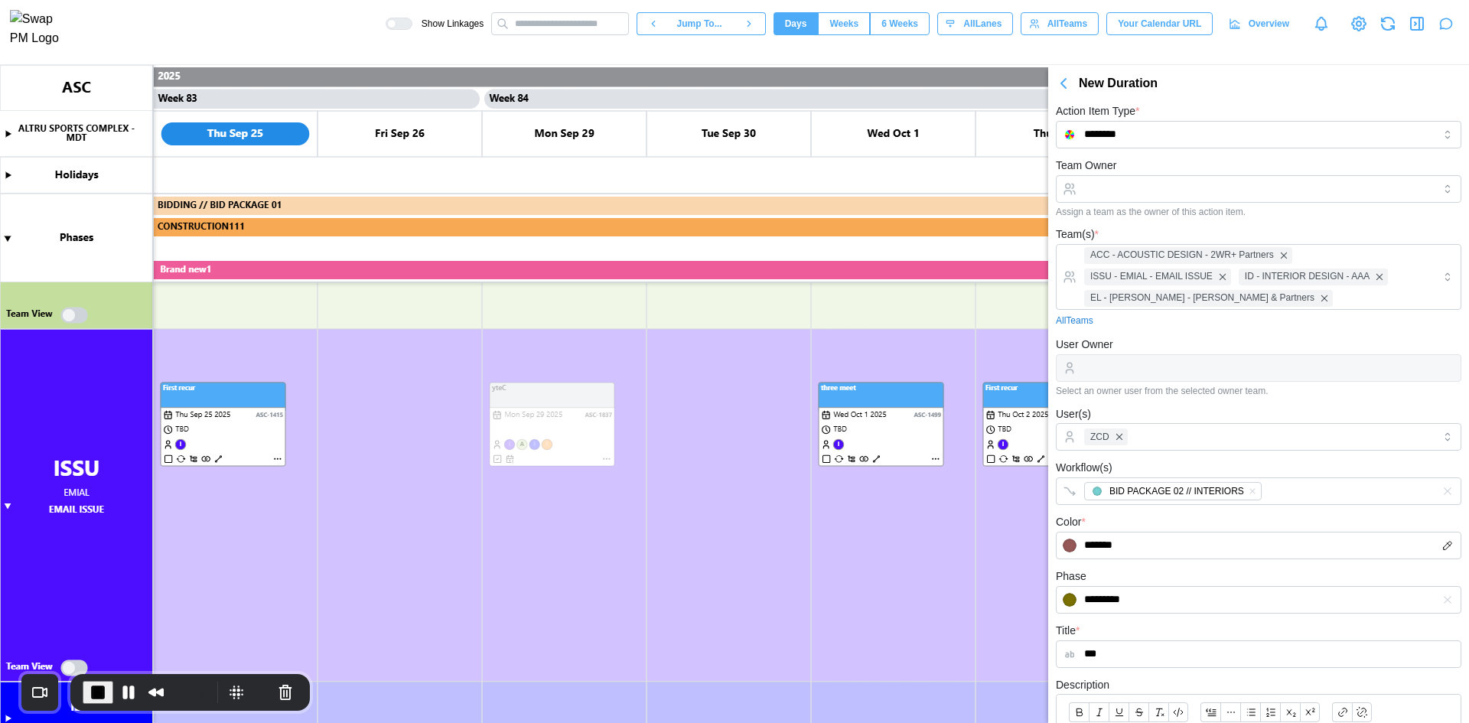
click at [1187, 149] on div "Action Item Type * ******** Team Owner Assign a team as the owner of this actio…" at bounding box center [1259, 579] width 406 height 954
click at [1191, 135] on input "********" at bounding box center [1259, 135] width 406 height 28
type input "****"
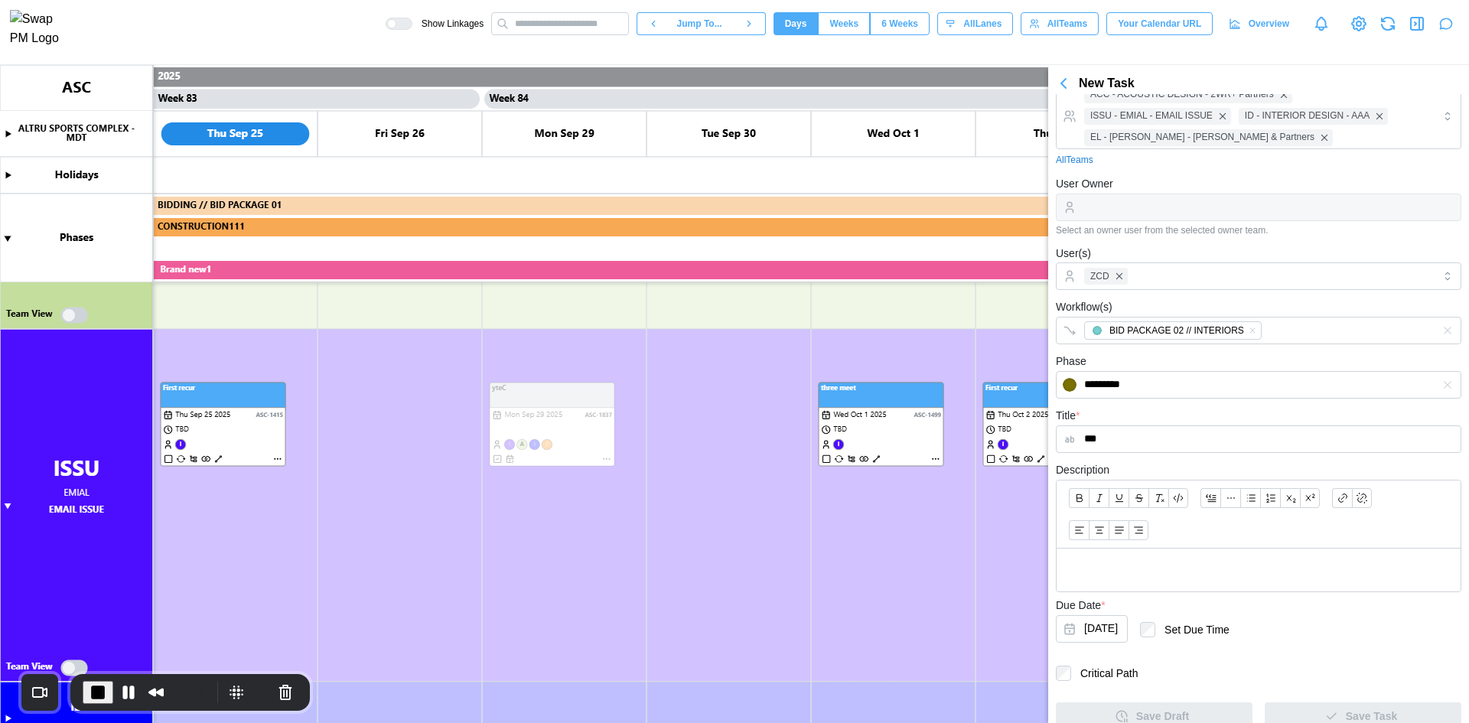
scroll to position [175, 0]
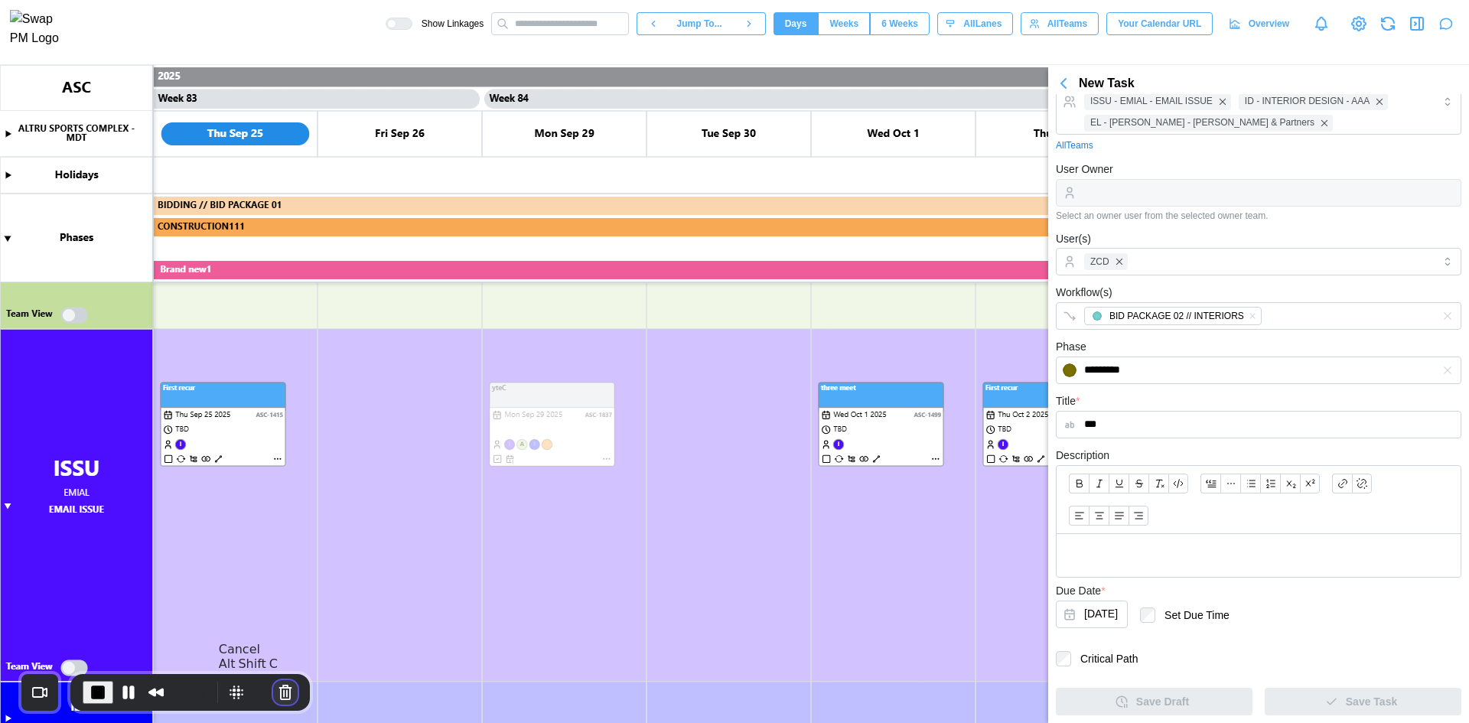
click at [283, 693] on button "Cancel Recording" at bounding box center [285, 692] width 24 height 24
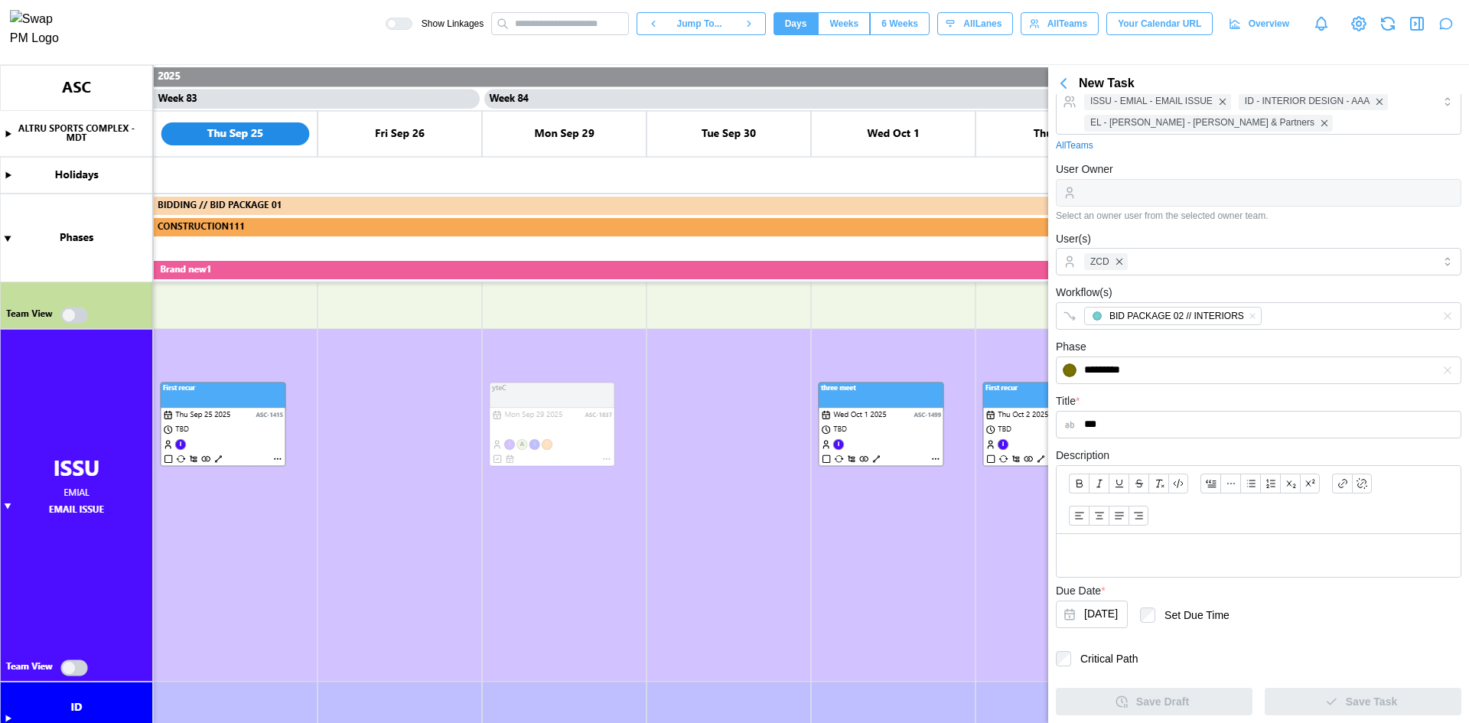
click at [937, 458] on canvas at bounding box center [734, 394] width 1469 height 658
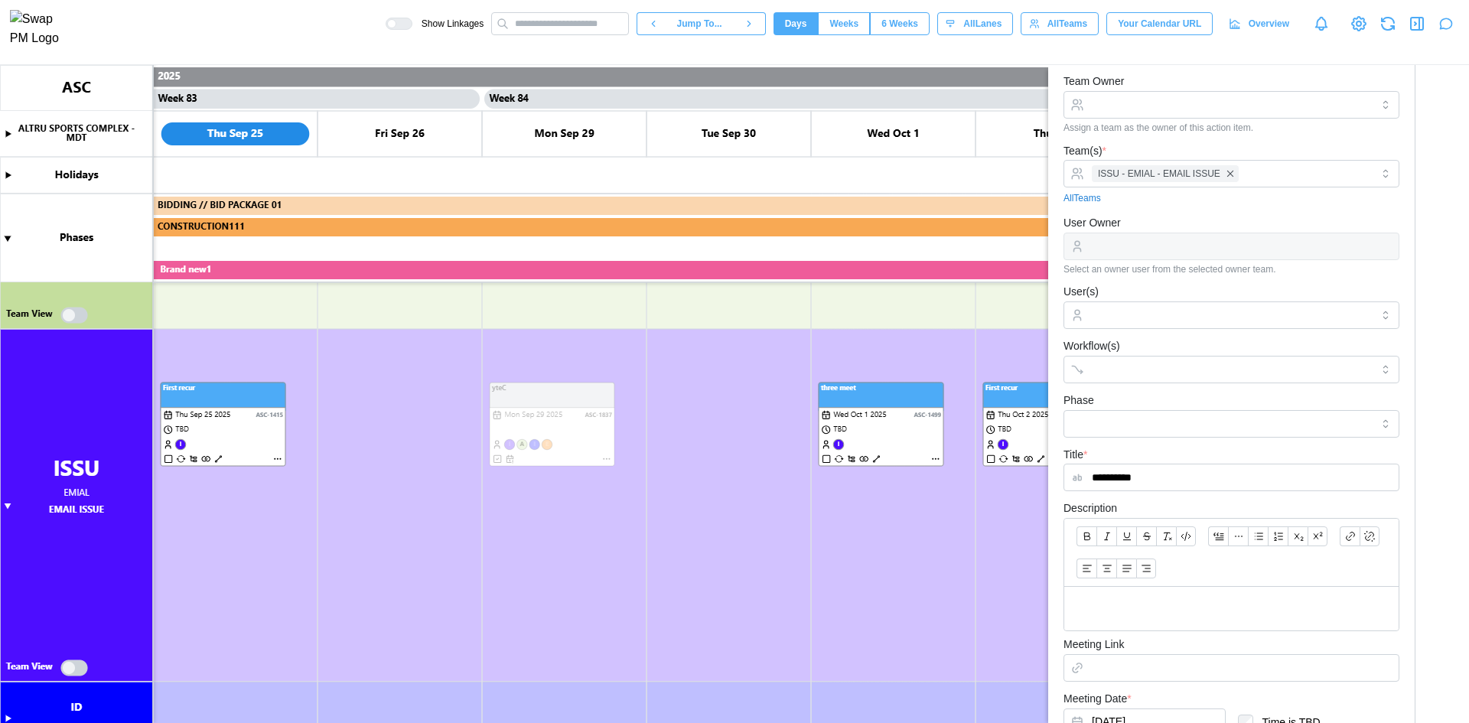
scroll to position [440, 0]
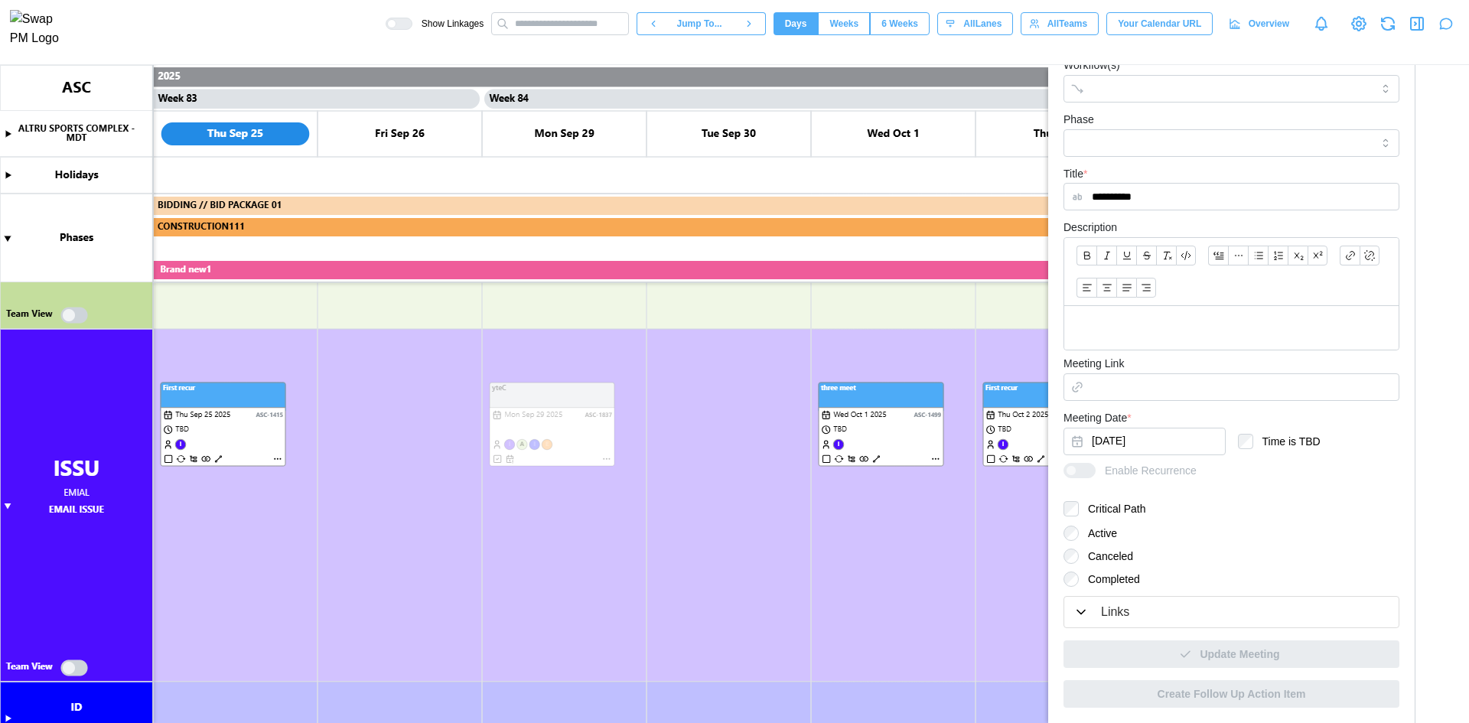
click at [1211, 678] on div "**********" at bounding box center [1231, 206] width 351 height 1018
click at [1211, 686] on div "**********" at bounding box center [1231, 206] width 351 height 1018
click at [220, 457] on canvas at bounding box center [734, 394] width 1469 height 658
click at [274, 458] on canvas at bounding box center [734, 394] width 1469 height 658
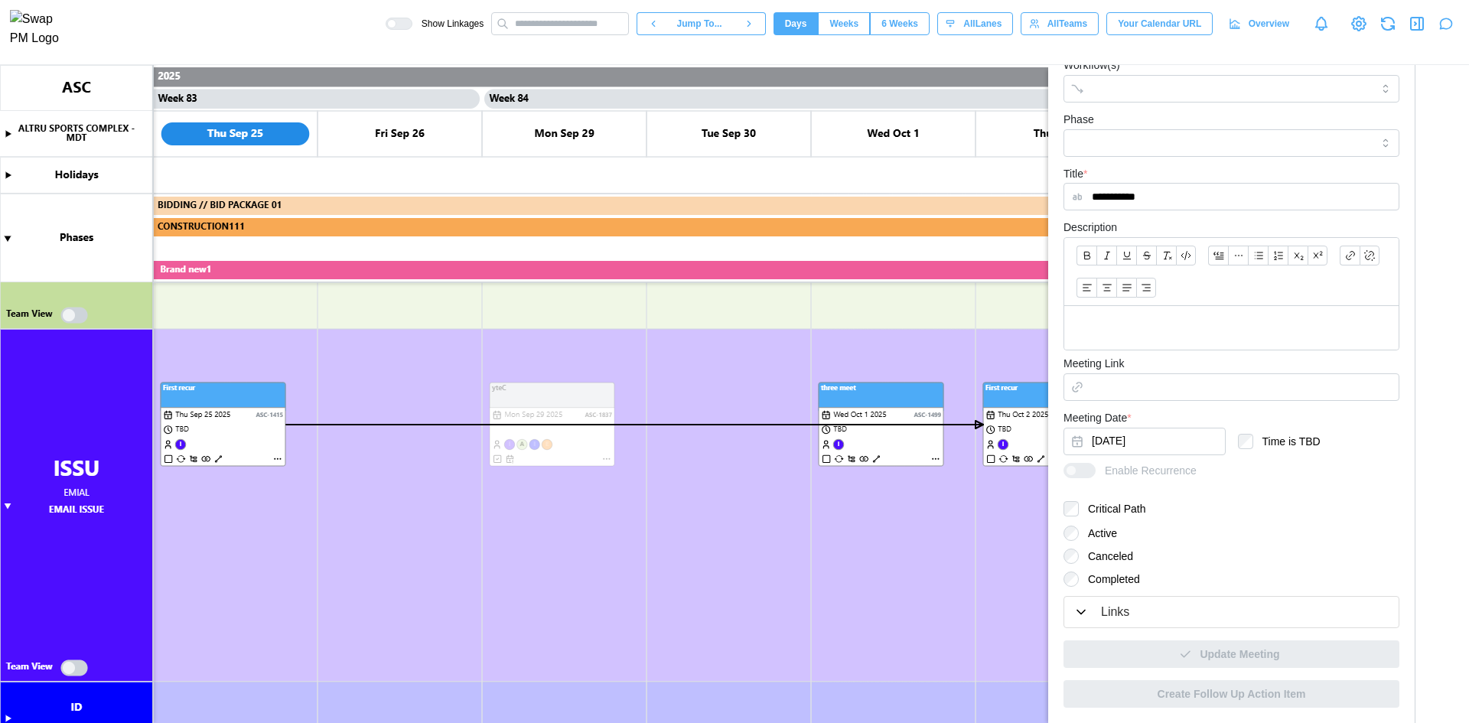
scroll to position [397, 0]
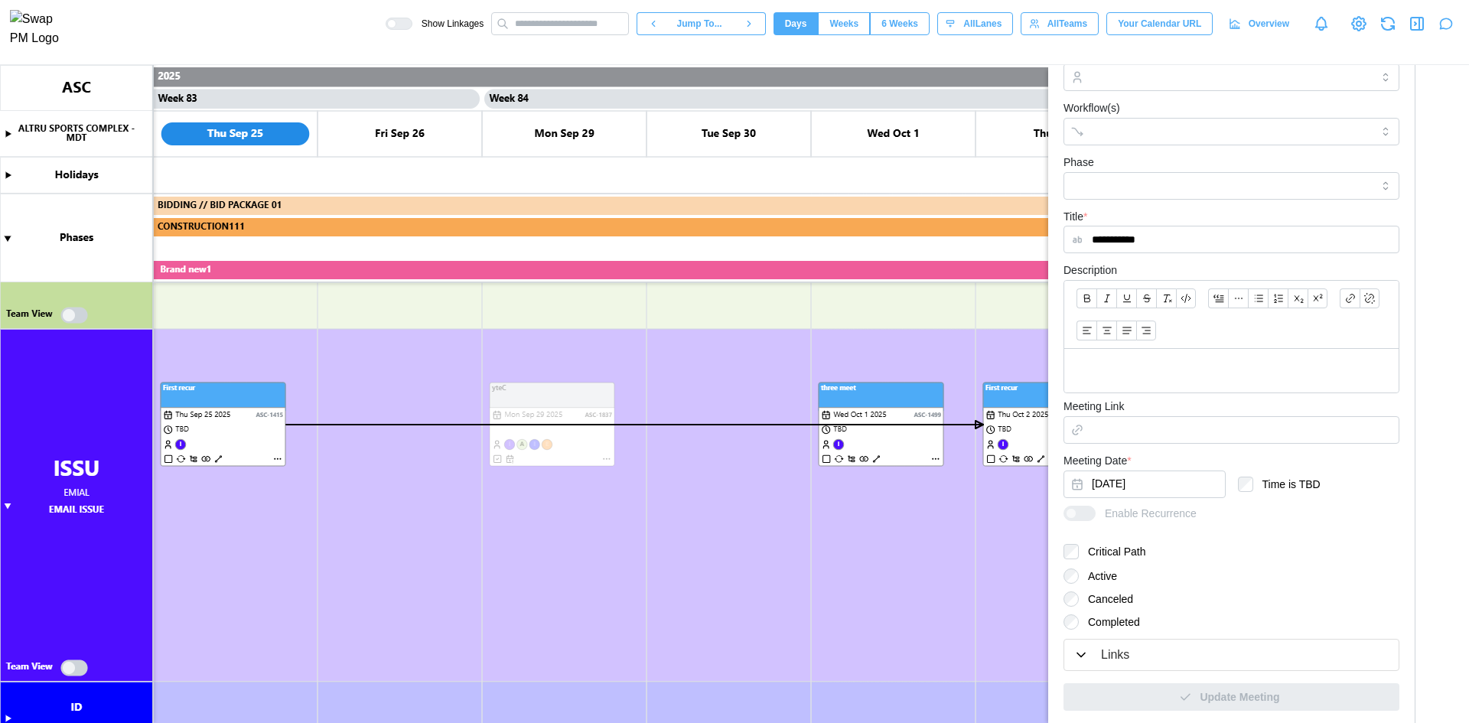
click at [1116, 653] on div "Links" at bounding box center [1115, 655] width 28 height 19
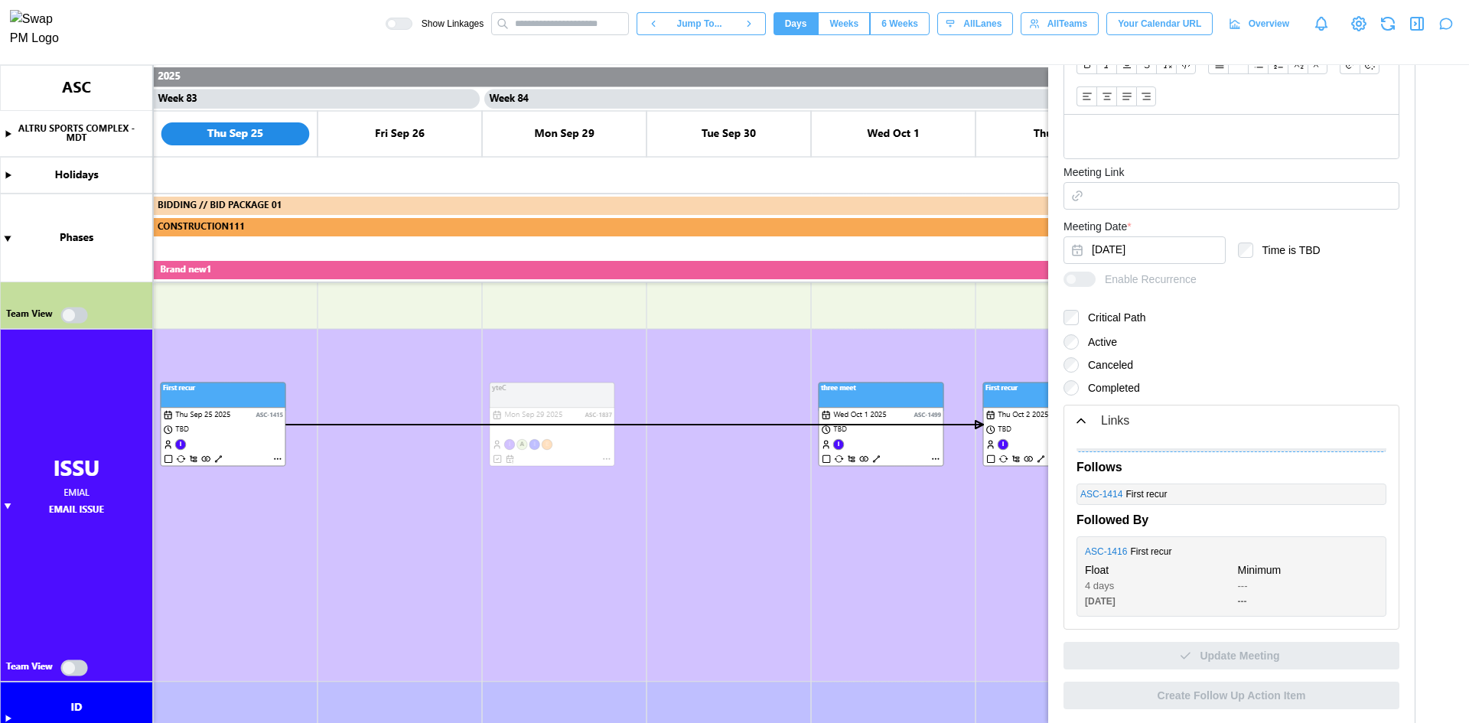
scroll to position [633, 0]
drag, startPoint x: 230, startPoint y: 399, endPoint x: 411, endPoint y: 403, distance: 181.4
click at [411, 403] on canvas at bounding box center [734, 394] width 1469 height 658
click at [412, 27] on div at bounding box center [403, 23] width 15 height 11
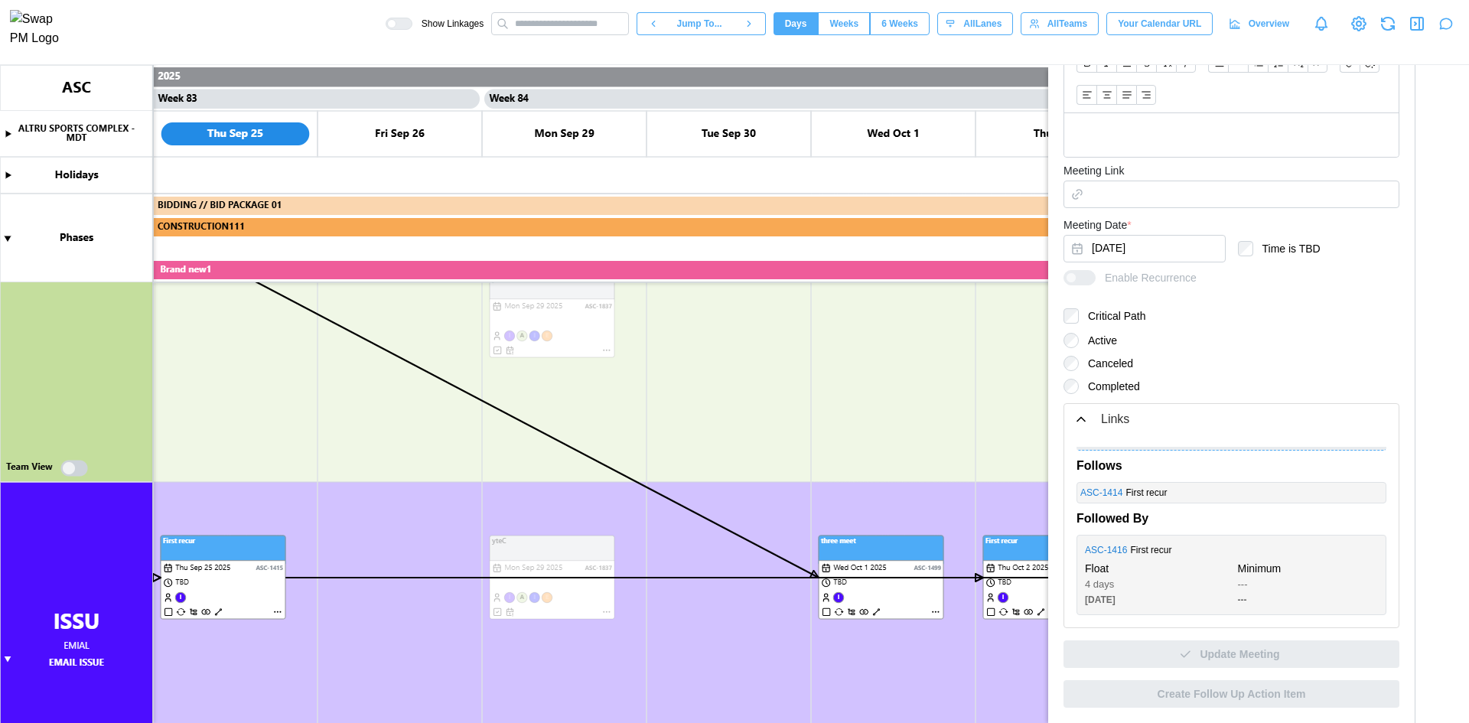
scroll to position [459, 0]
click at [878, 612] on canvas at bounding box center [734, 394] width 1469 height 658
click at [876, 612] on canvas at bounding box center [734, 394] width 1469 height 658
click at [936, 612] on canvas at bounding box center [734, 394] width 1469 height 658
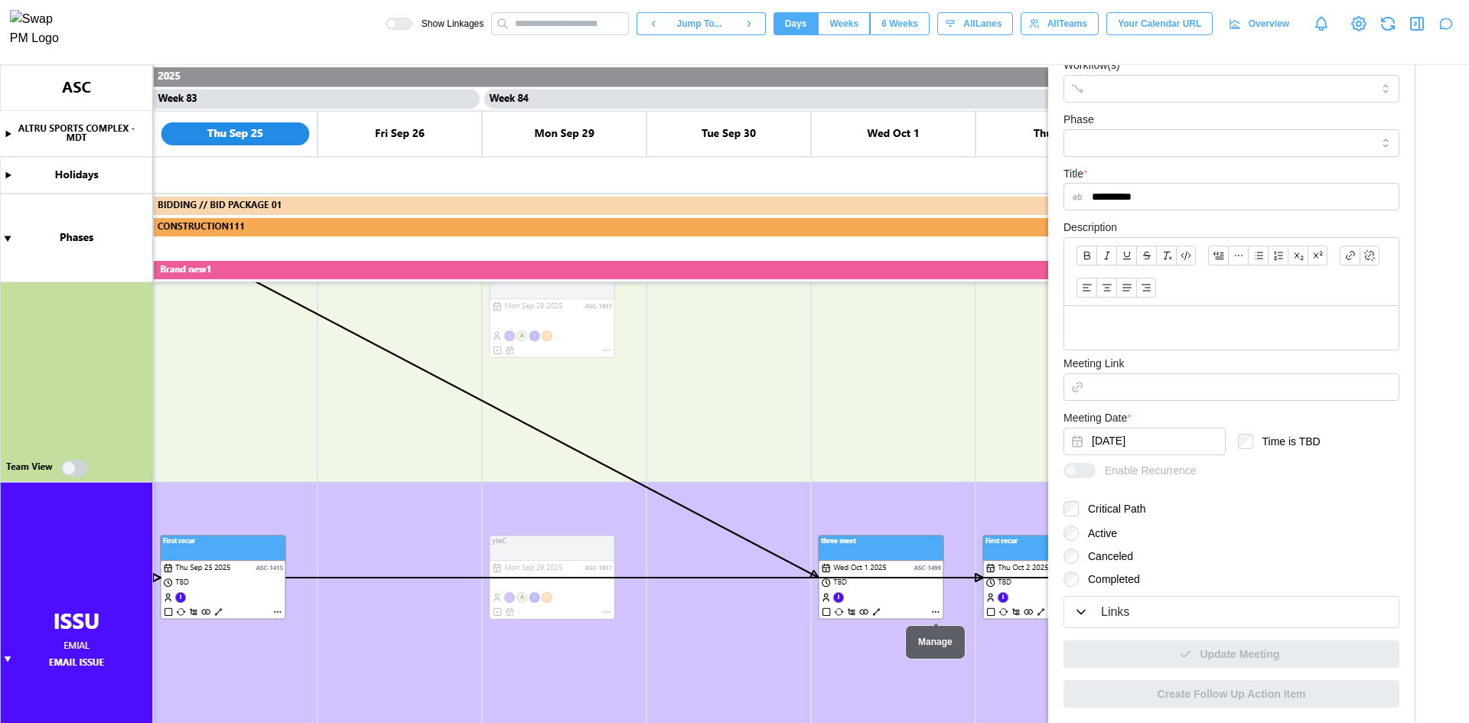
scroll to position [397, 0]
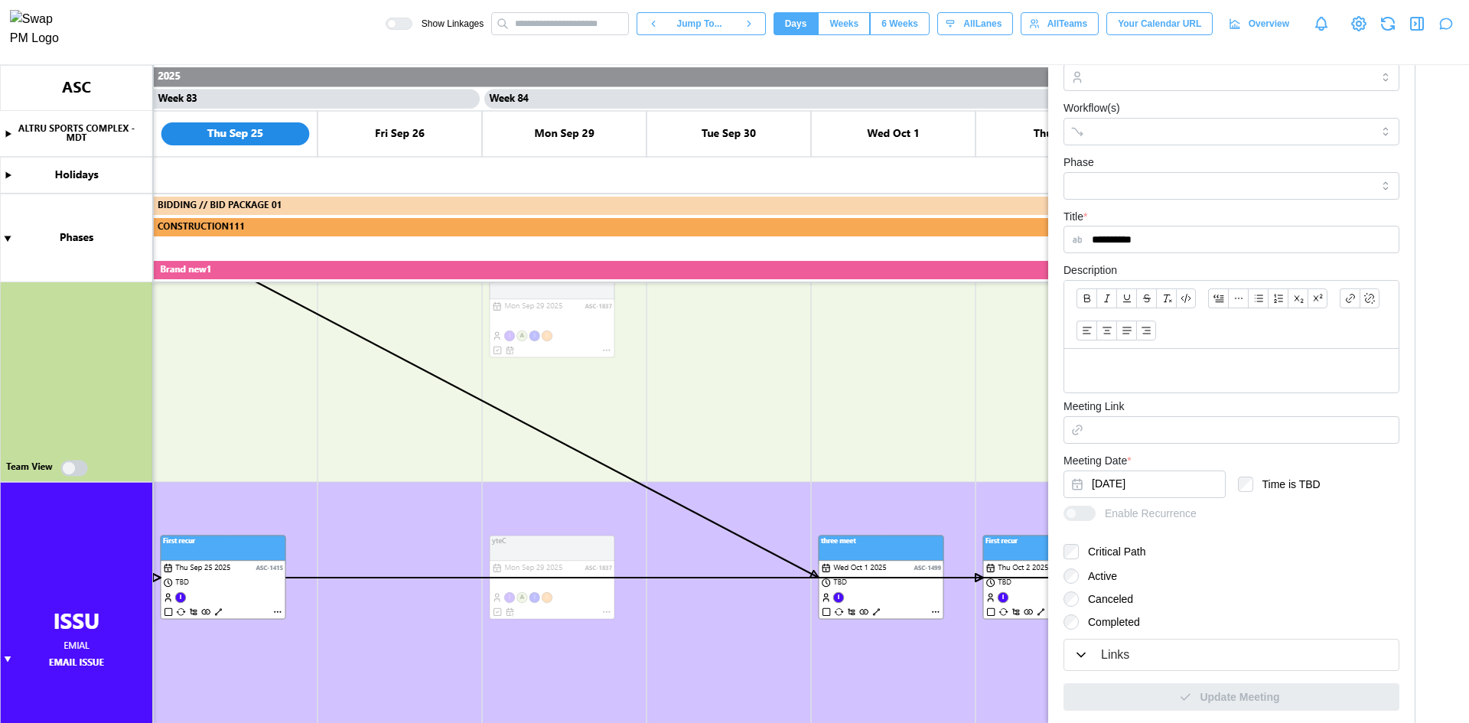
click at [1084, 651] on icon "button" at bounding box center [1080, 654] width 15 height 15
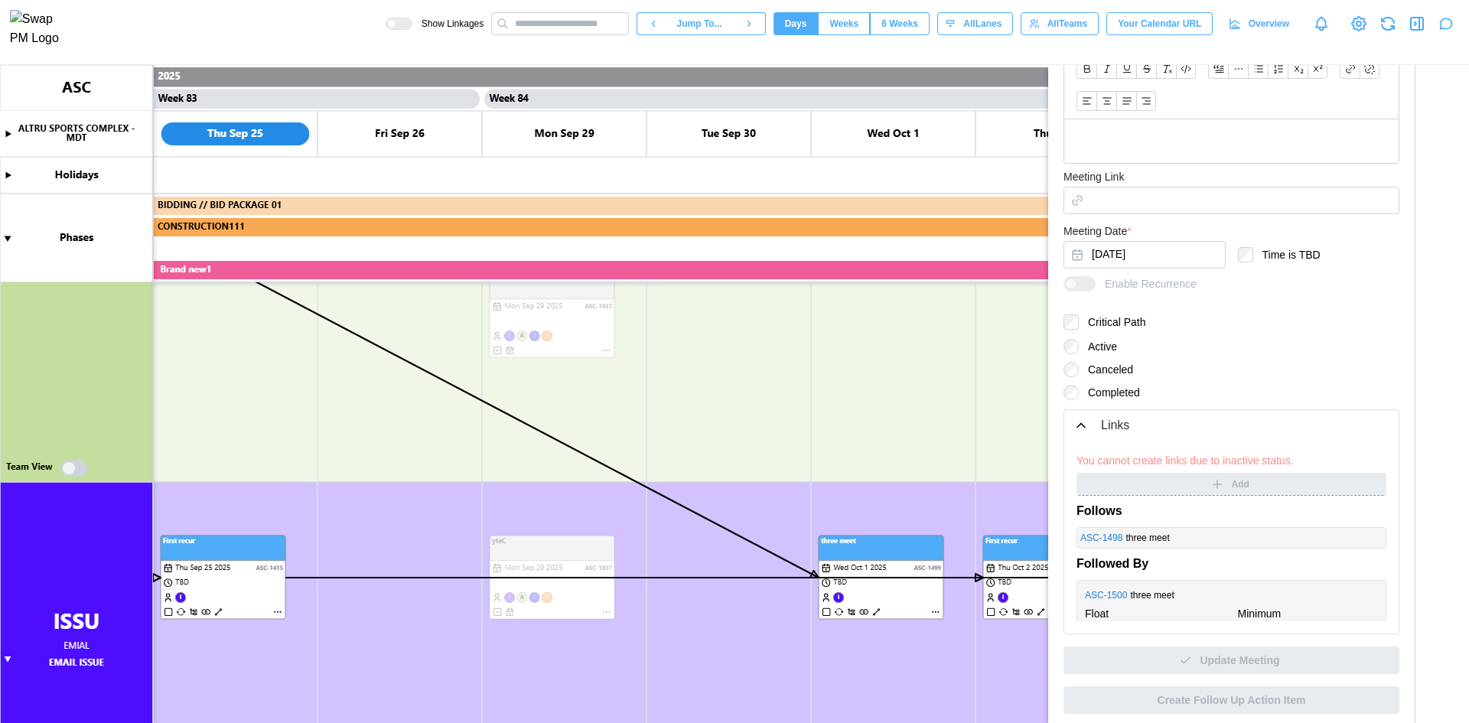
click at [1331, 596] on div "three meet" at bounding box center [1254, 595] width 248 height 15
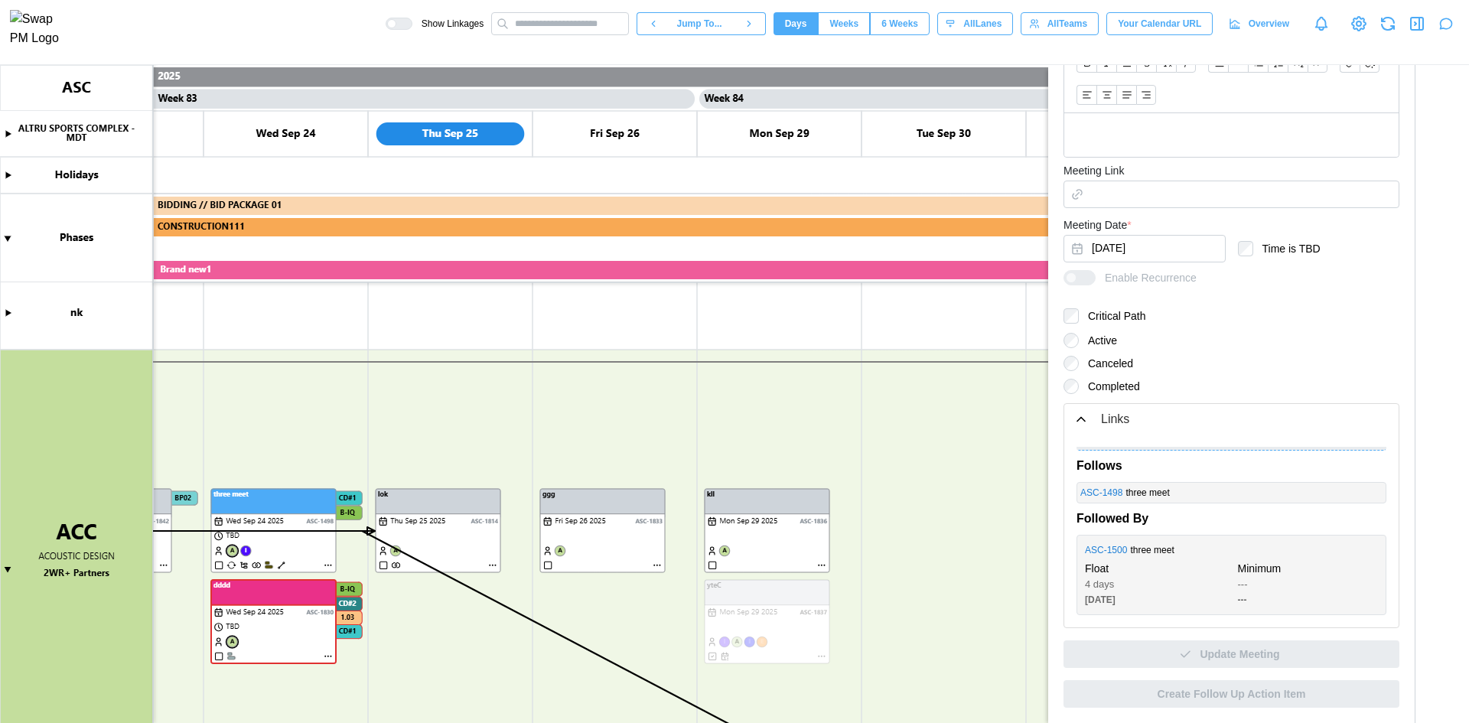
scroll to position [0, 67725]
type textarea "*"
click at [391, 564] on canvas at bounding box center [734, 394] width 1469 height 658
click at [396, 565] on canvas at bounding box center [734, 394] width 1469 height 658
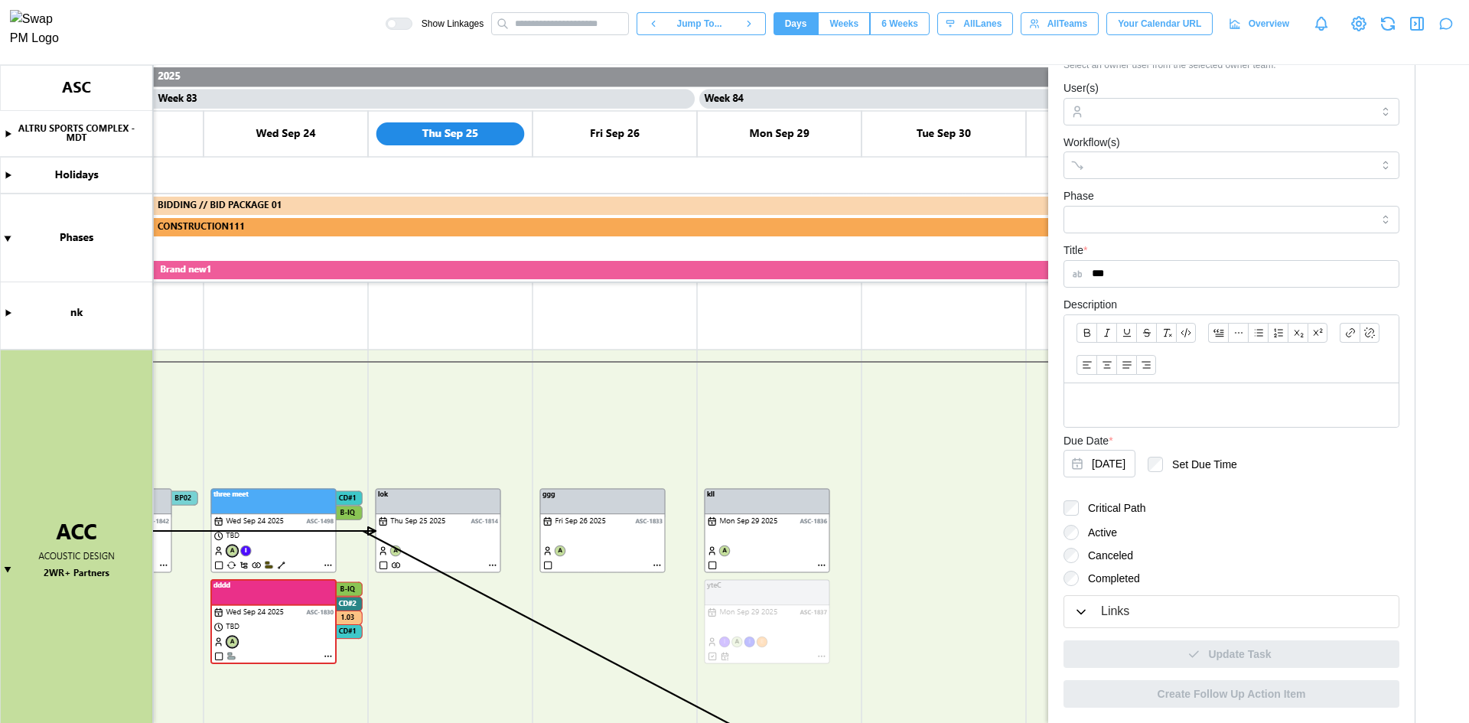
scroll to position [233, 0]
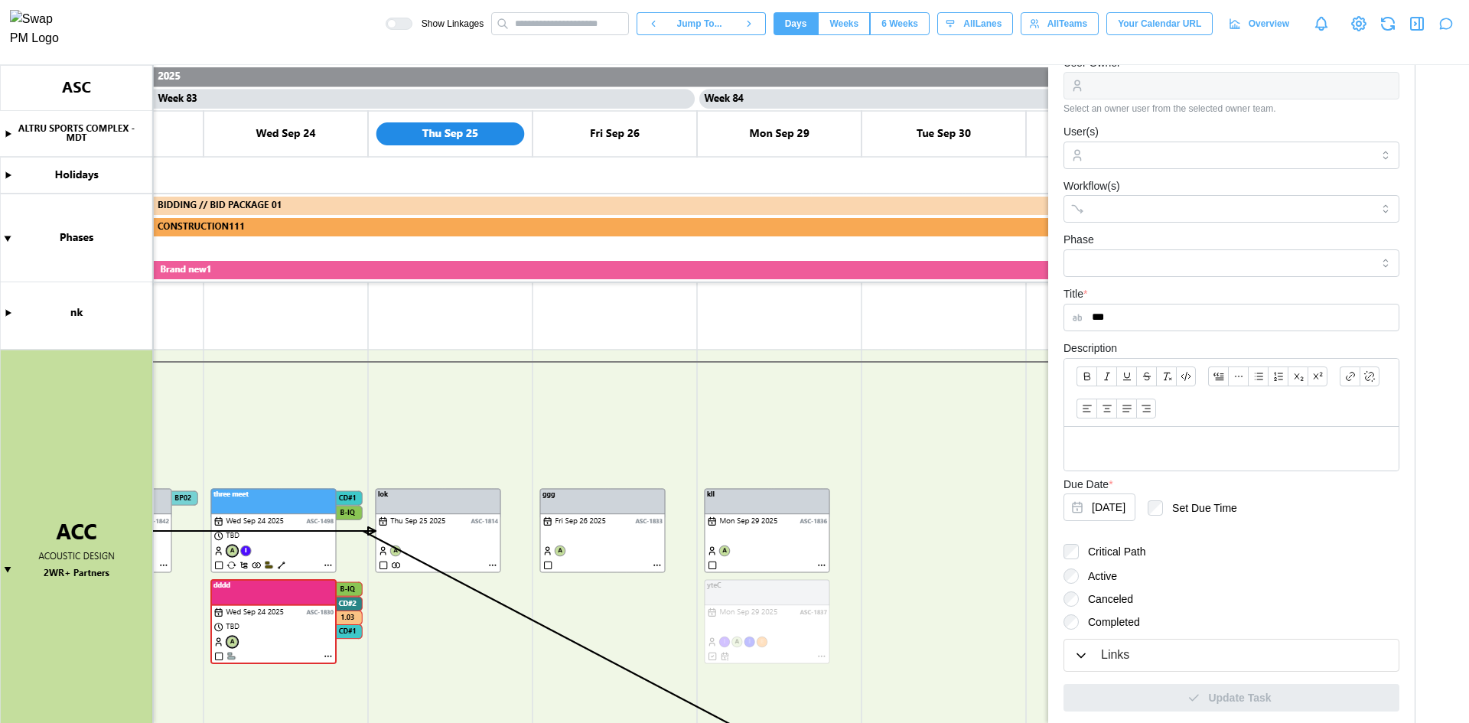
click at [972, 476] on canvas at bounding box center [734, 394] width 1469 height 658
click at [659, 562] on canvas at bounding box center [734, 394] width 1469 height 658
click at [658, 565] on canvas at bounding box center [734, 394] width 1469 height 658
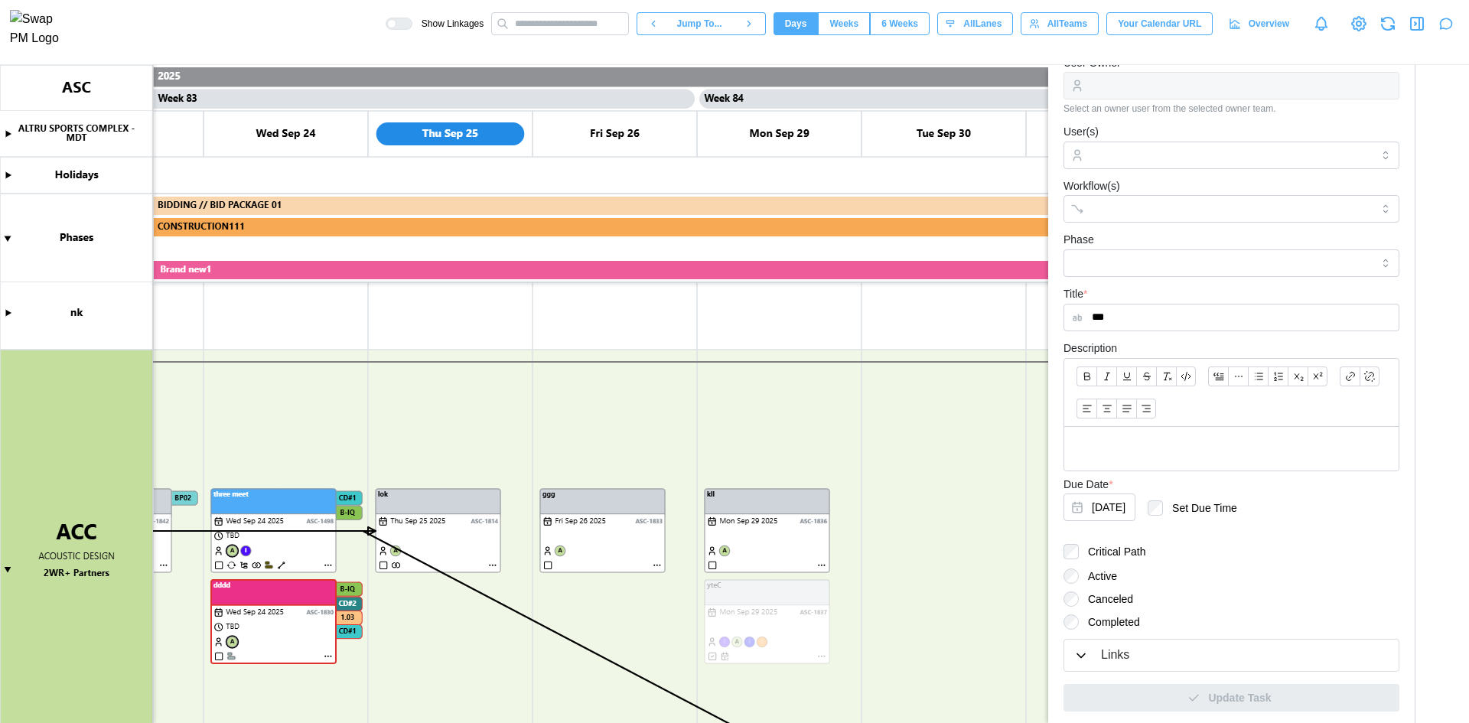
scroll to position [0, 0]
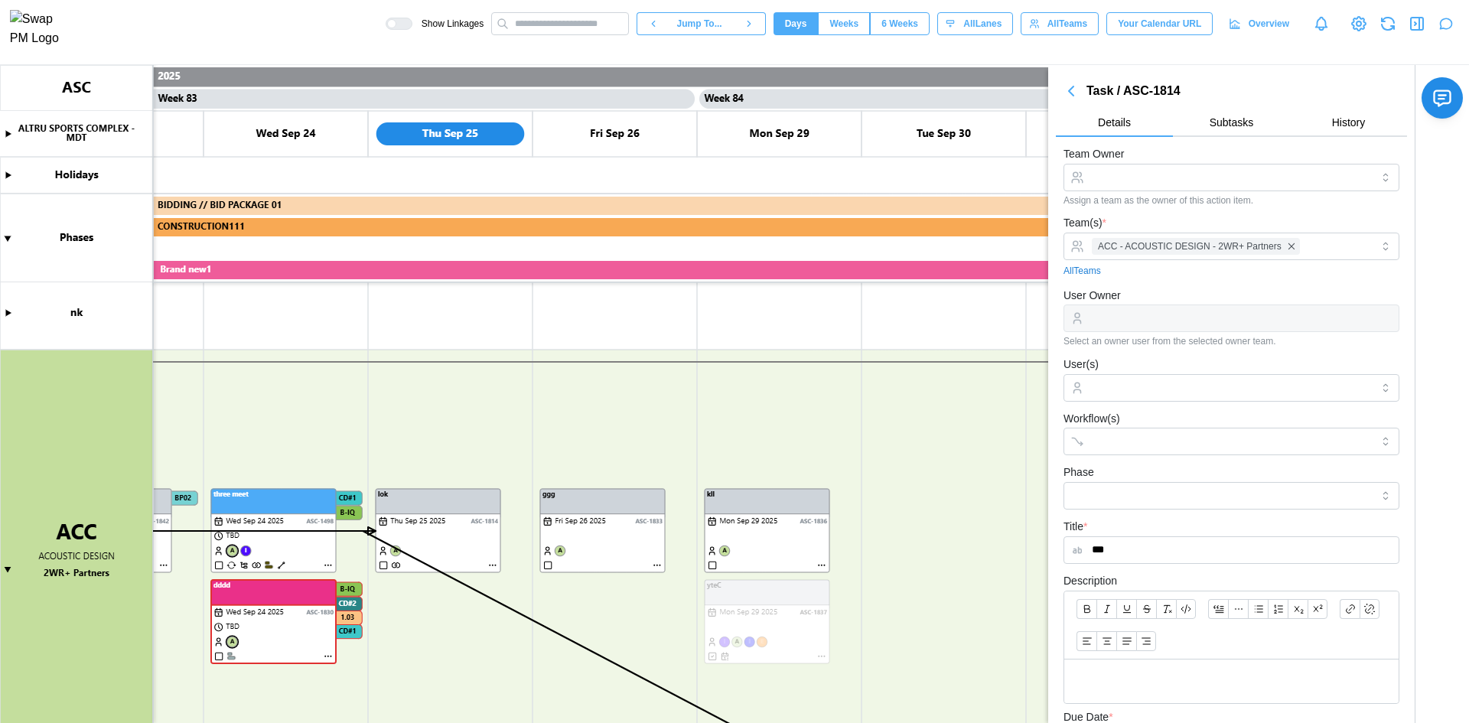
click at [656, 565] on canvas at bounding box center [734, 394] width 1469 height 658
click at [1142, 179] on input "Team Owner" at bounding box center [1232, 178] width 336 height 28
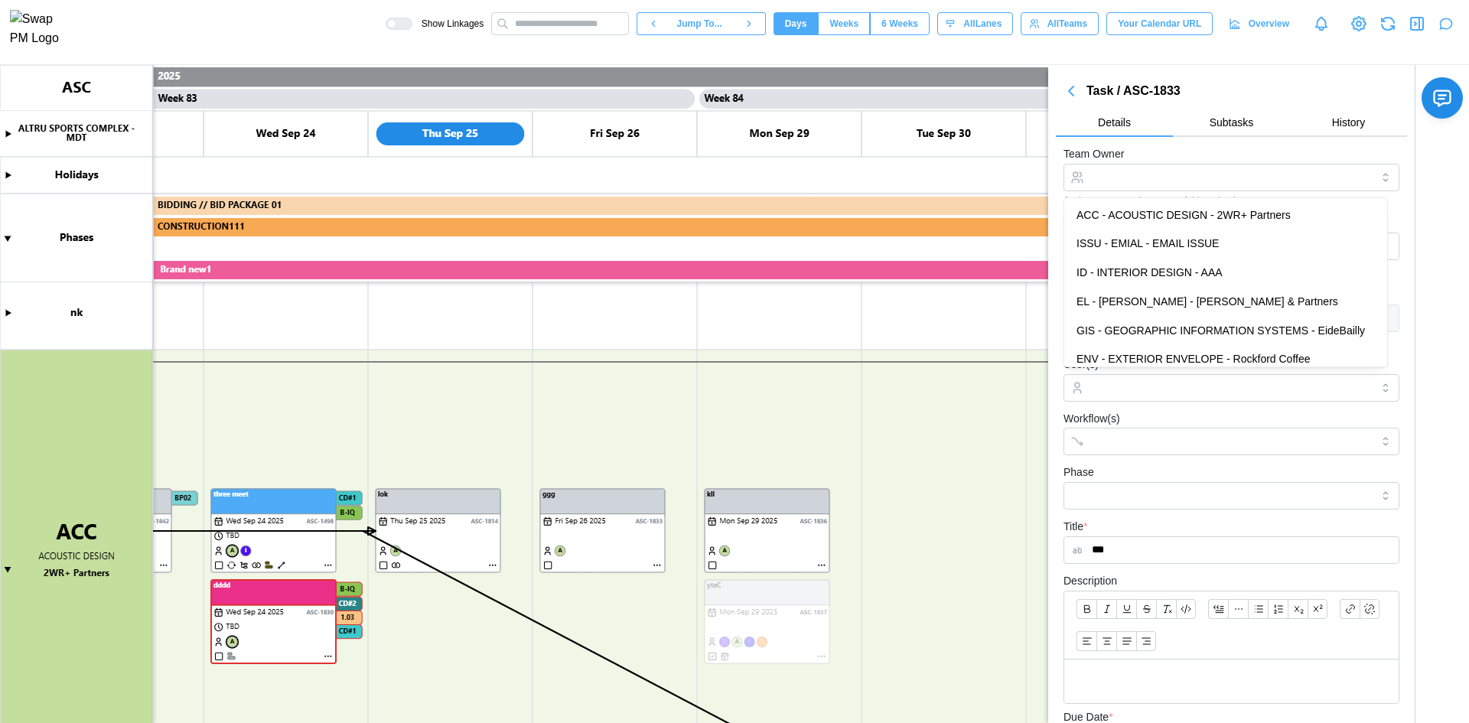
click at [1240, 131] on button "Subtasks" at bounding box center [1231, 123] width 117 height 28
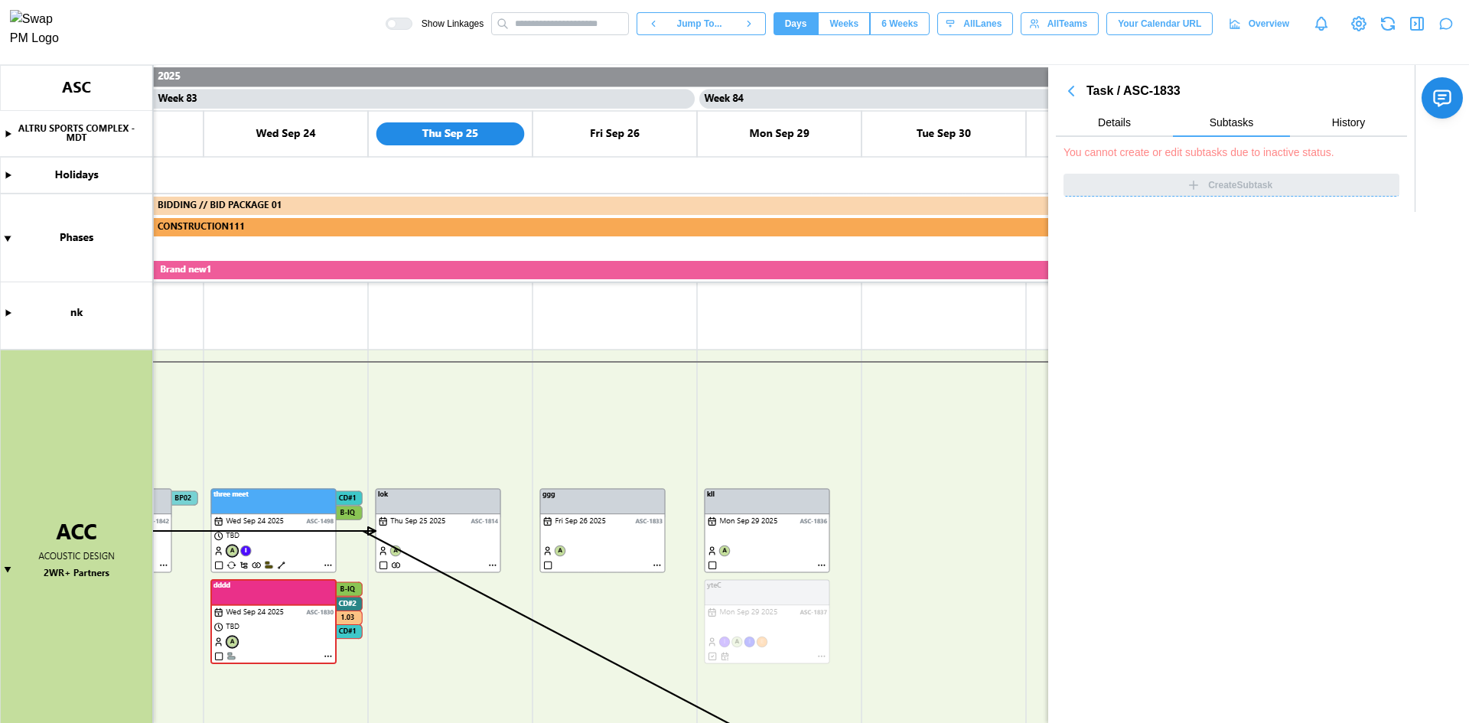
click at [1159, 181] on div "Create Subtask" at bounding box center [1232, 185] width 336 height 23
click at [1102, 123] on span "Details" at bounding box center [1114, 122] width 33 height 11
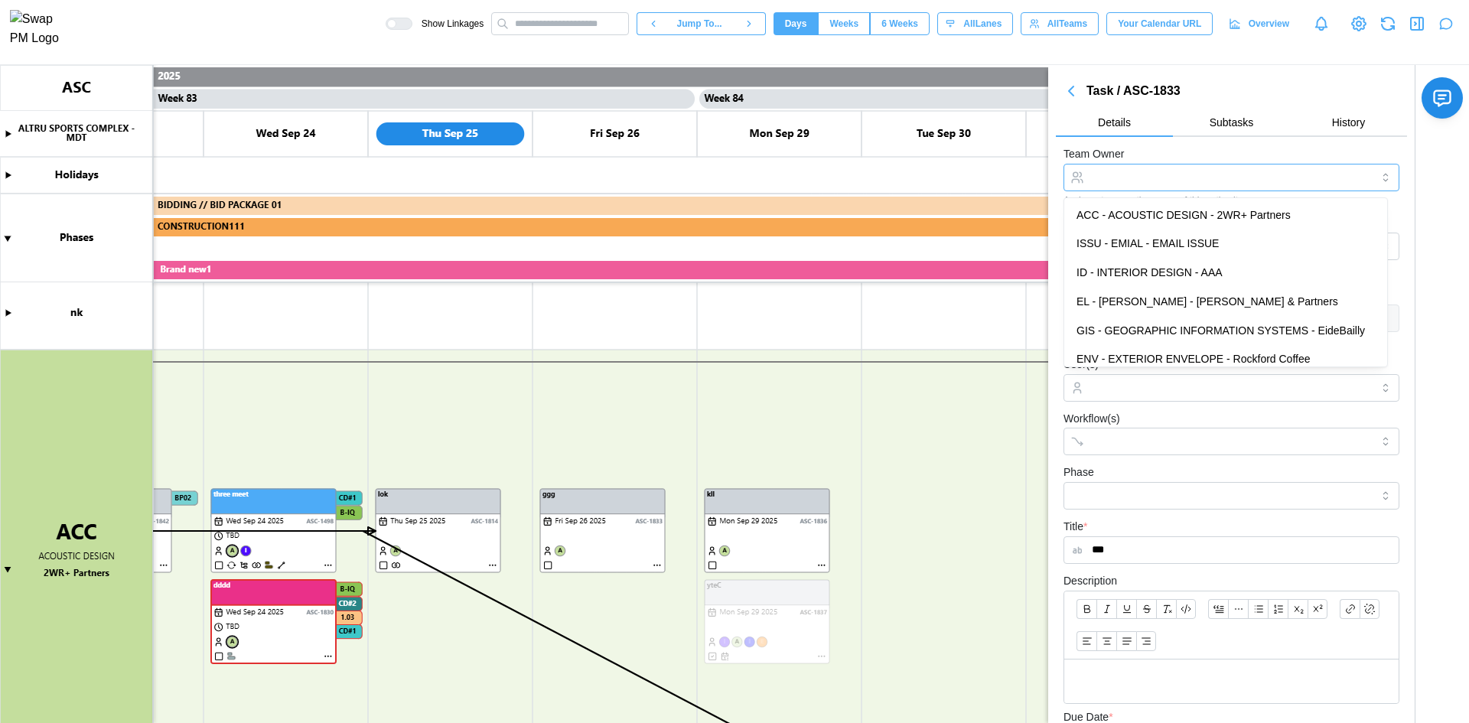
click at [1168, 182] on input "Team Owner" at bounding box center [1232, 178] width 336 height 28
type input "**********"
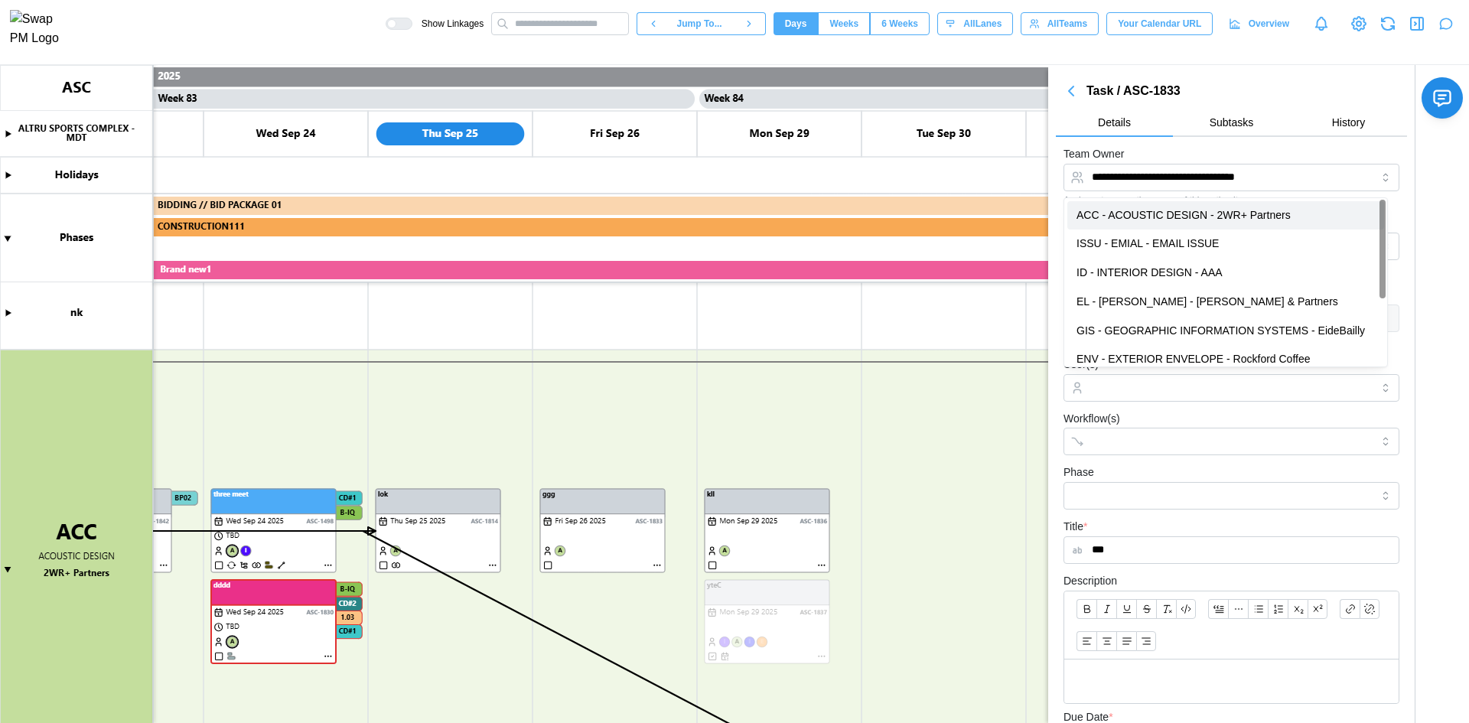
click at [1179, 161] on div "**********" at bounding box center [1232, 175] width 336 height 61
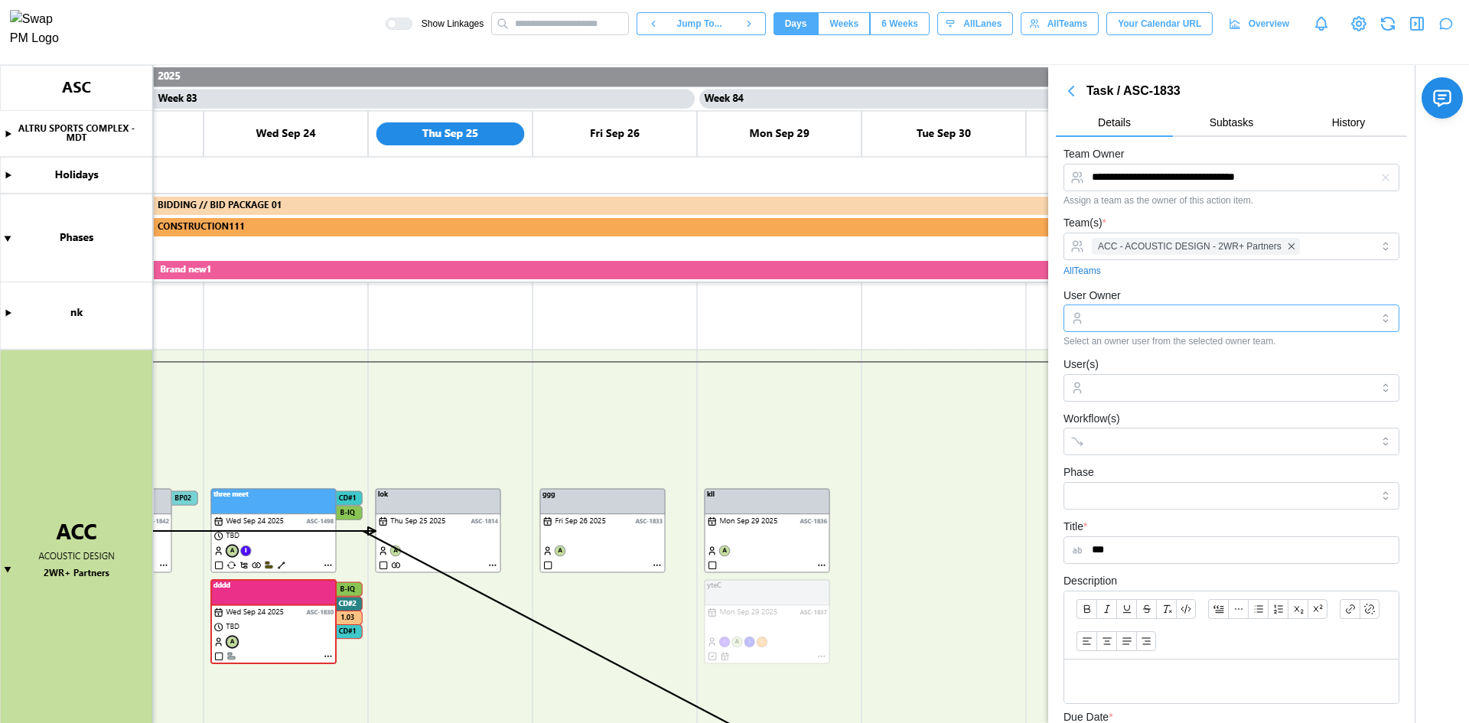
click at [1182, 308] on input "User Owner" at bounding box center [1232, 319] width 336 height 28
type input "***"
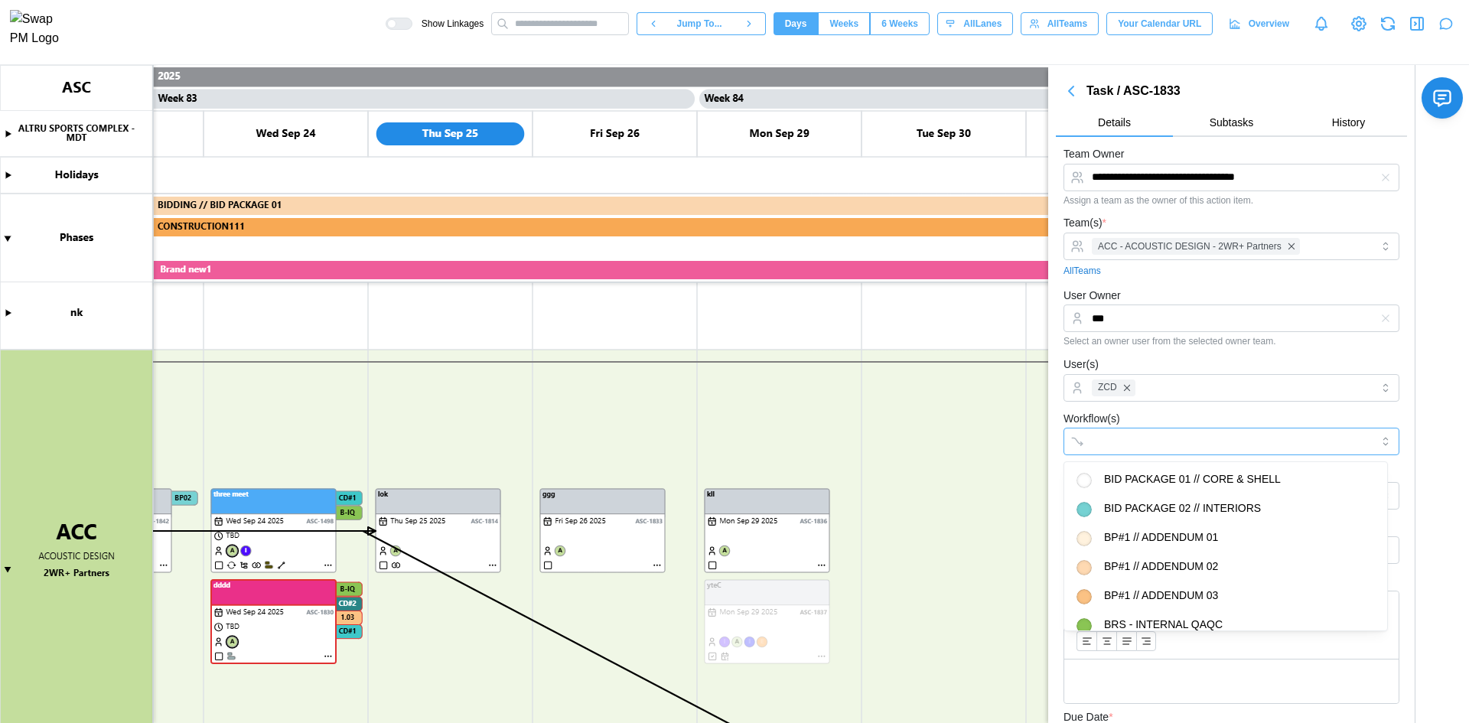
click at [1152, 451] on div at bounding box center [1216, 441] width 256 height 26
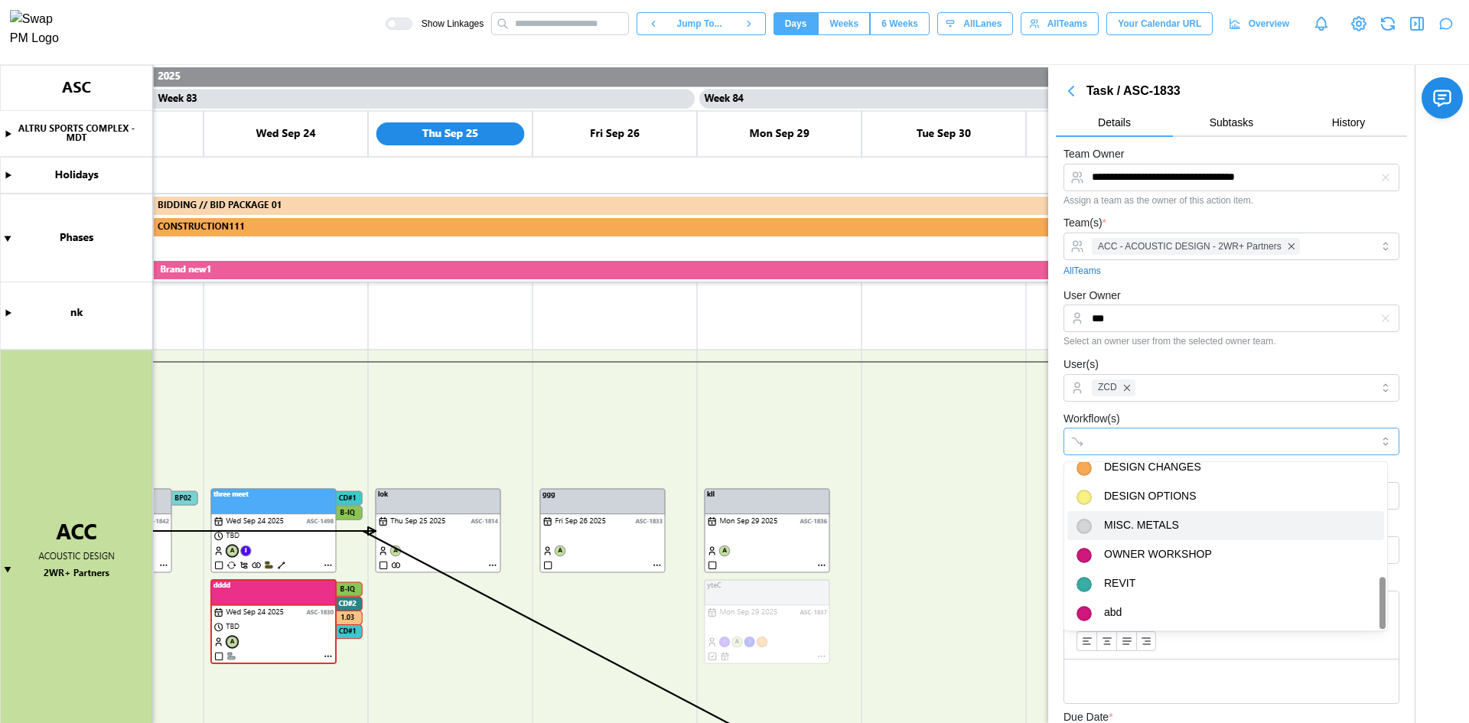
drag, startPoint x: 1125, startPoint y: 520, endPoint x: 1149, endPoint y: 409, distance: 113.6
click at [1149, 409] on div "Workflow(s)" at bounding box center [1232, 432] width 336 height 47
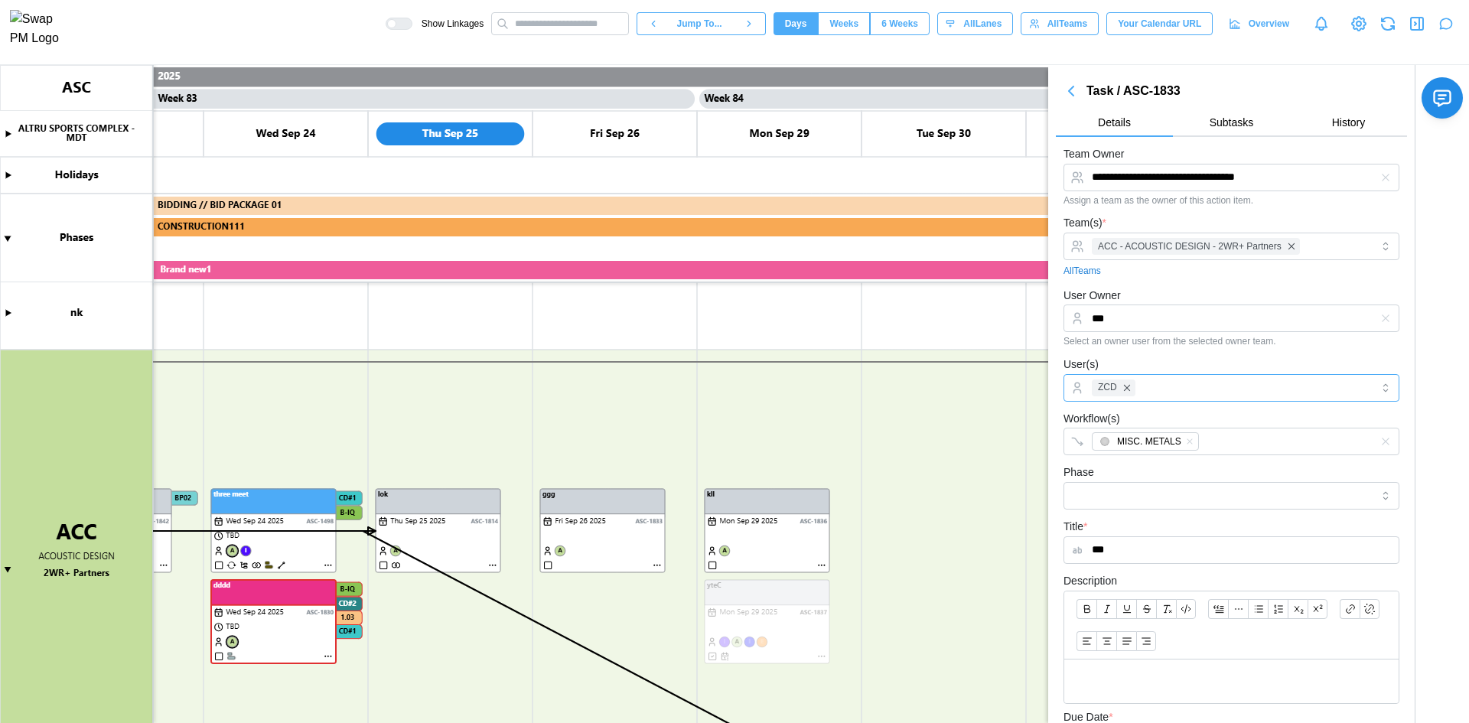
click at [1171, 381] on div "ZCD" at bounding box center [1229, 388] width 283 height 26
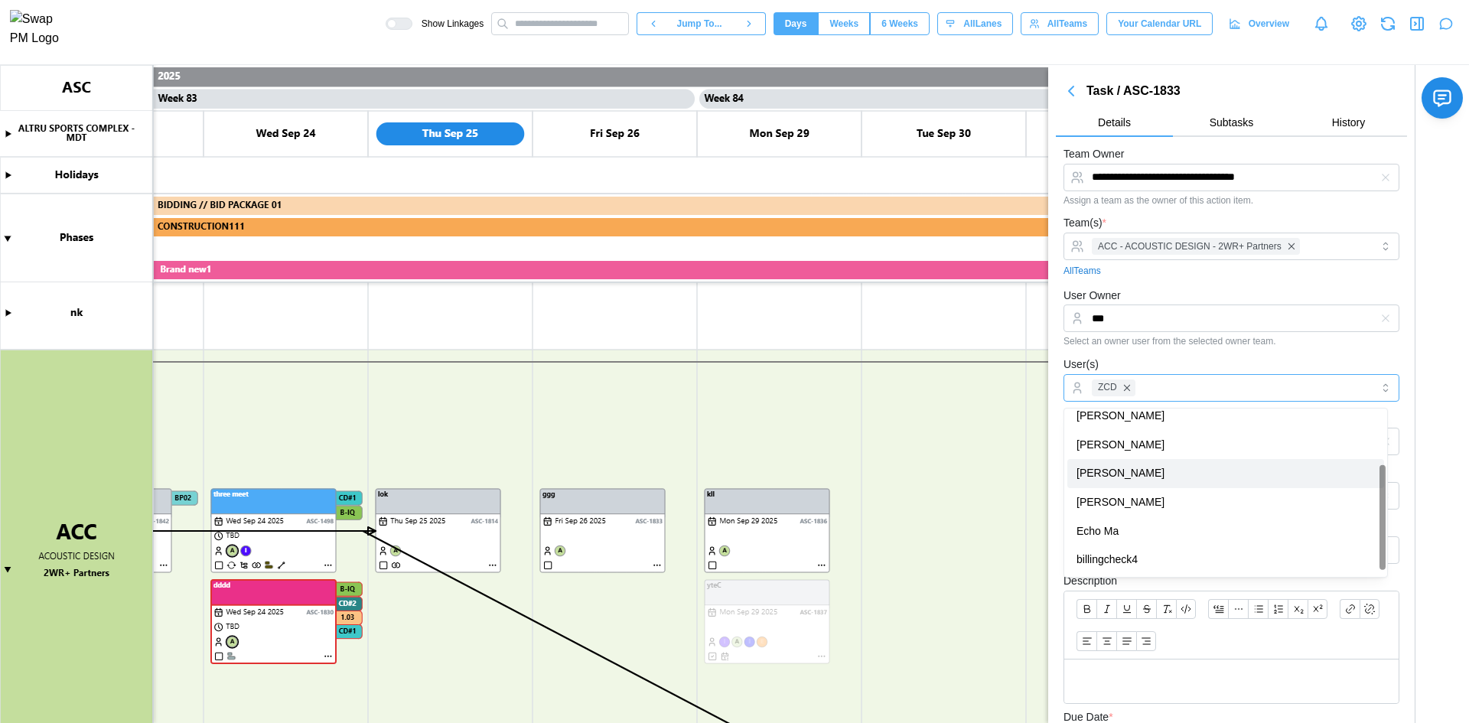
scroll to position [96, 0]
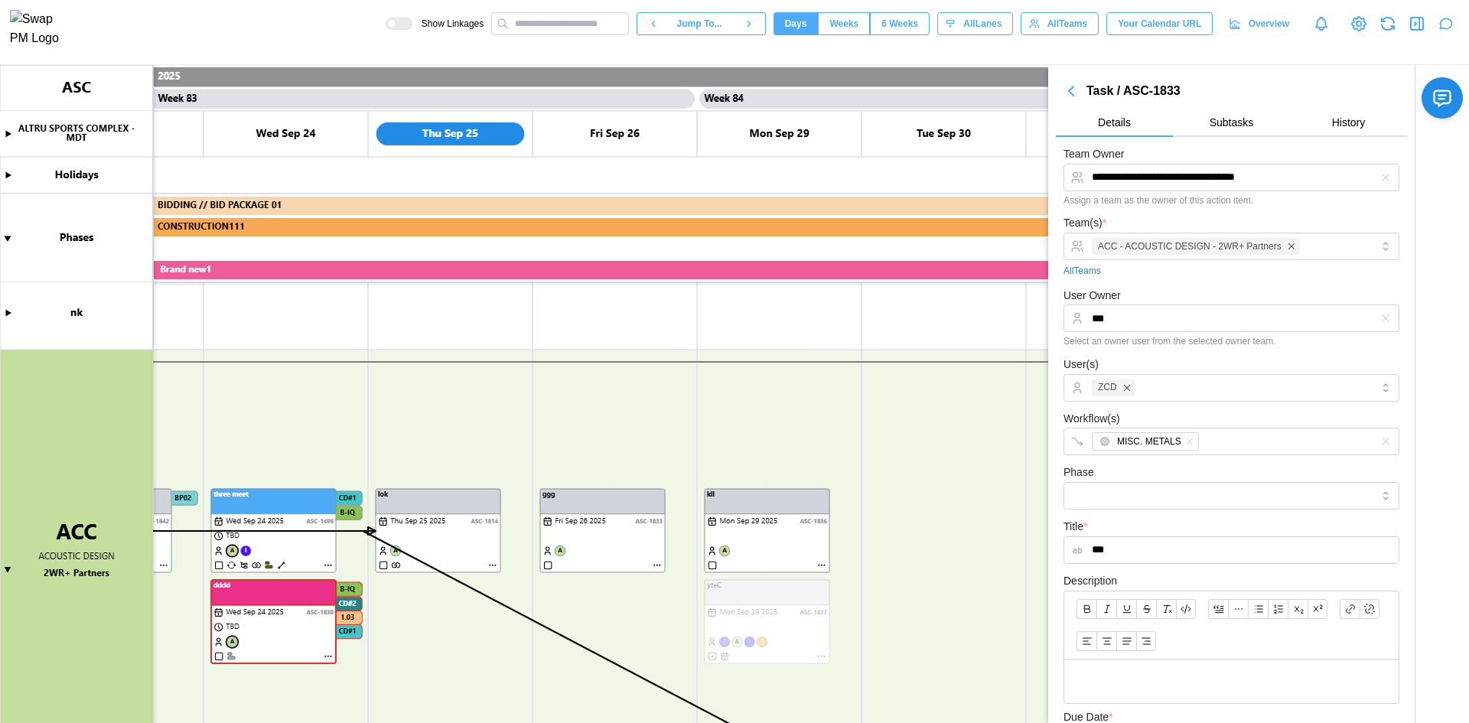
type textarea "*"
